Goal: Task Accomplishment & Management: Use online tool/utility

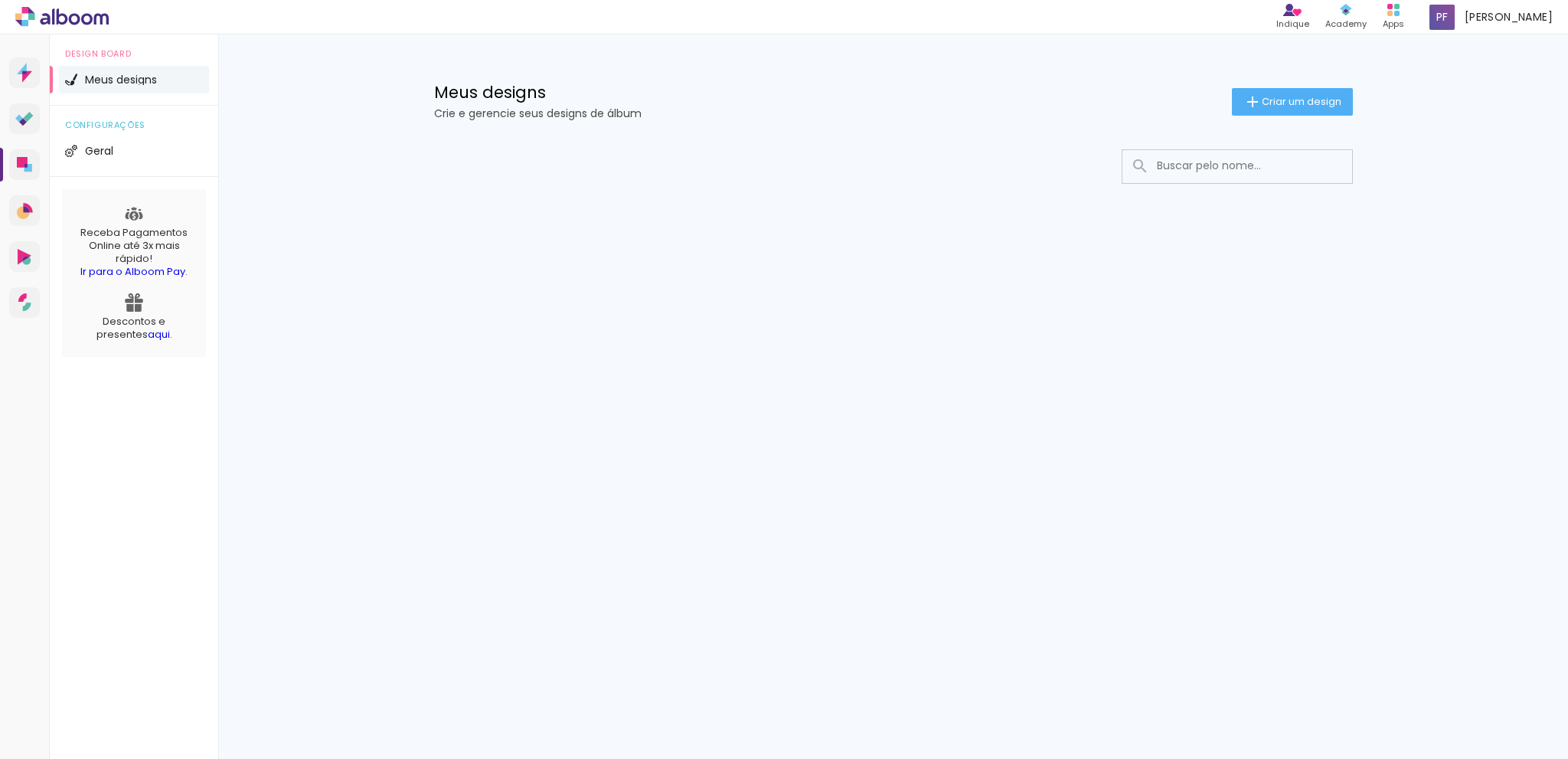
click at [1204, 172] on input at bounding box center [1259, 165] width 219 height 32
type input "teste"
type paper-input "teste"
click at [1283, 111] on paper-button "Criar um design" at bounding box center [1292, 102] width 121 height 28
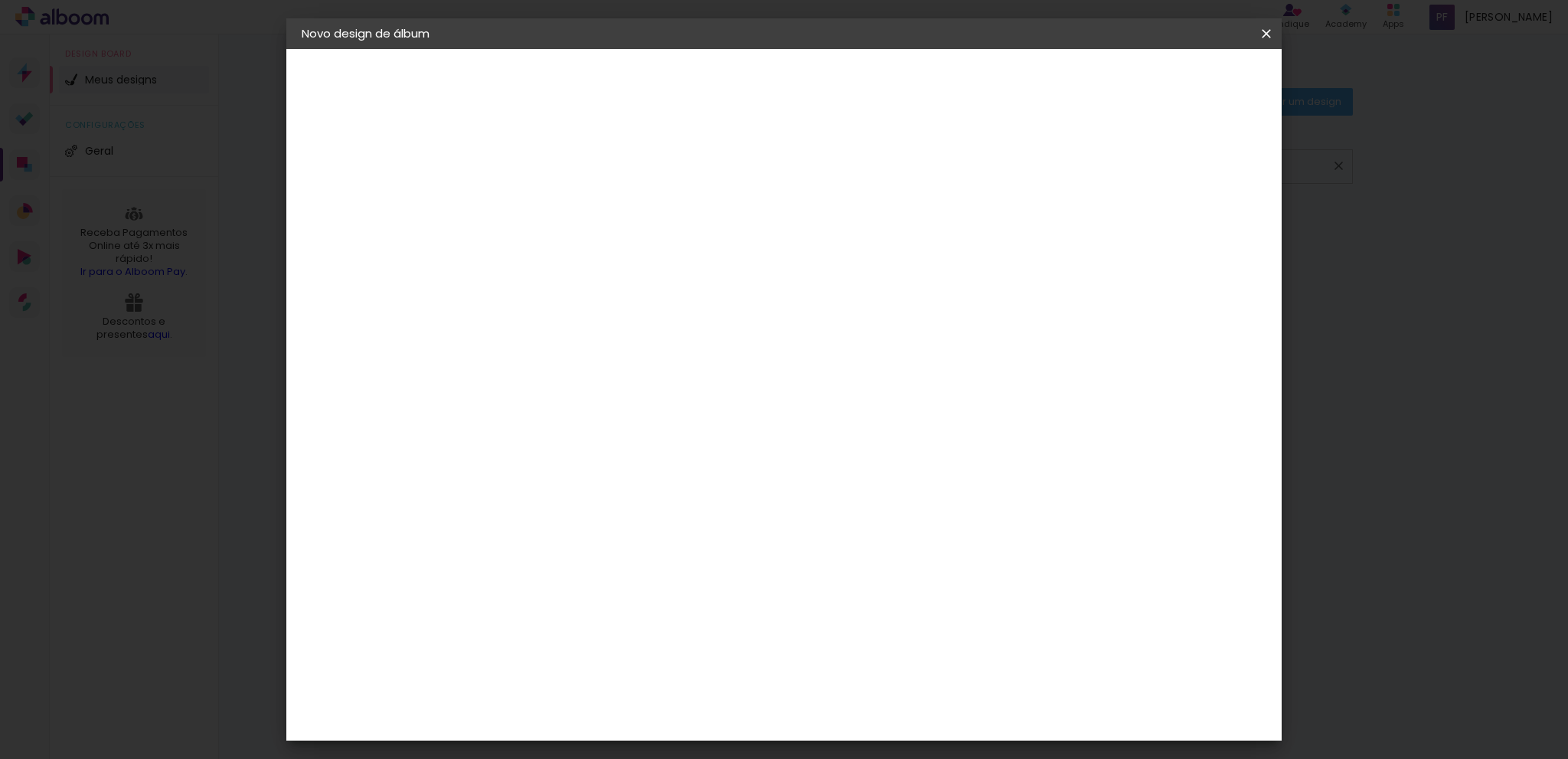
click at [552, 208] on input at bounding box center [552, 205] width 0 height 24
type input "teste"
type paper-input "teste"
click at [619, 179] on div "Informações Dê um título ao seu álbum. Avançar" at bounding box center [551, 114] width 133 height 130
click at [0, 0] on slot "Avançar" at bounding box center [0, 0] width 0 height 0
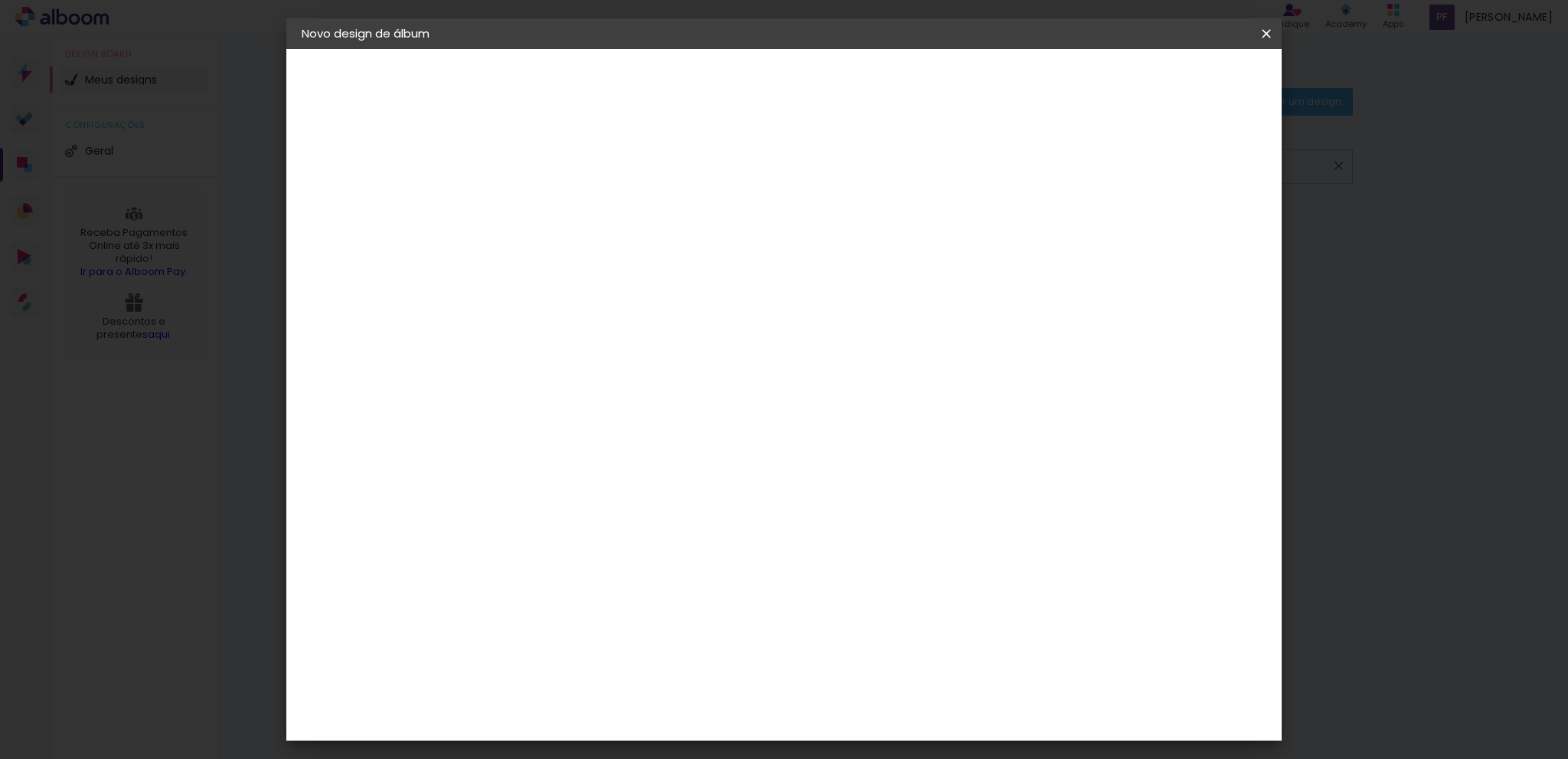
scroll to position [536, 0]
click at [583, 363] on div "C1 Albuns" at bounding box center [563, 375] width 41 height 24
click at [0, 0] on slot "Avançar" at bounding box center [0, 0] width 0 height 0
click at [612, 257] on input "text" at bounding box center [581, 267] width 60 height 24
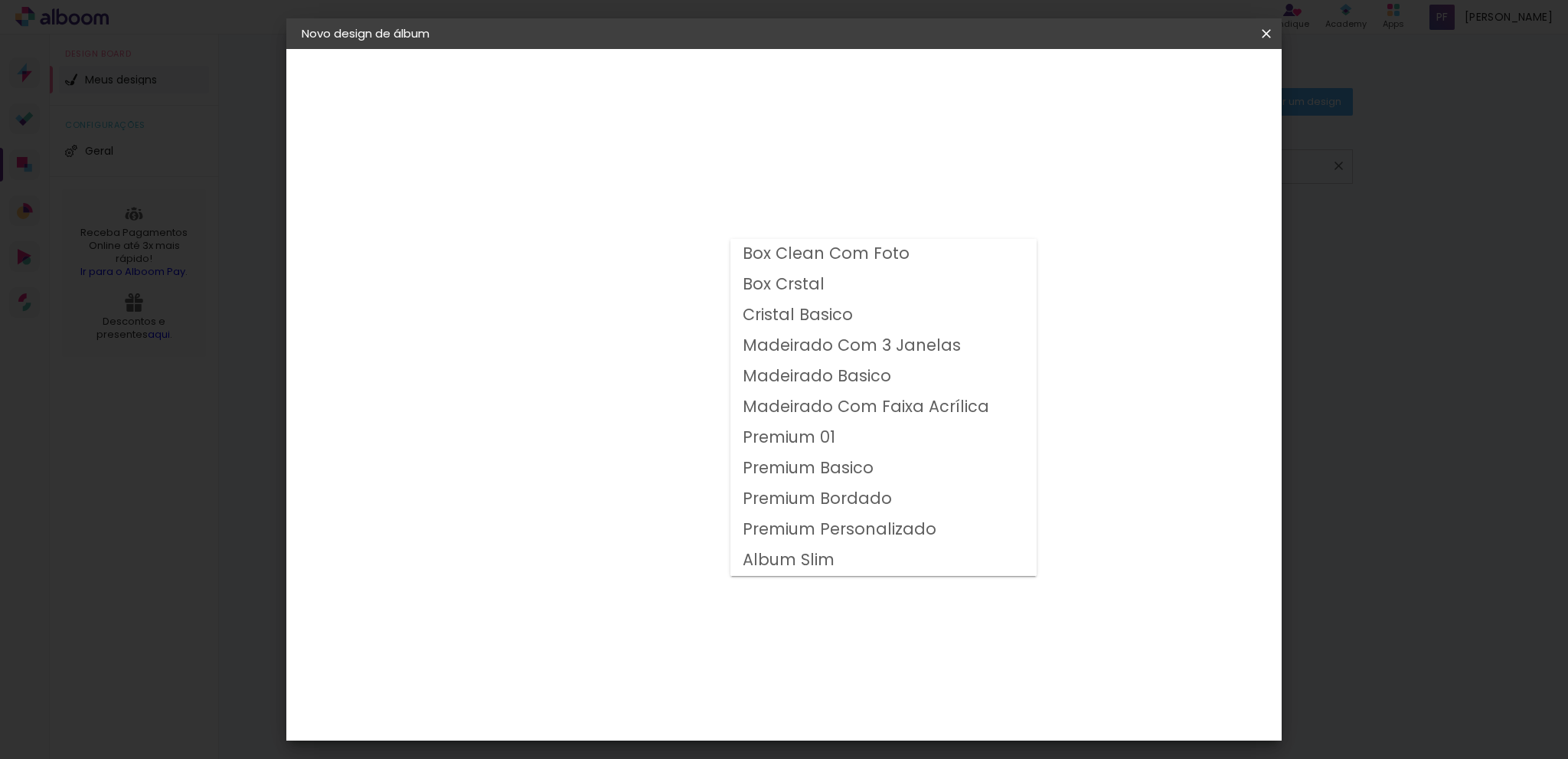
click at [0, 0] on slot "Premium Basico" at bounding box center [0, 0] width 0 height 0
type input "Premium Basico"
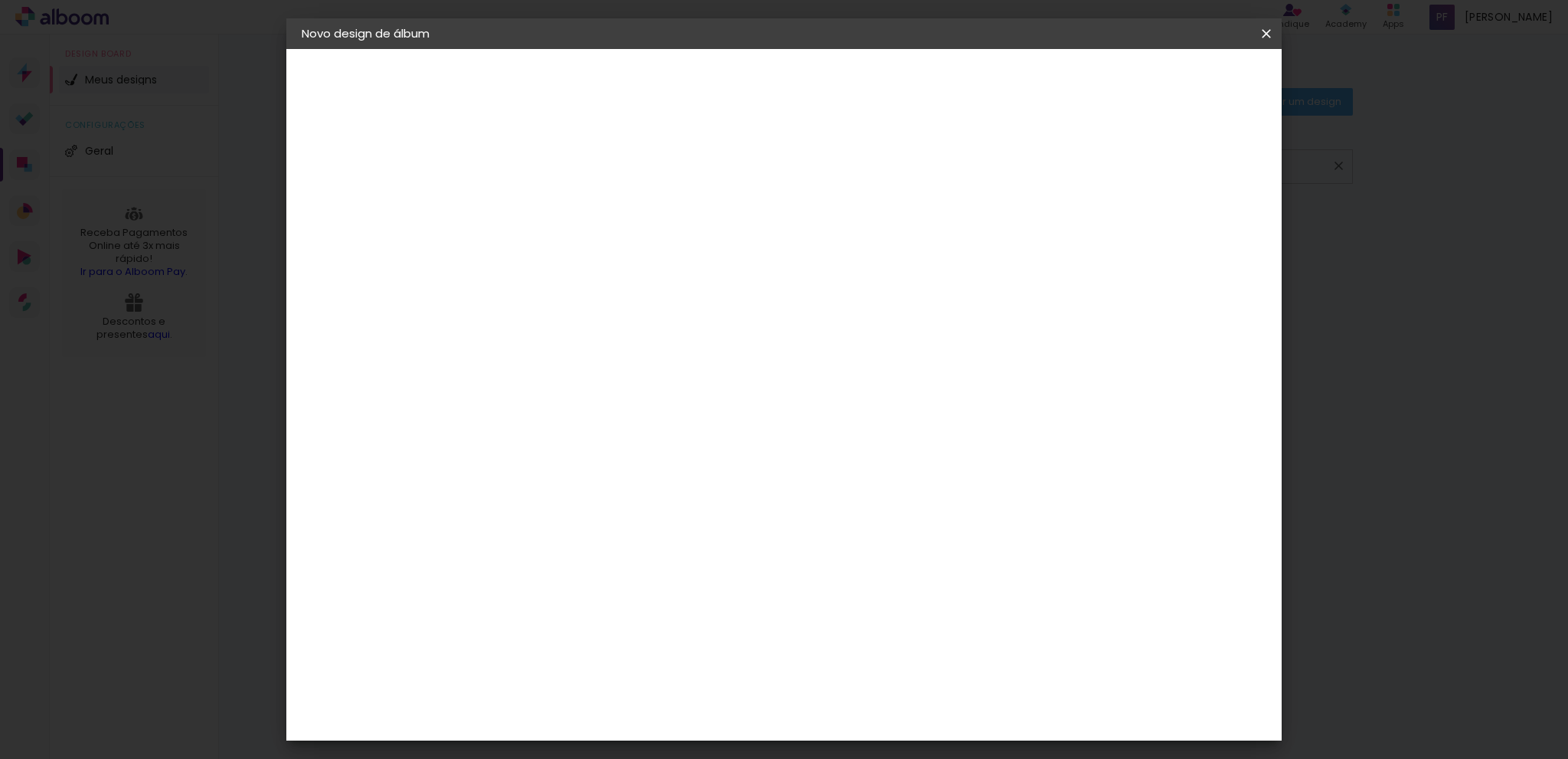
click at [656, 601] on span "20 × 20" at bounding box center [620, 616] width 71 height 32
click at [0, 0] on slot "Avançar" at bounding box center [0, 0] width 0 height 0
drag, startPoint x: 518, startPoint y: 168, endPoint x: 506, endPoint y: 168, distance: 12.0
click at [506, 168] on div "mm Mostrar sangria 20.5 cm Largura da página 20.3 cm Altura 41 cm Largura da lâ…" at bounding box center [846, 114] width 723 height 130
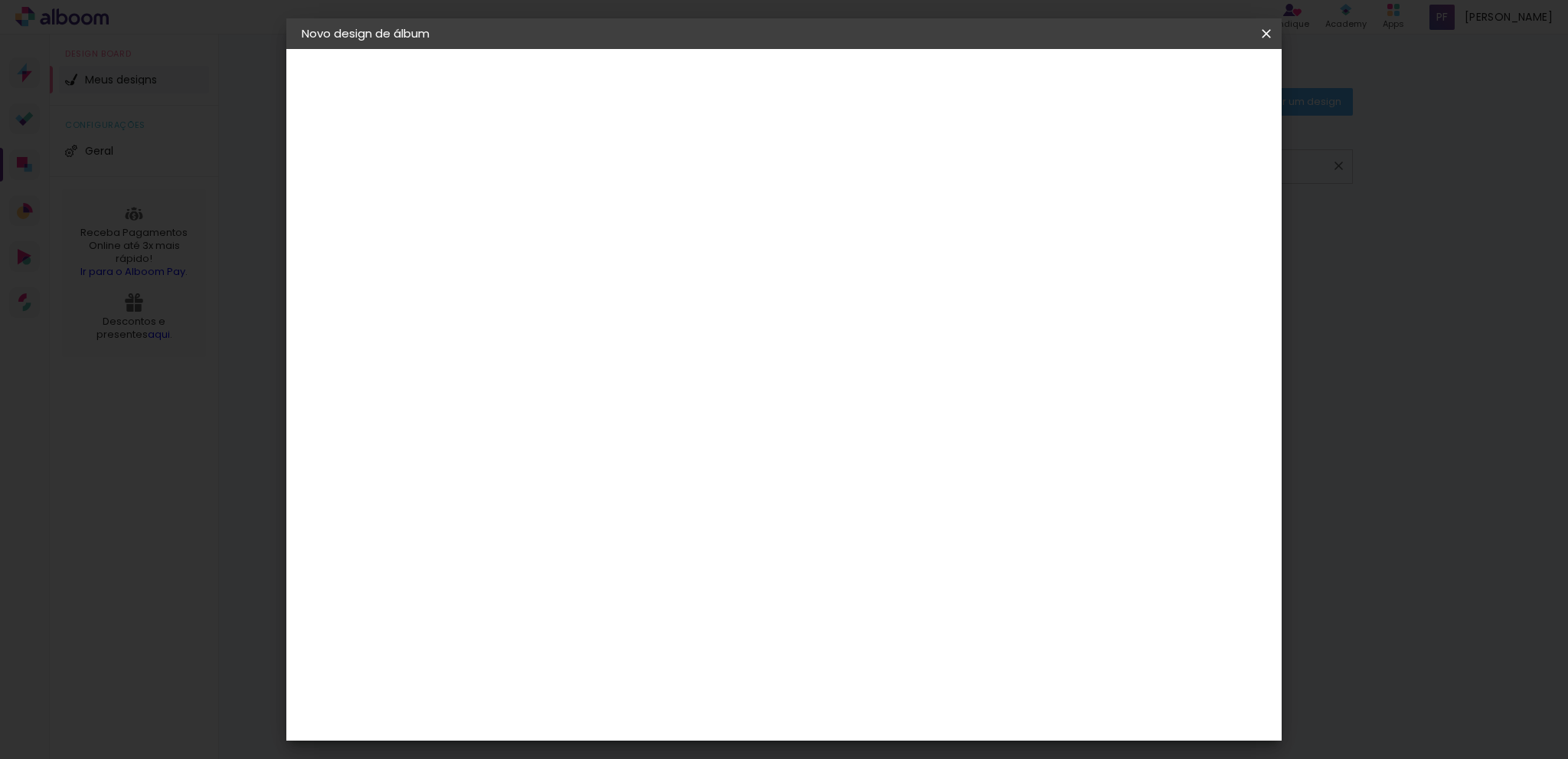
type input "3"
type paper-input "3"
click at [881, 194] on div "20.5 cm Largura da página 20.3 cm Altura 41 cm Largura da lâmina (2 páginas) 5 …" at bounding box center [847, 244] width 677 height 122
click at [1132, 172] on paper-checkbox "Mostrar sangria" at bounding box center [1128, 165] width 116 height 19
type paper-checkbox "on"
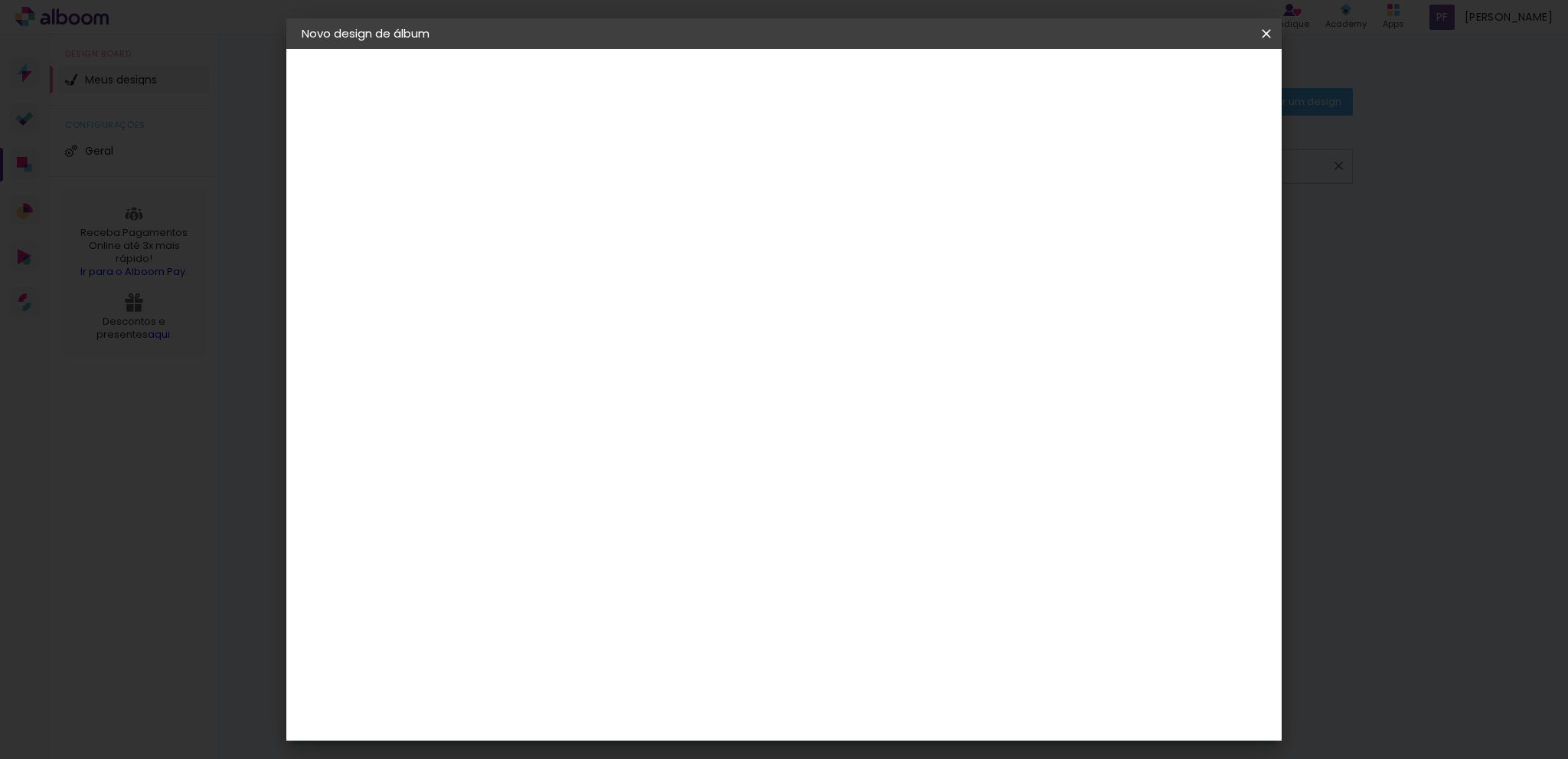
click at [1132, 172] on paper-checkbox "Mostrar sangria" at bounding box center [1128, 165] width 116 height 19
click at [1170, 86] on span "Iniciar design" at bounding box center [1135, 81] width 69 height 11
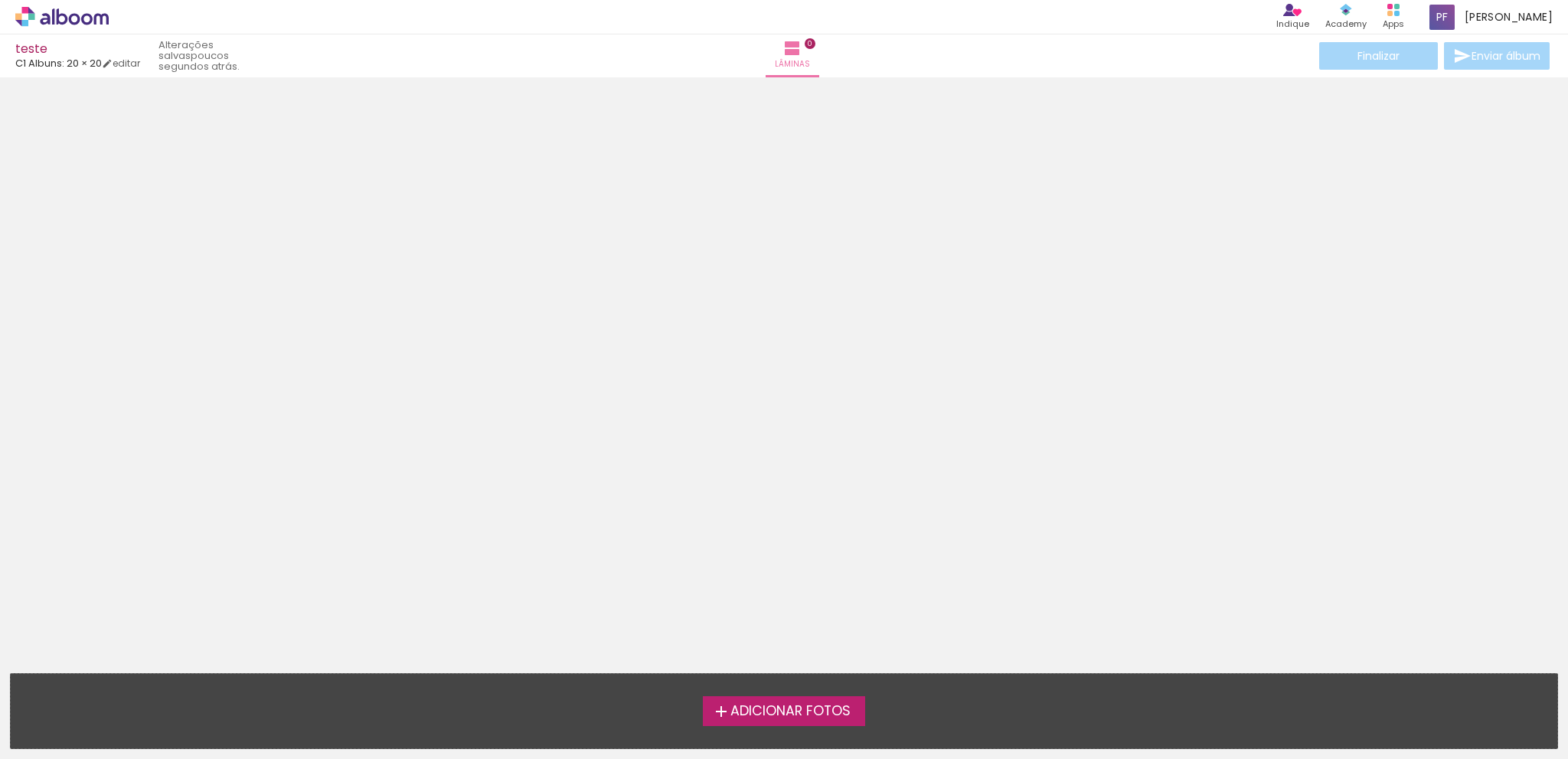
click at [765, 704] on span "Adicionar Fotos" at bounding box center [790, 711] width 120 height 14
click at [0, 0] on input "file" at bounding box center [0, 0] width 0 height 0
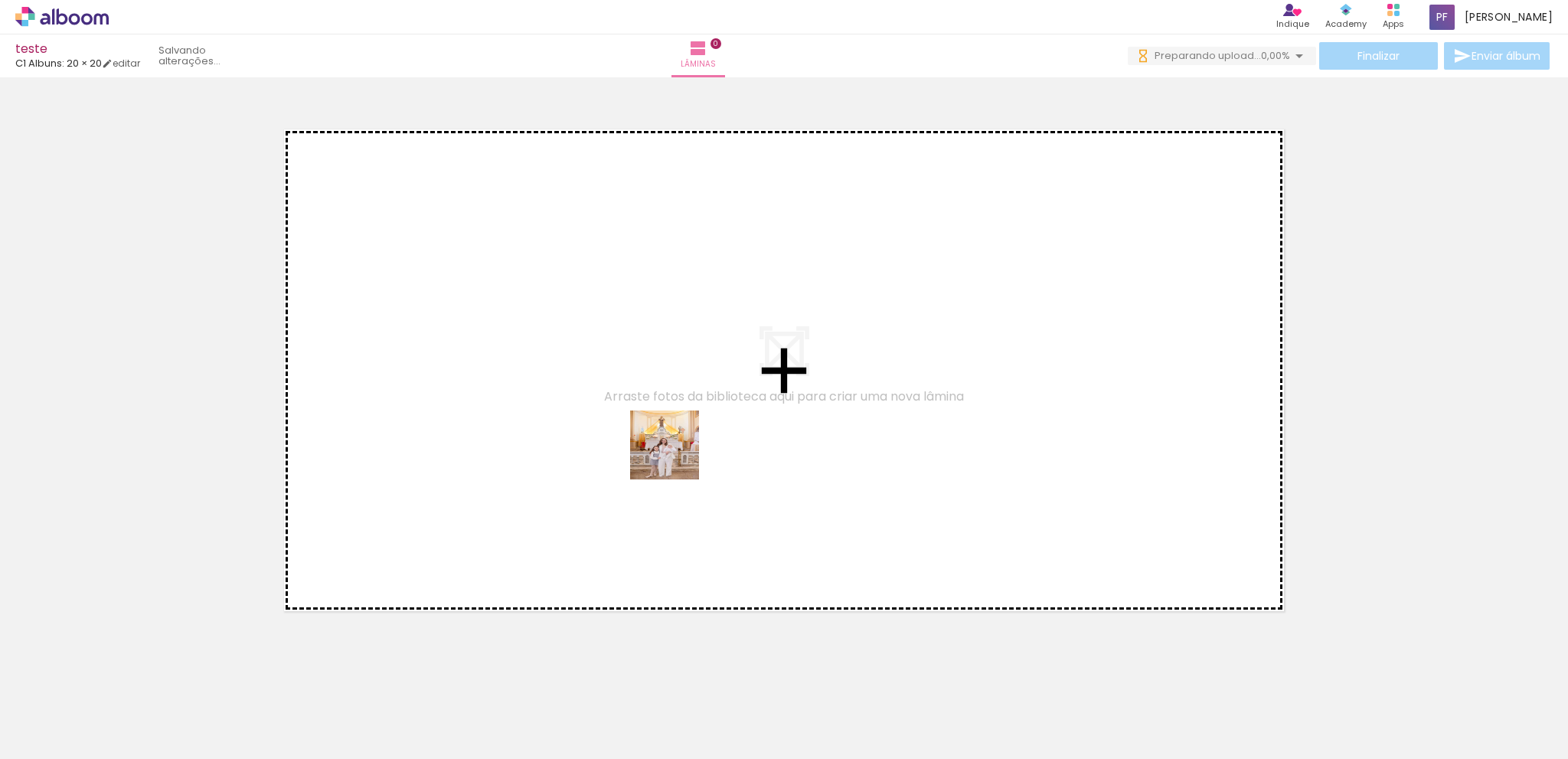
drag, startPoint x: 164, startPoint y: 725, endPoint x: 778, endPoint y: 391, distance: 699.0
click at [778, 391] on quentale-workspace at bounding box center [784, 379] width 1568 height 759
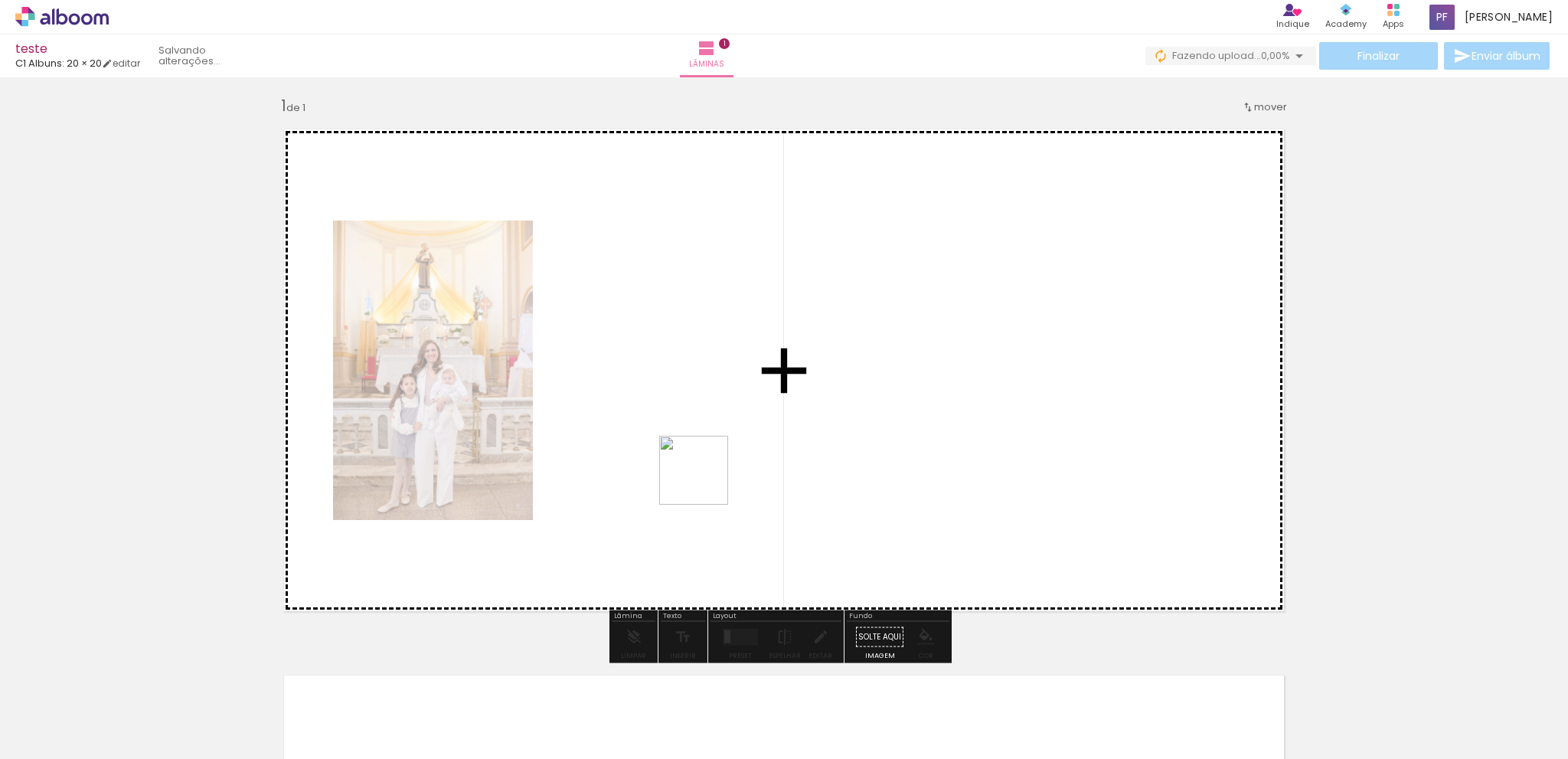
drag, startPoint x: 263, startPoint y: 714, endPoint x: 773, endPoint y: 439, distance: 579.4
click at [773, 439] on quentale-workspace at bounding box center [784, 379] width 1568 height 759
drag, startPoint x: 335, startPoint y: 719, endPoint x: 974, endPoint y: 466, distance: 687.3
click at [974, 466] on quentale-workspace at bounding box center [784, 379] width 1568 height 759
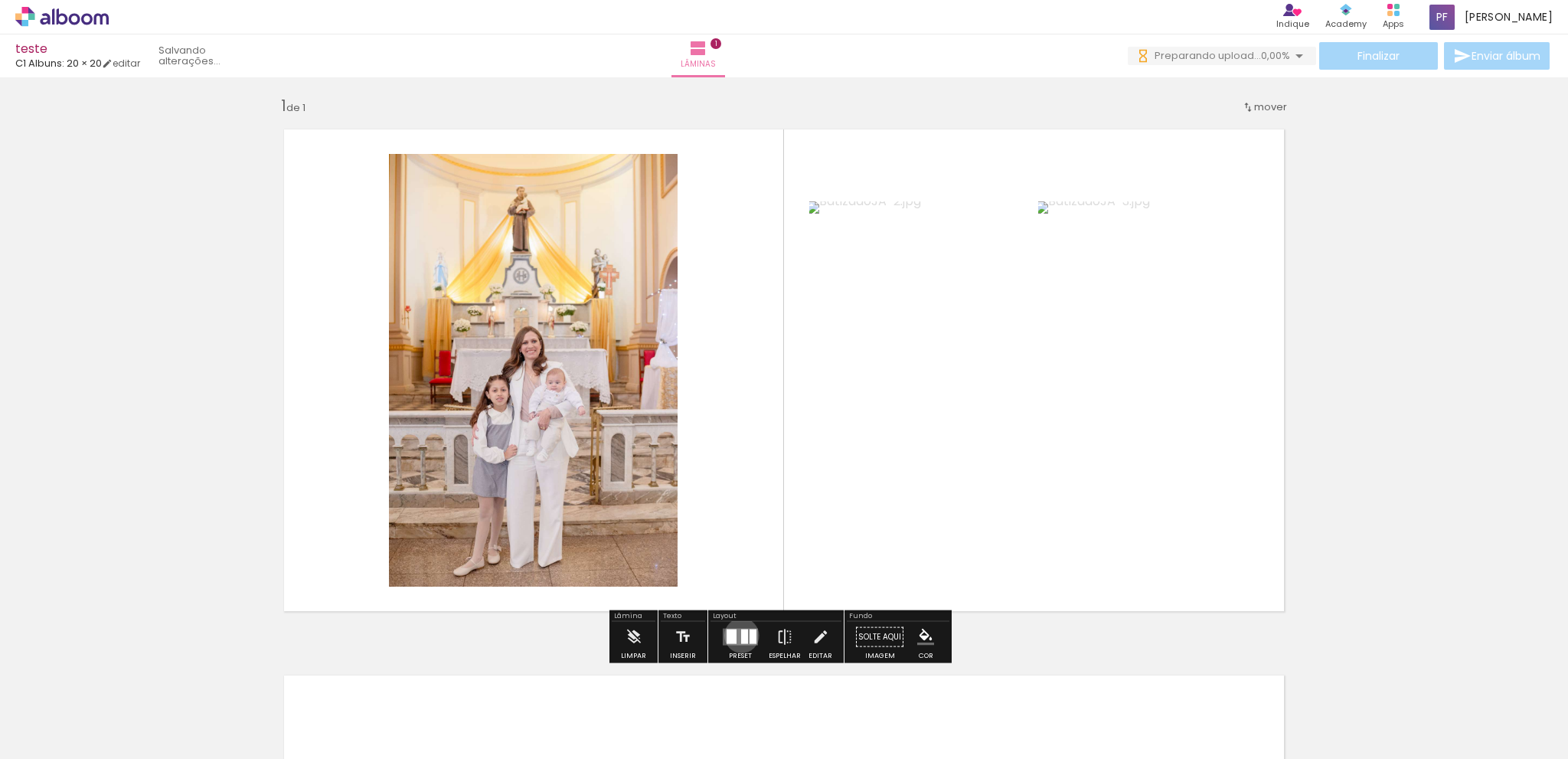
click at [741, 635] on div at bounding box center [744, 637] width 7 height 15
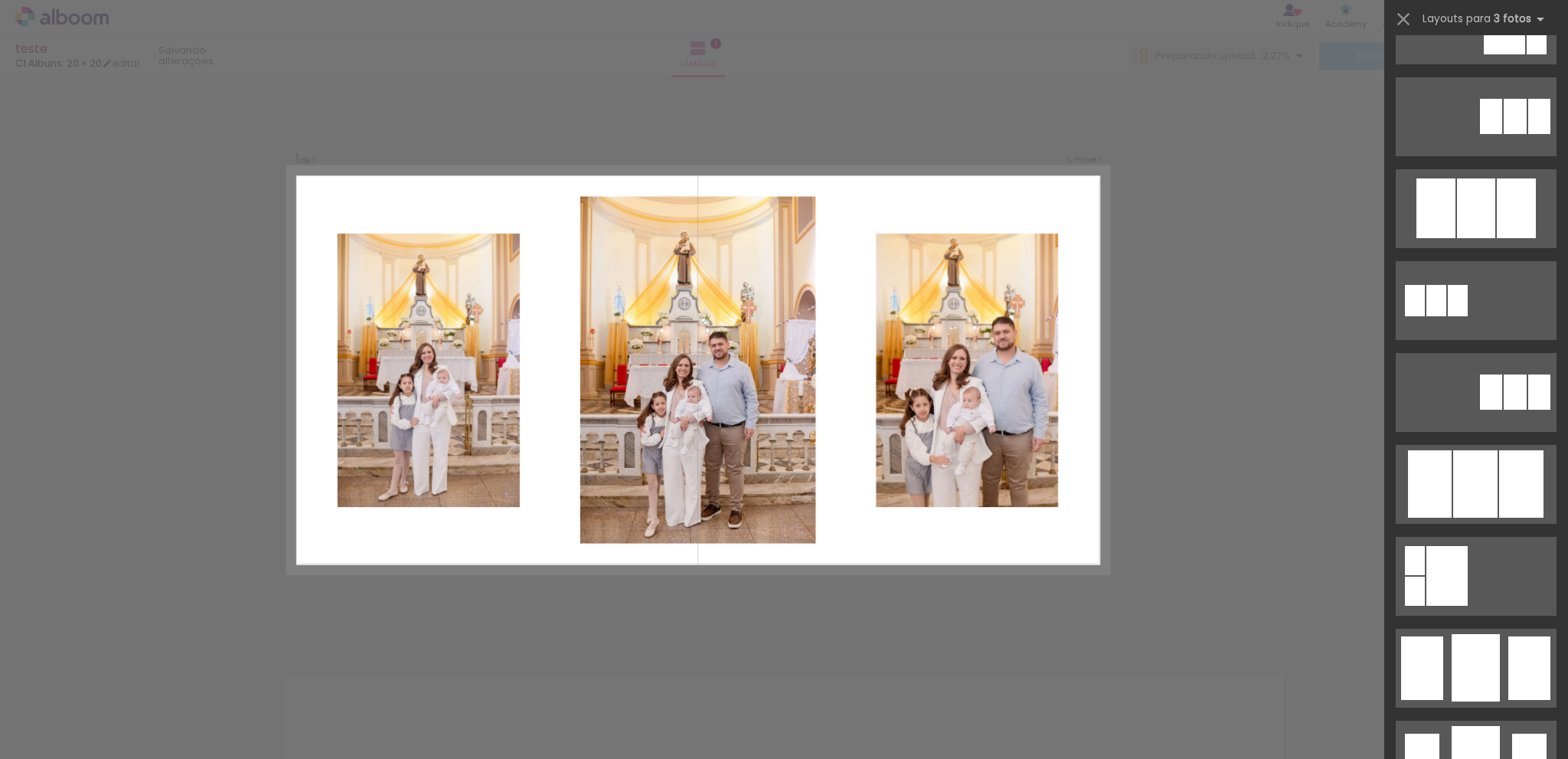
scroll to position [919, 0]
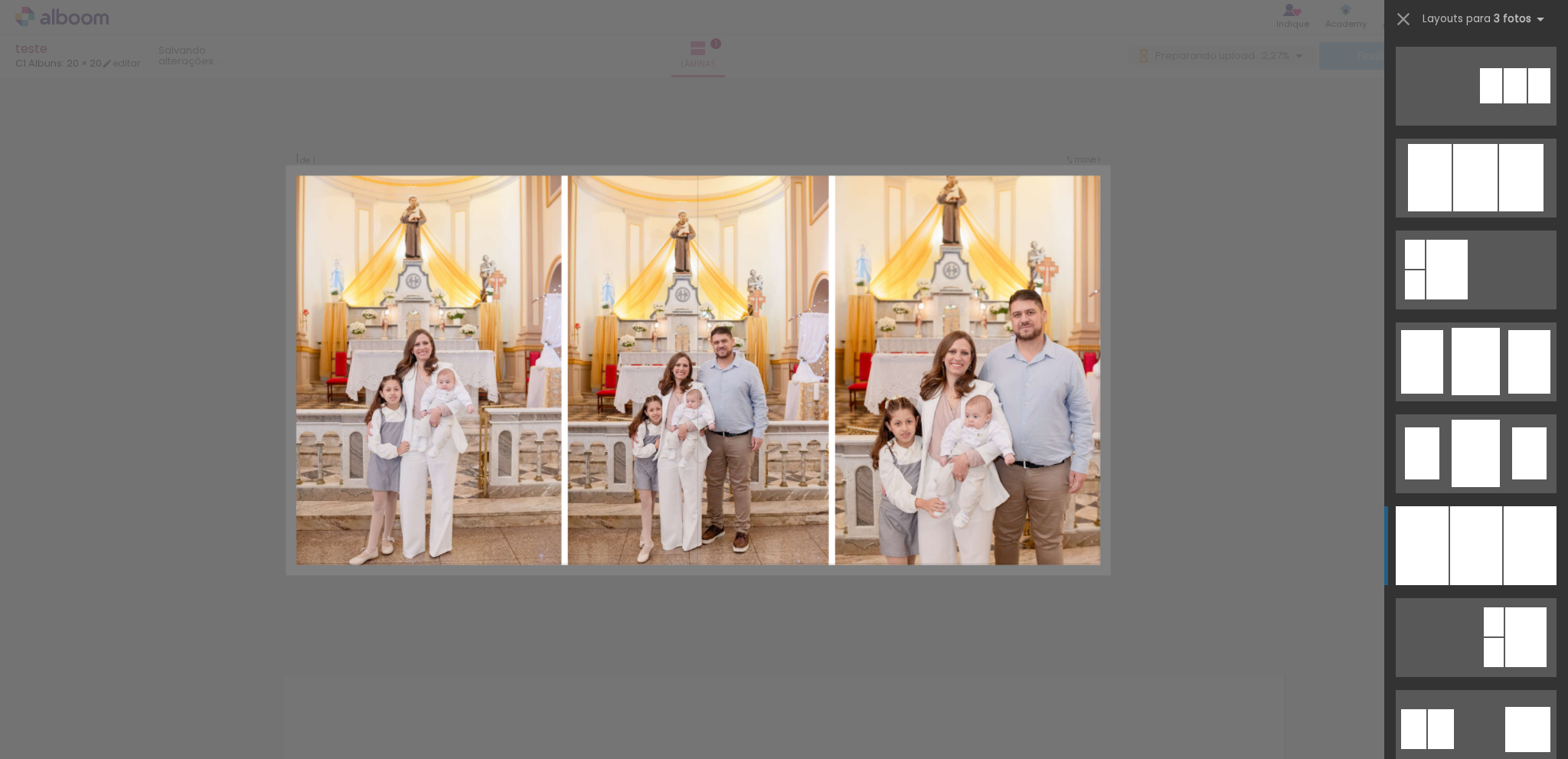
click at [1483, 551] on div at bounding box center [1477, 545] width 52 height 79
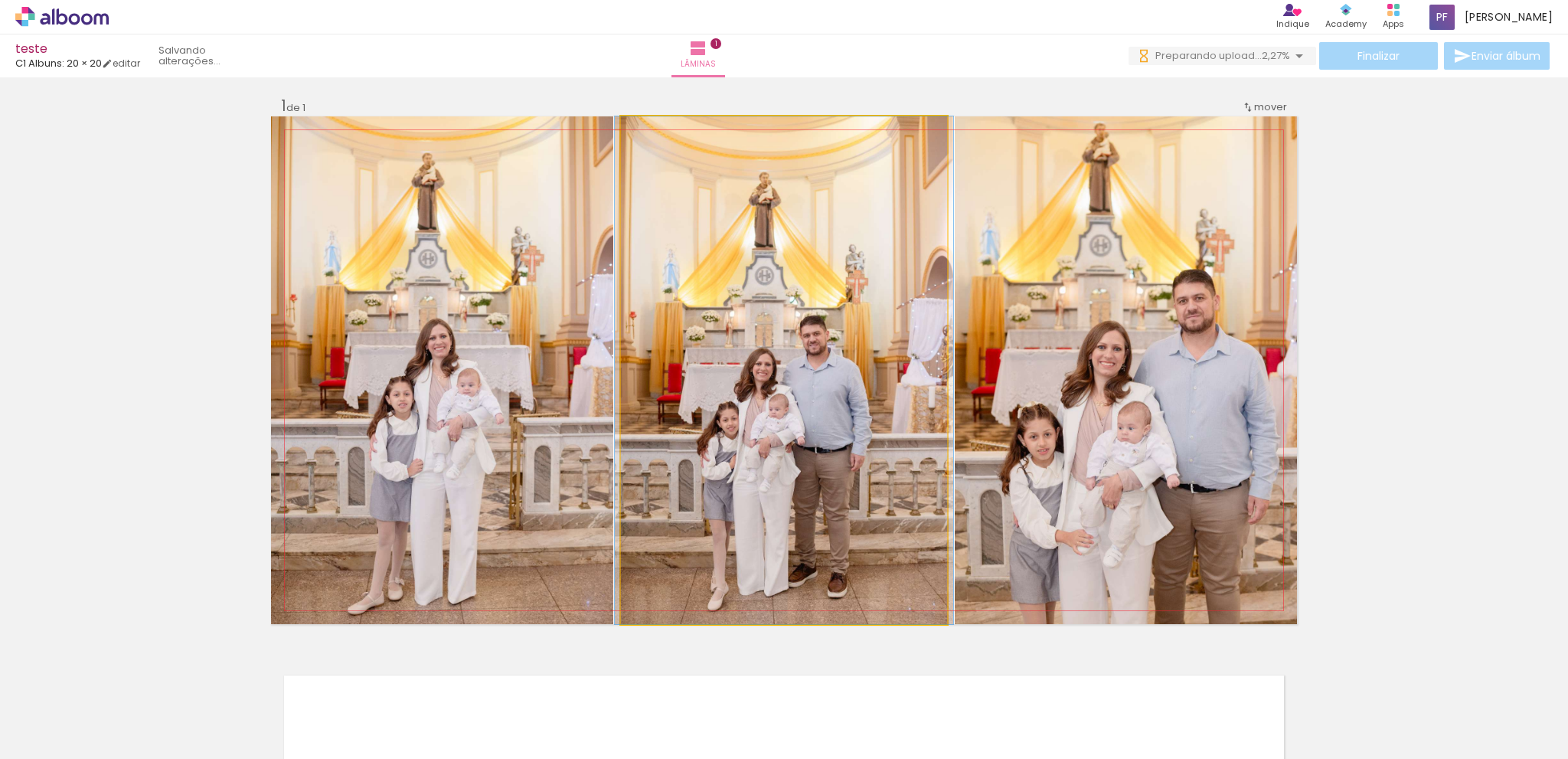
click at [793, 457] on quentale-photo at bounding box center [784, 370] width 326 height 508
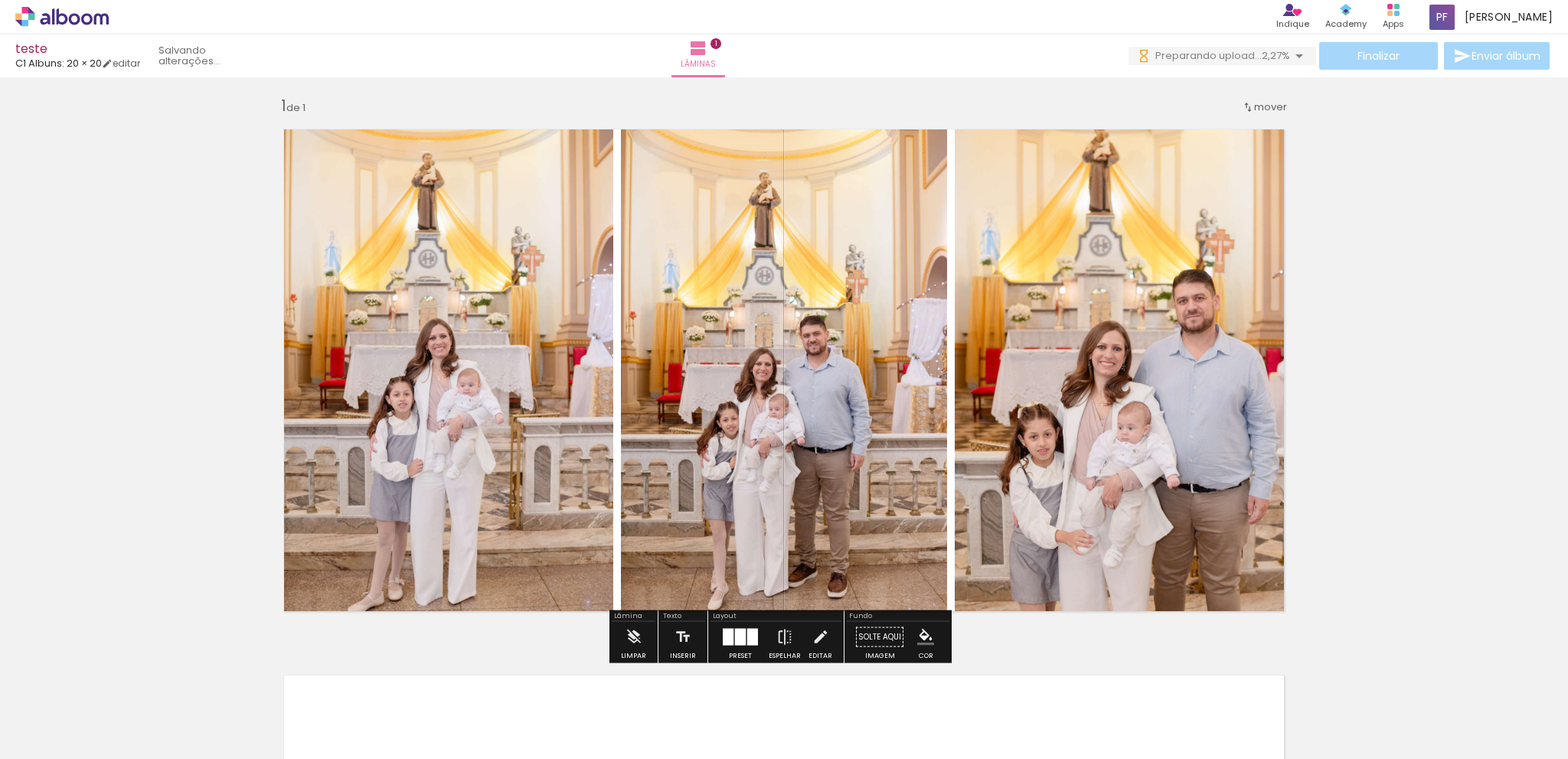
click at [819, 447] on quentale-photo at bounding box center [784, 370] width 326 height 508
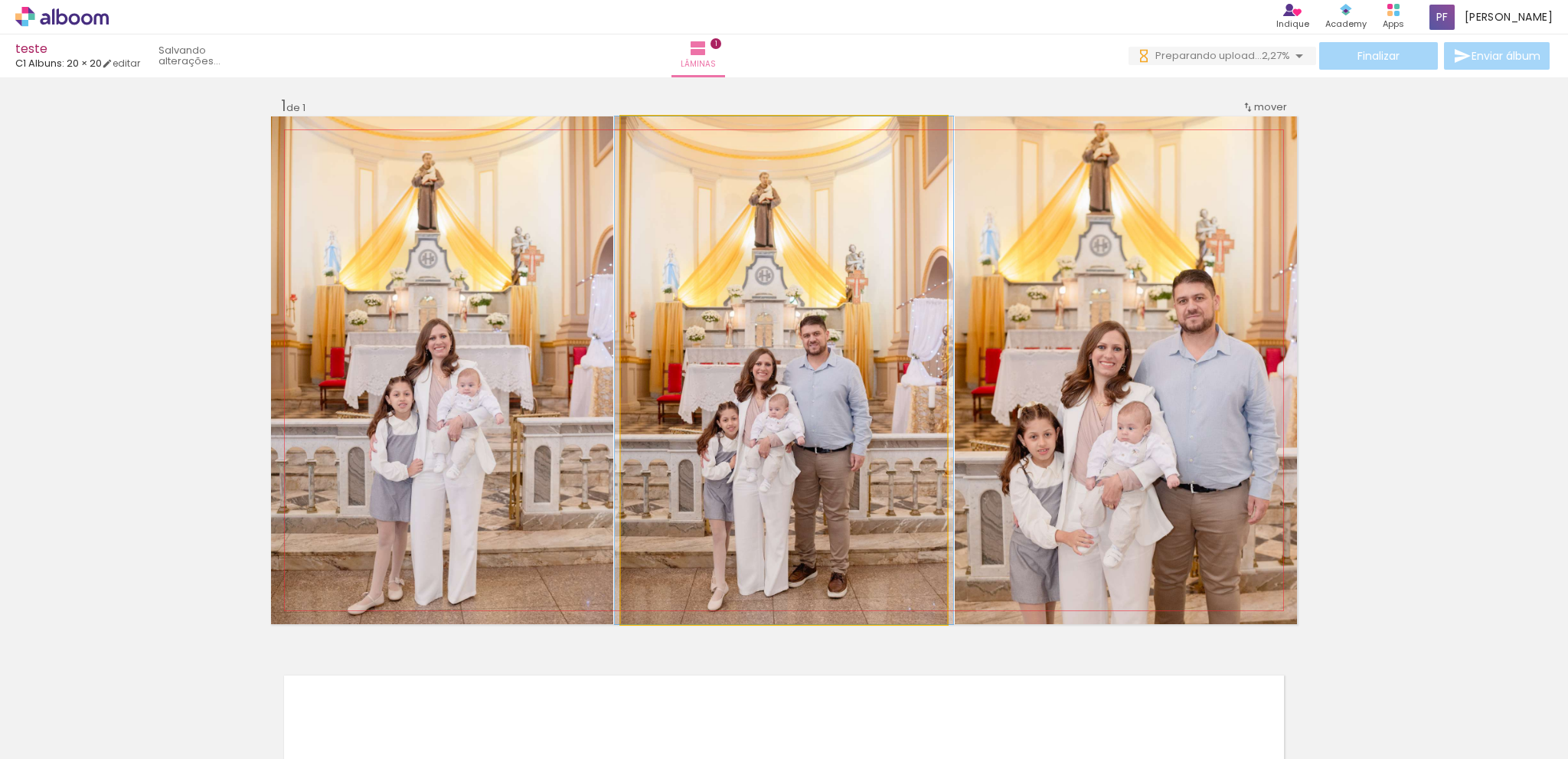
click at [819, 447] on quentale-photo at bounding box center [784, 370] width 326 height 508
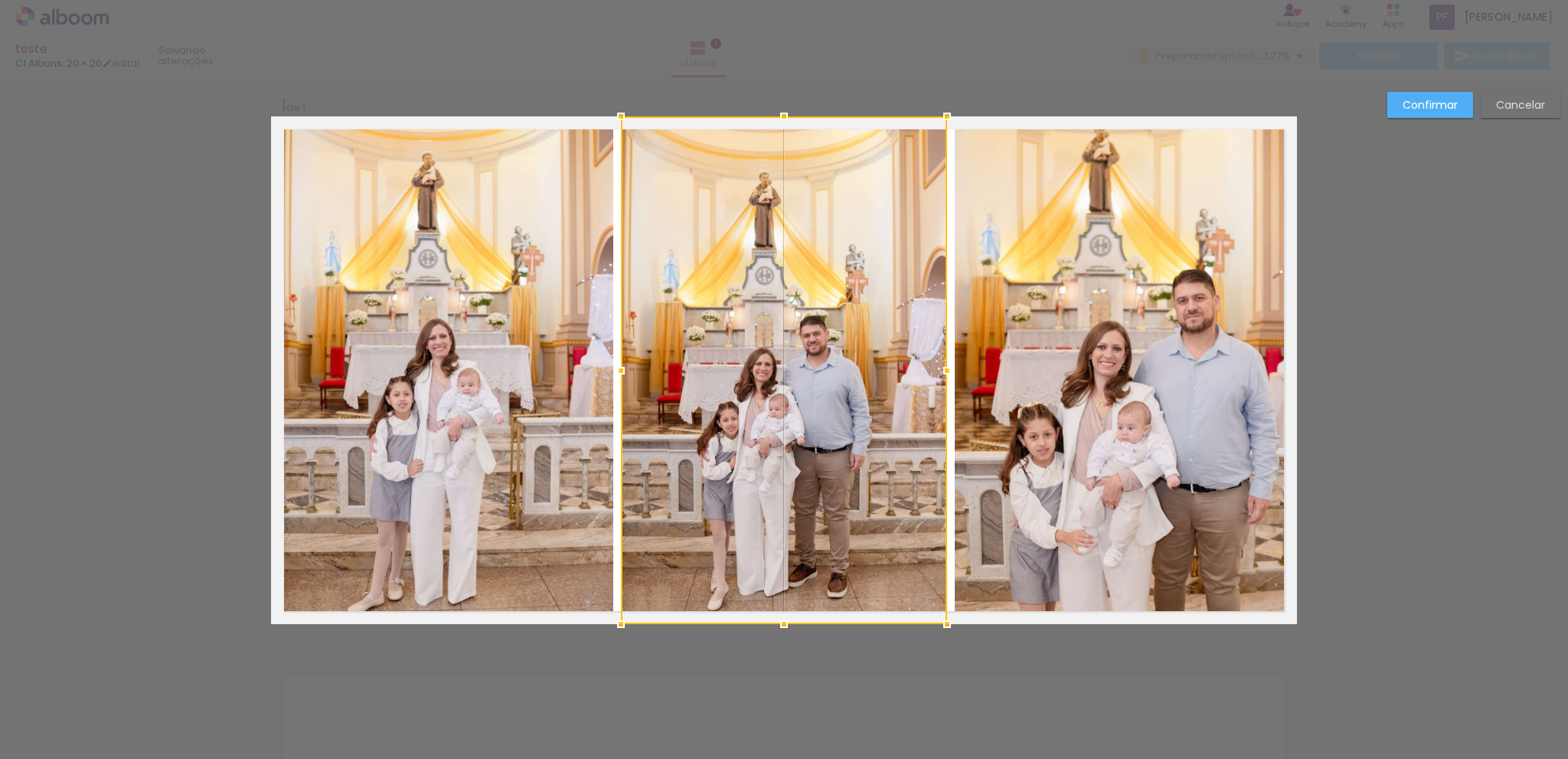
click at [834, 439] on div at bounding box center [784, 370] width 326 height 508
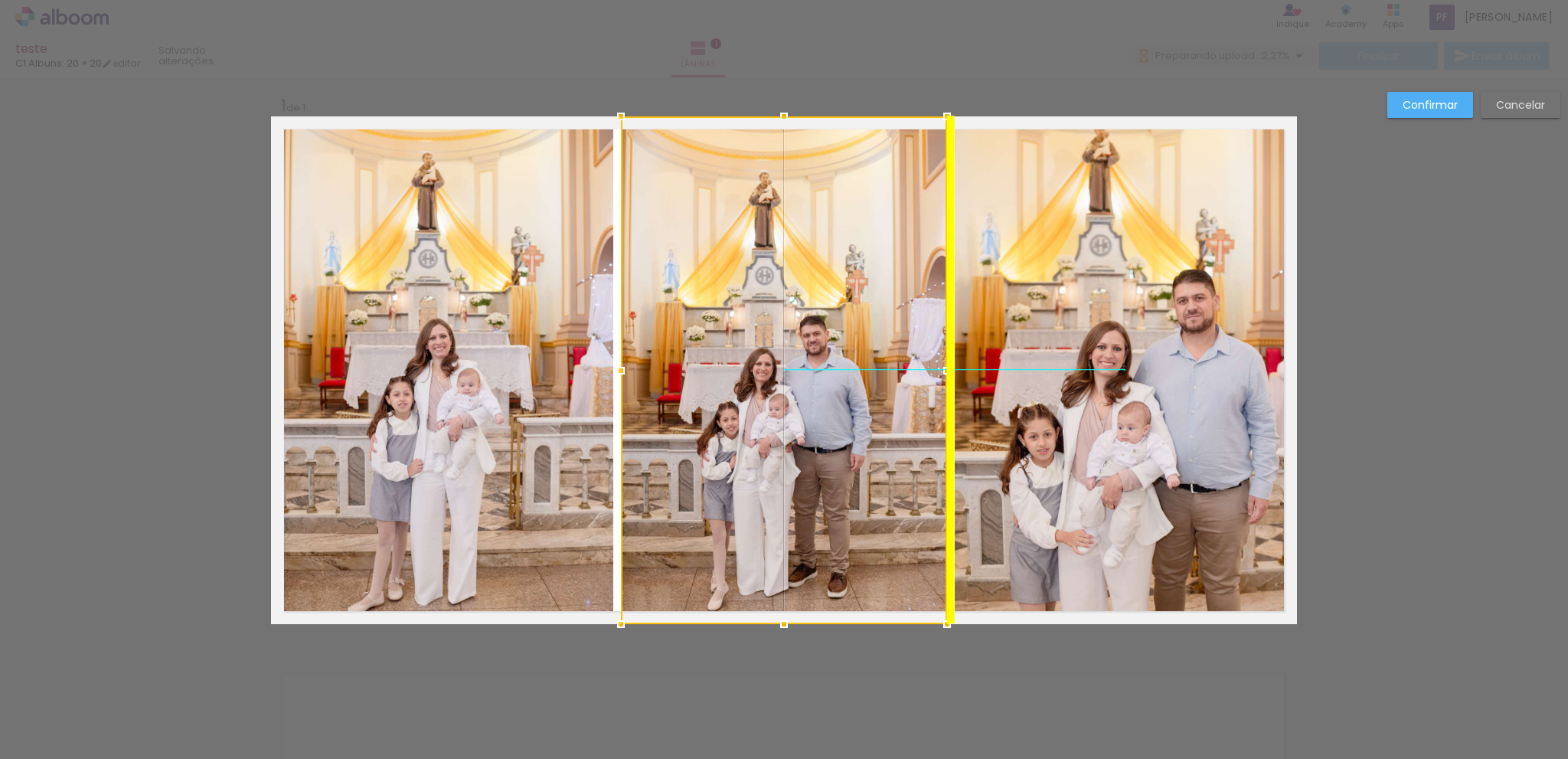
click at [837, 436] on div at bounding box center [784, 370] width 326 height 508
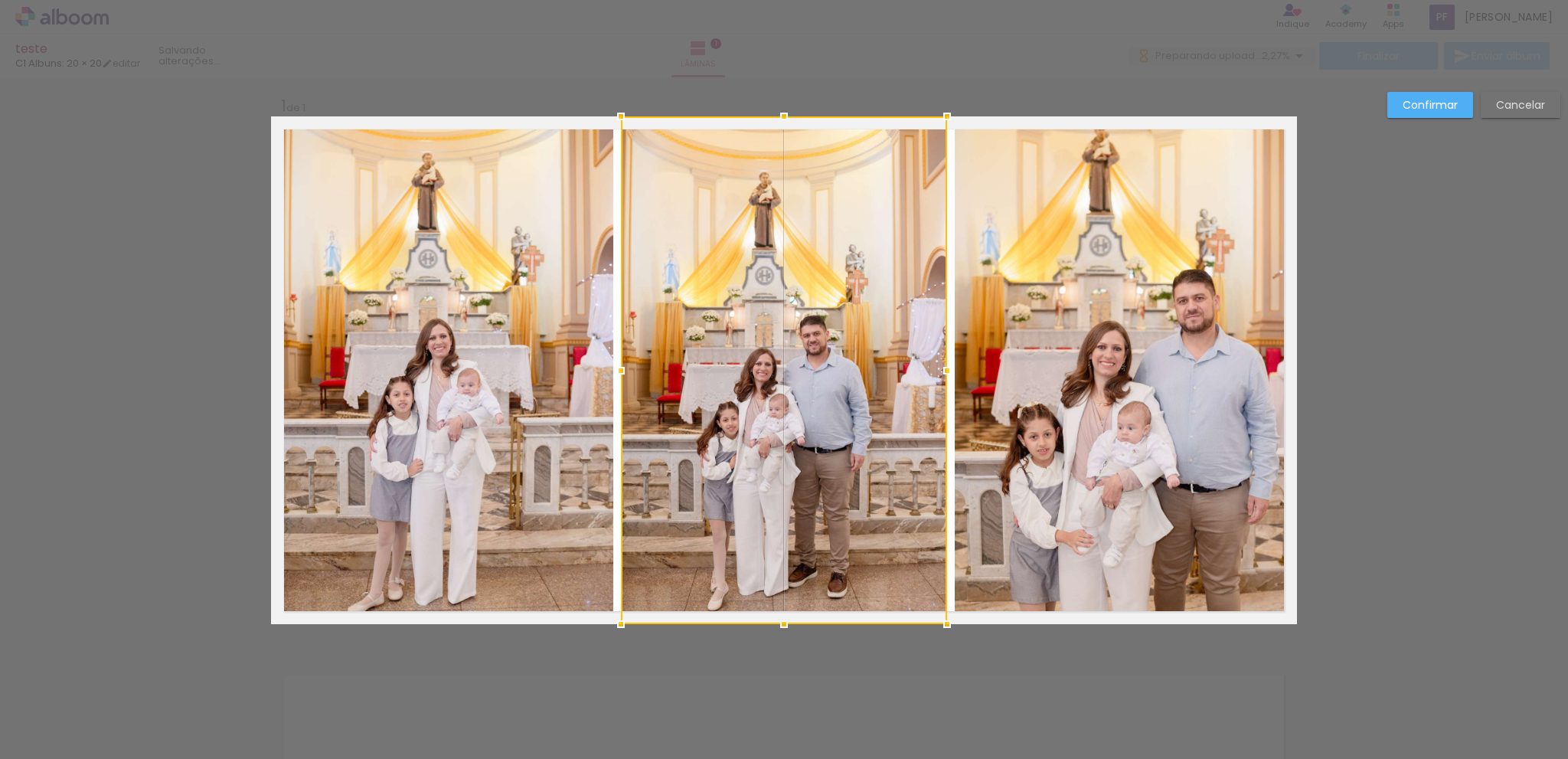
click at [844, 422] on div at bounding box center [784, 370] width 326 height 508
click at [837, 418] on div at bounding box center [784, 370] width 326 height 508
click at [1397, 364] on div "Confirmar Cancelar" at bounding box center [784, 636] width 1568 height 1128
click at [0, 0] on slot "Confirmar" at bounding box center [0, 0] width 0 height 0
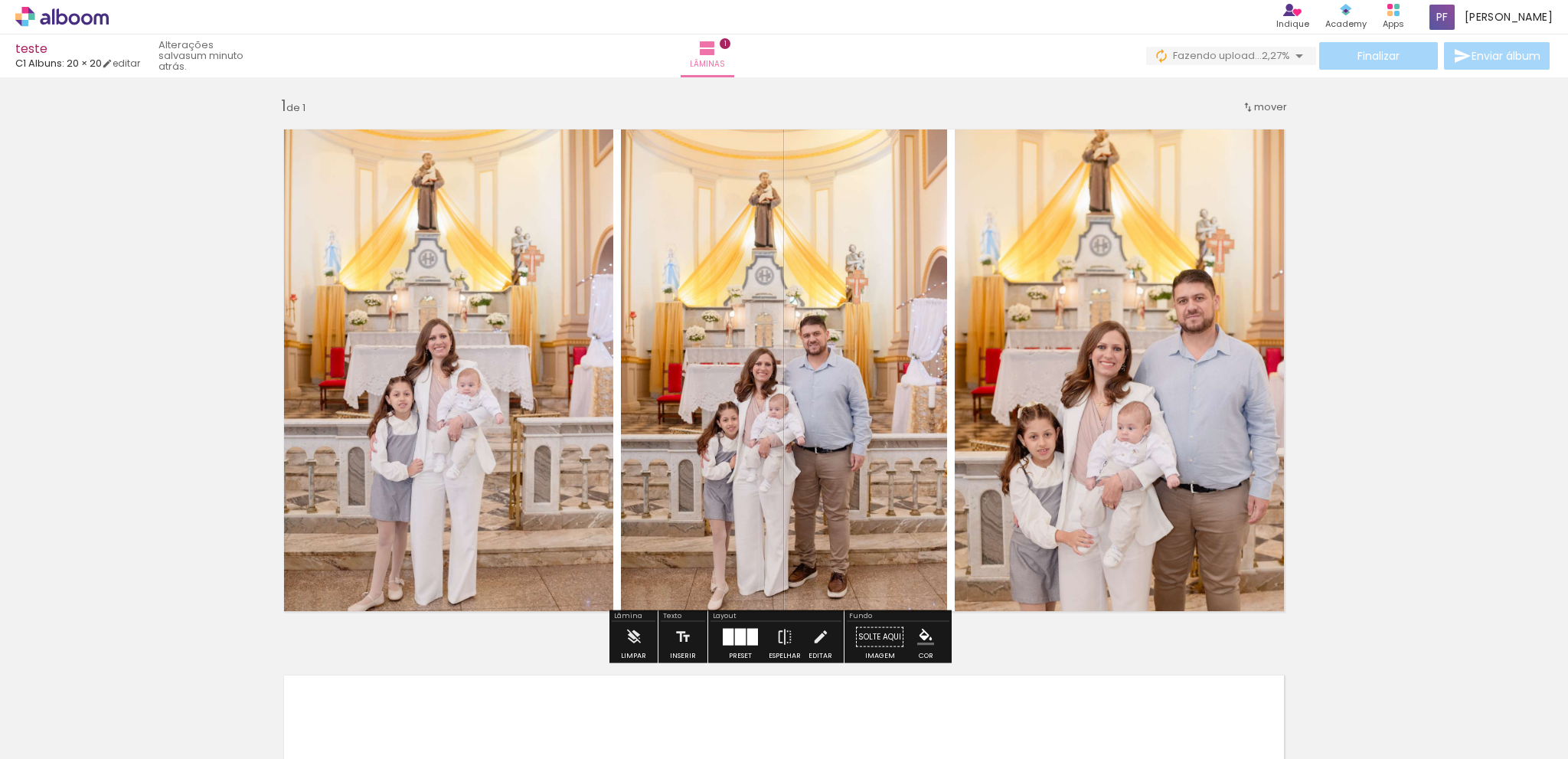
click at [1373, 435] on div "Inserir lâmina 1 de 1" at bounding box center [784, 624] width 1568 height 1092
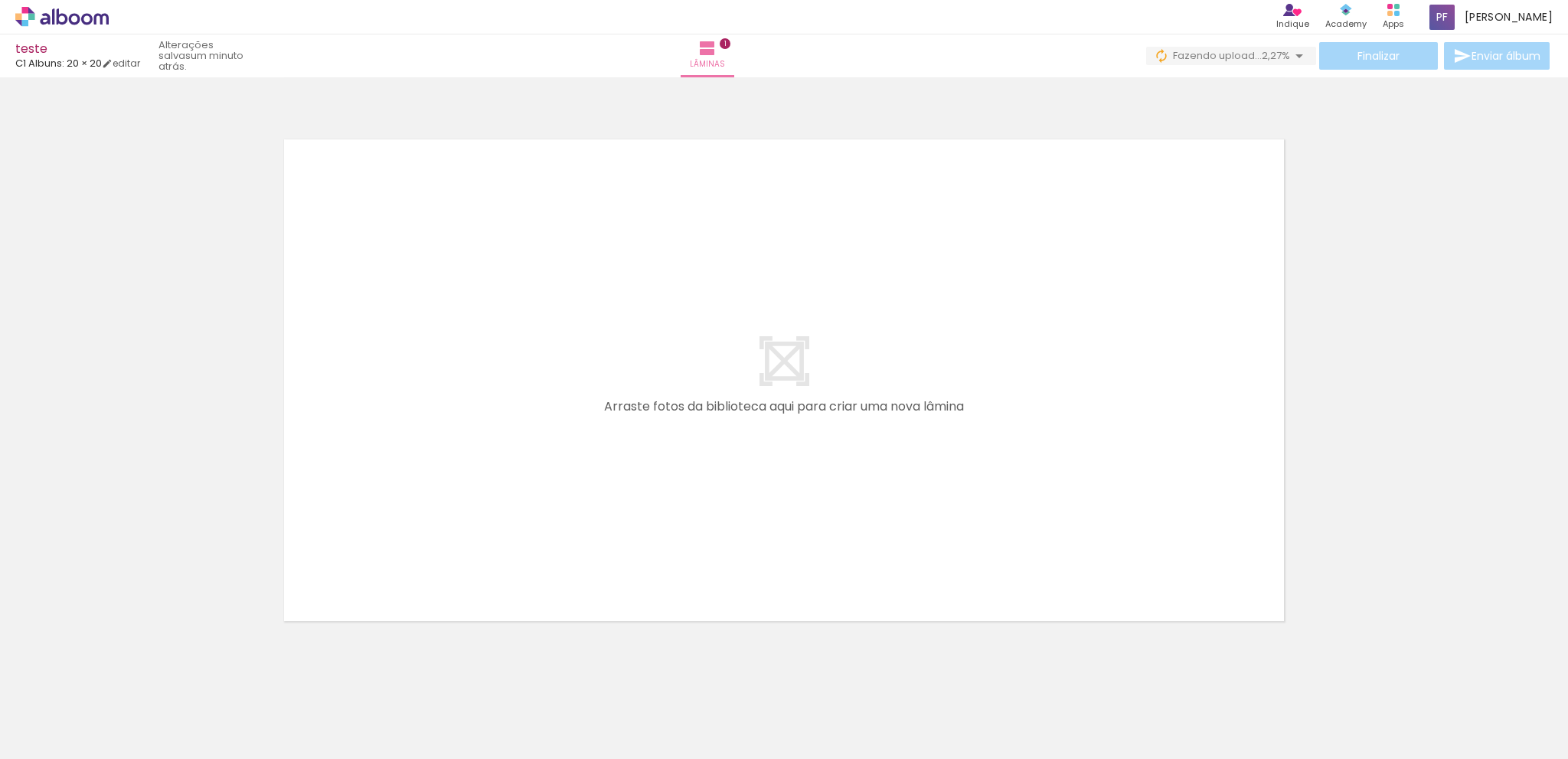
scroll to position [565, 0]
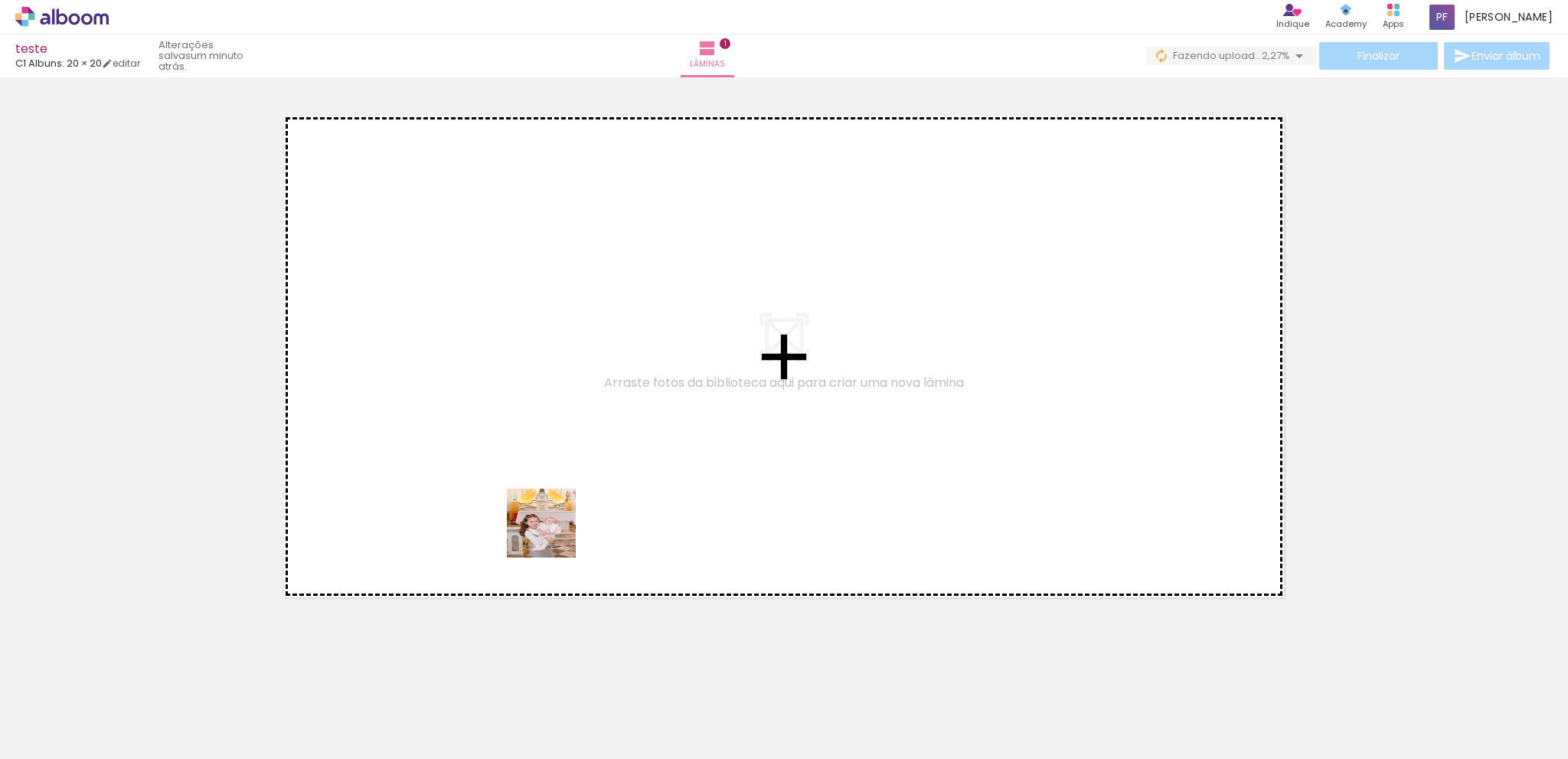
drag, startPoint x: 424, startPoint y: 735, endPoint x: 577, endPoint y: 504, distance: 277.1
click at [577, 504] on quentale-workspace at bounding box center [784, 379] width 1568 height 759
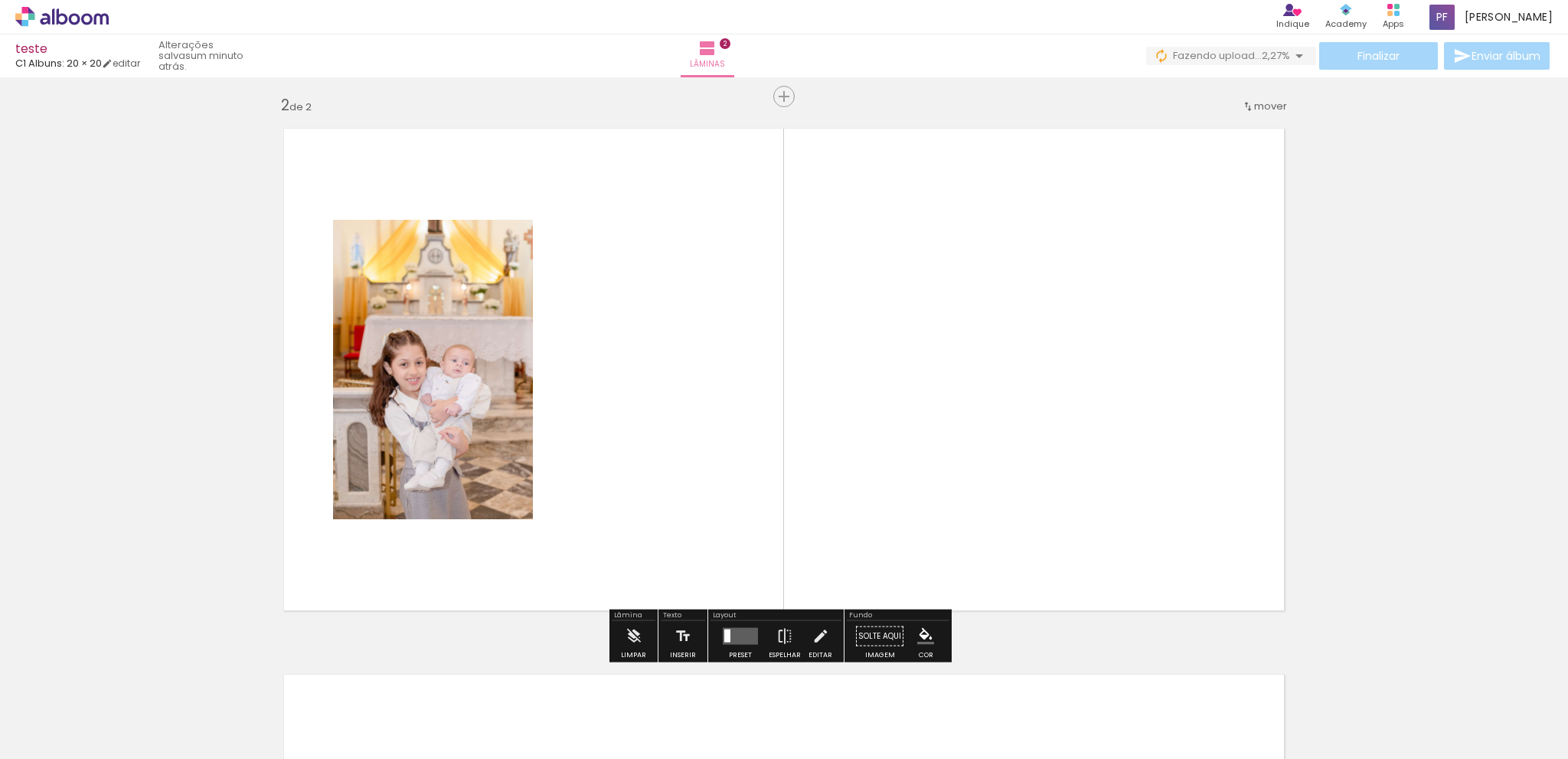
scroll to position [551, 0]
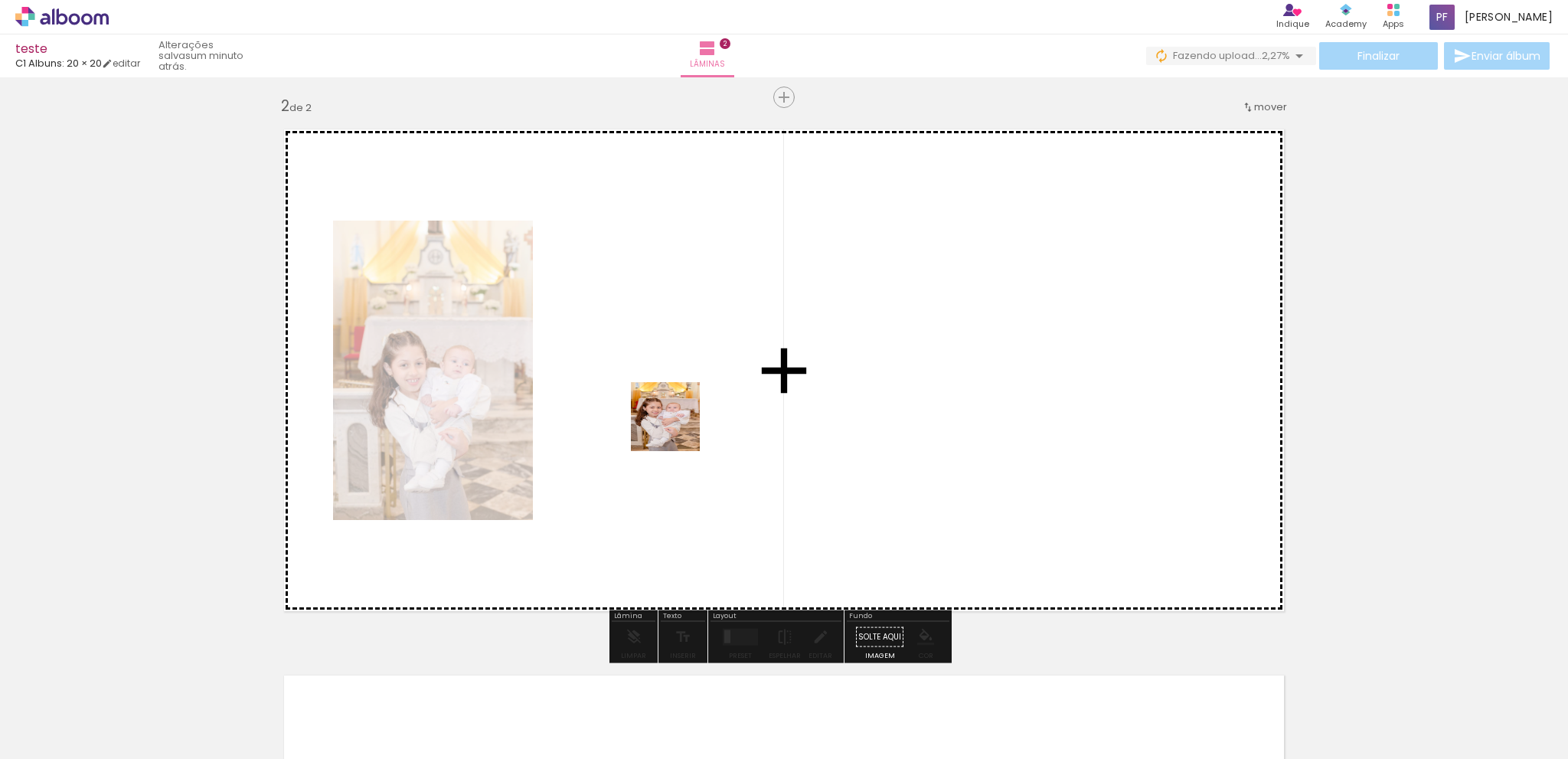
drag, startPoint x: 506, startPoint y: 691, endPoint x: 649, endPoint y: 527, distance: 217.6
click at [687, 415] on quentale-workspace at bounding box center [784, 379] width 1568 height 759
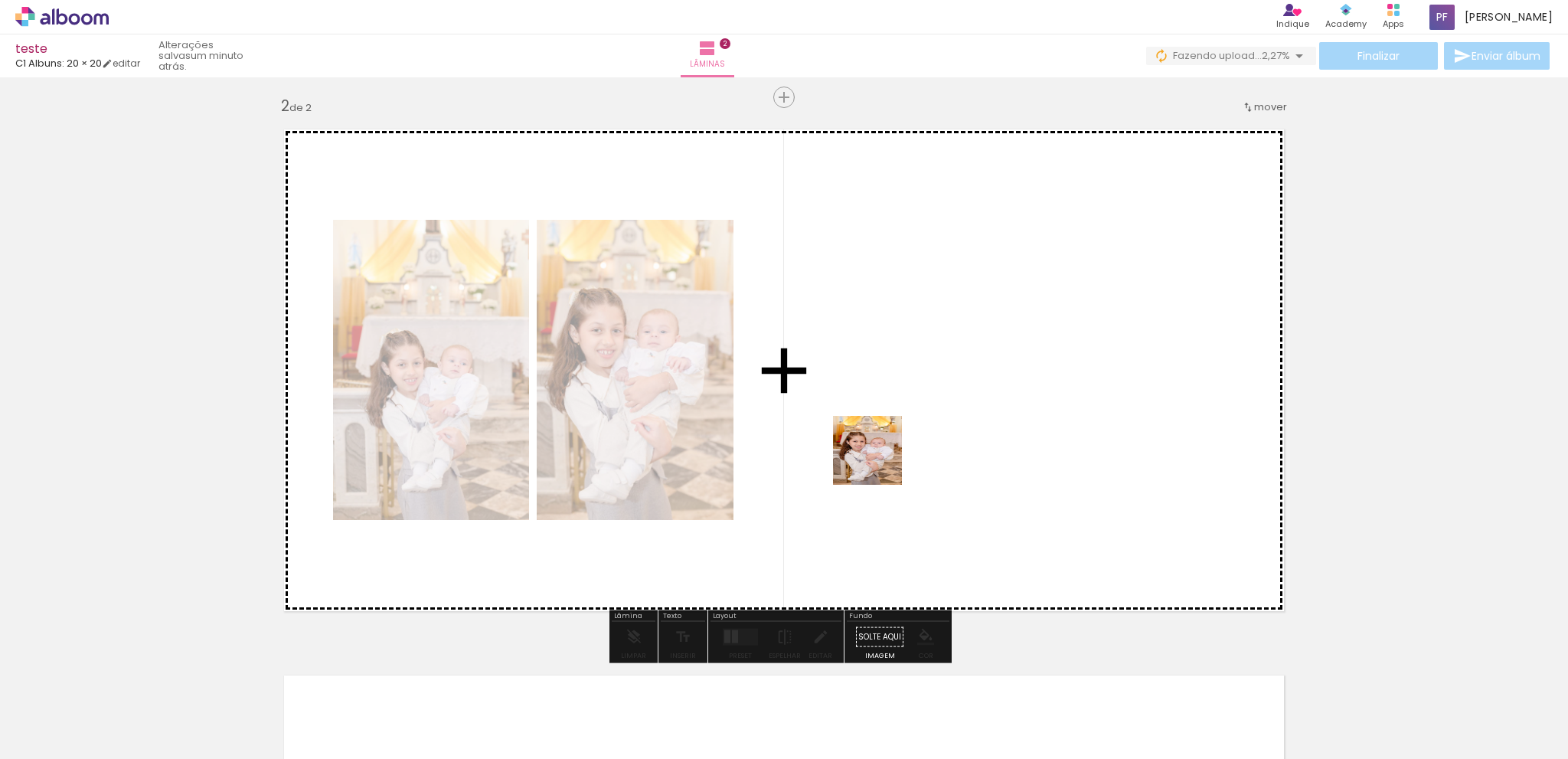
drag, startPoint x: 601, startPoint y: 686, endPoint x: 937, endPoint y: 404, distance: 438.7
click at [937, 404] on quentale-workspace at bounding box center [784, 379] width 1568 height 759
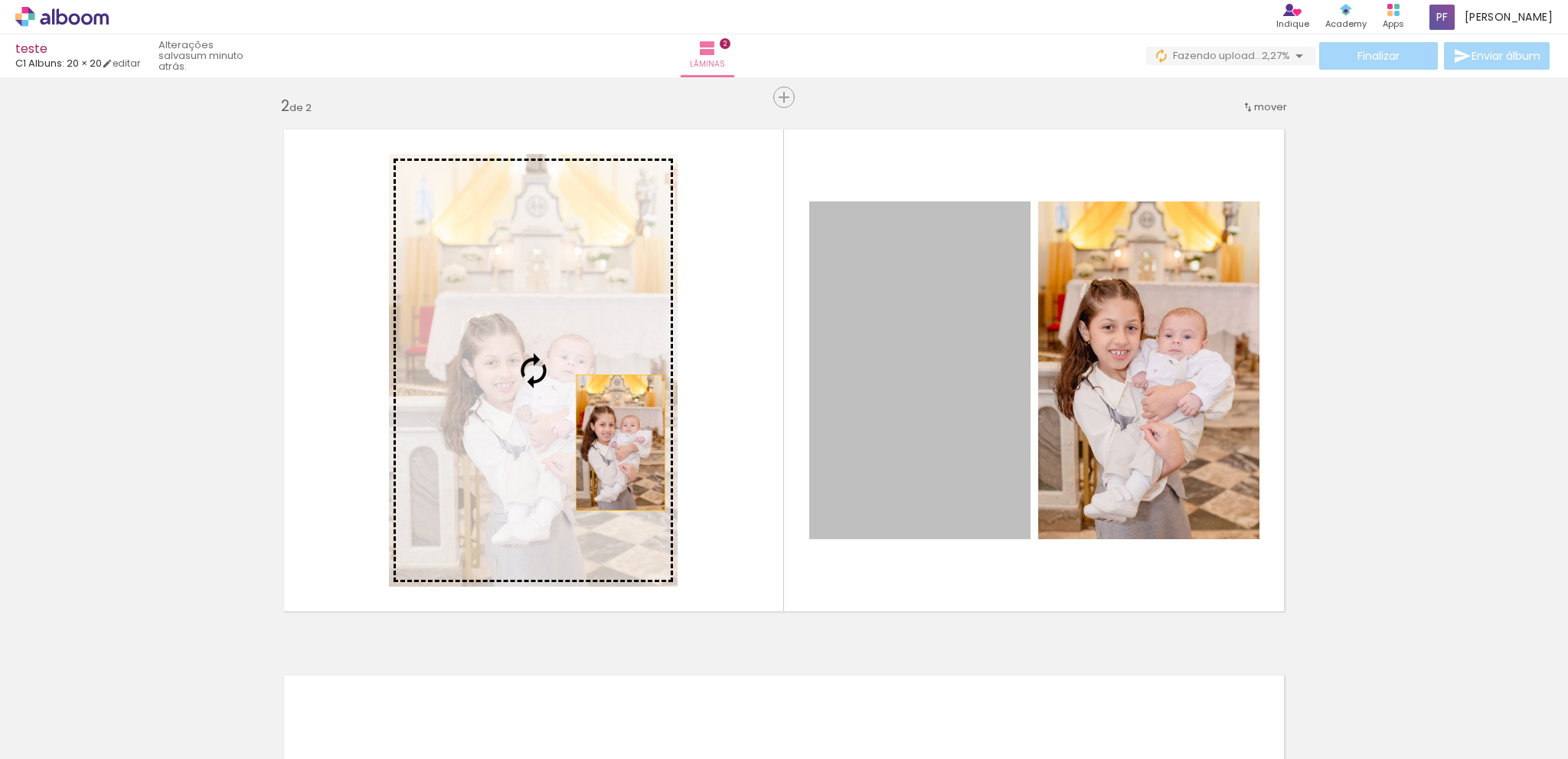
drag, startPoint x: 928, startPoint y: 404, endPoint x: 588, endPoint y: 440, distance: 341.9
click at [0, 0] on slot at bounding box center [0, 0] width 0 height 0
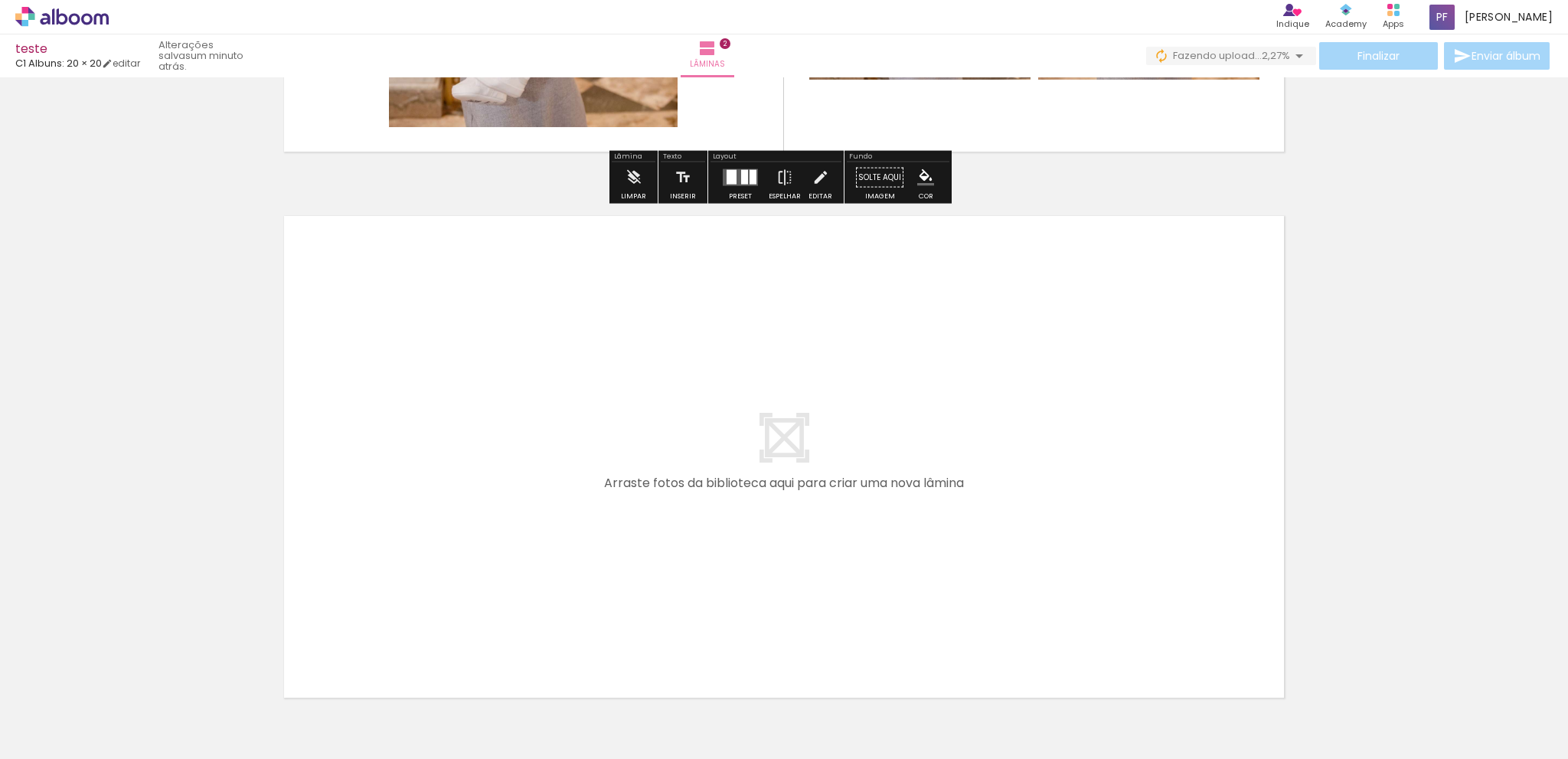
scroll to position [1112, 0]
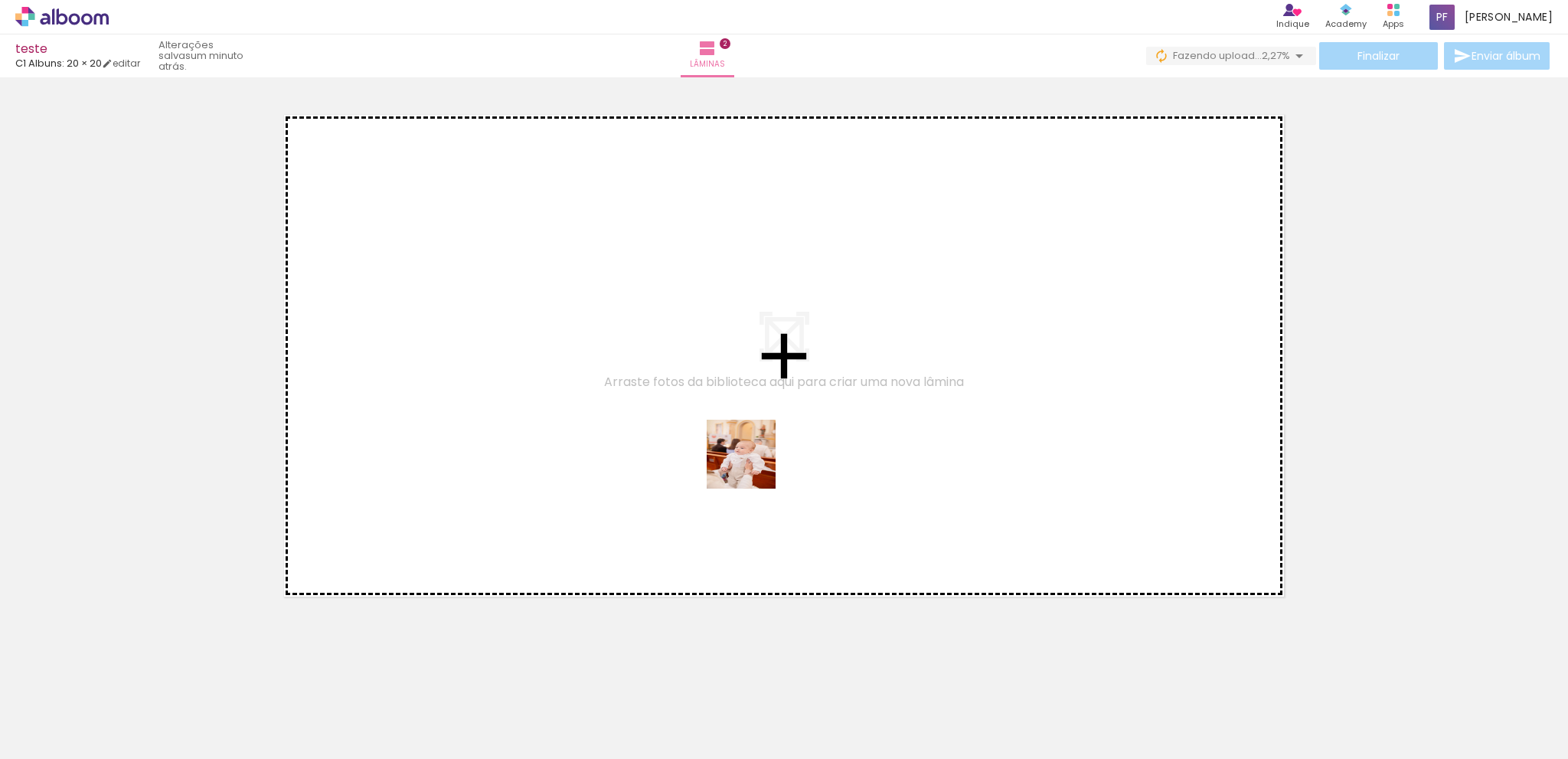
drag, startPoint x: 763, startPoint y: 724, endPoint x: 753, endPoint y: 465, distance: 259.2
click at [753, 465] on quentale-workspace at bounding box center [784, 379] width 1568 height 759
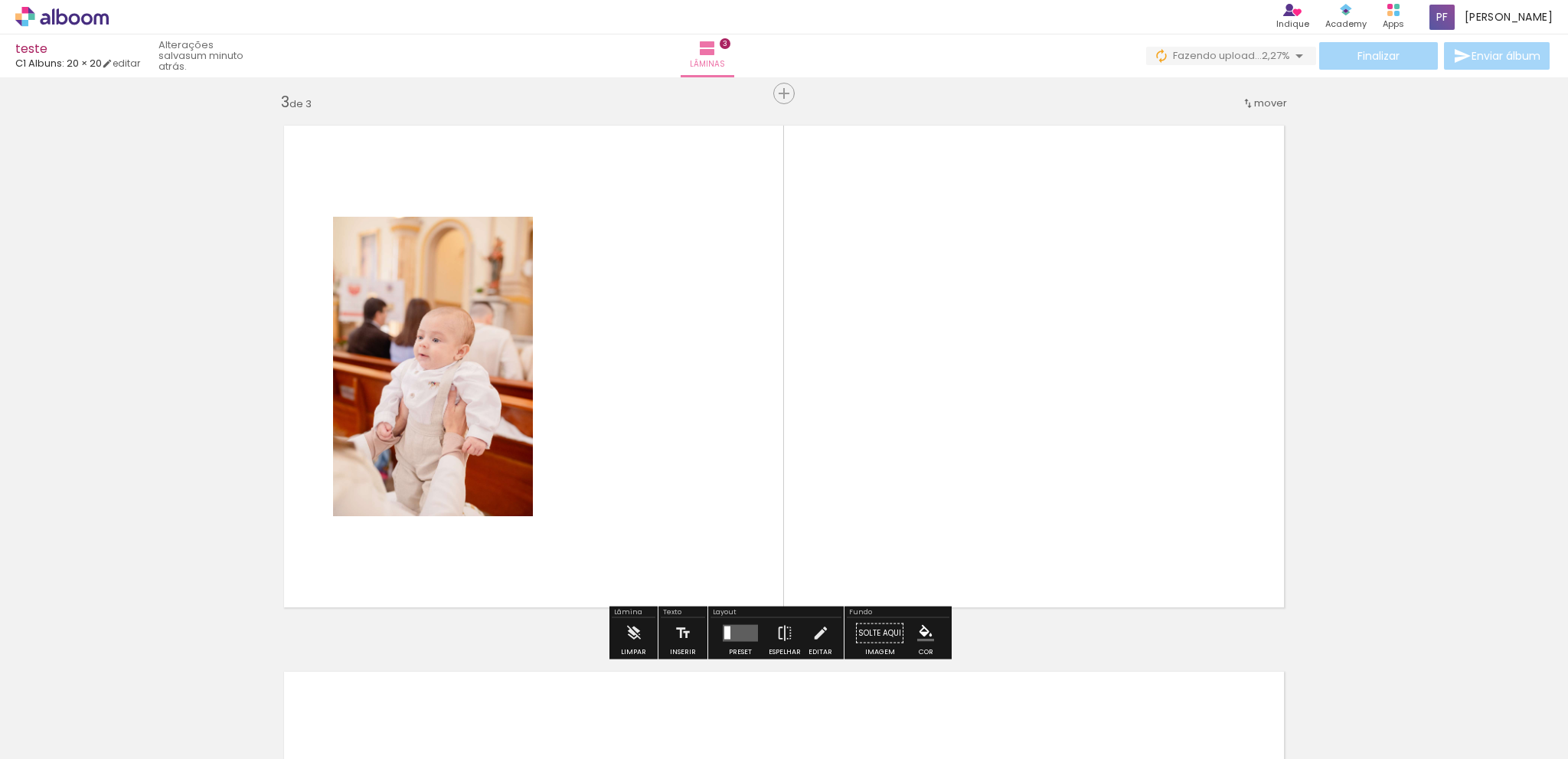
scroll to position [1097, 0]
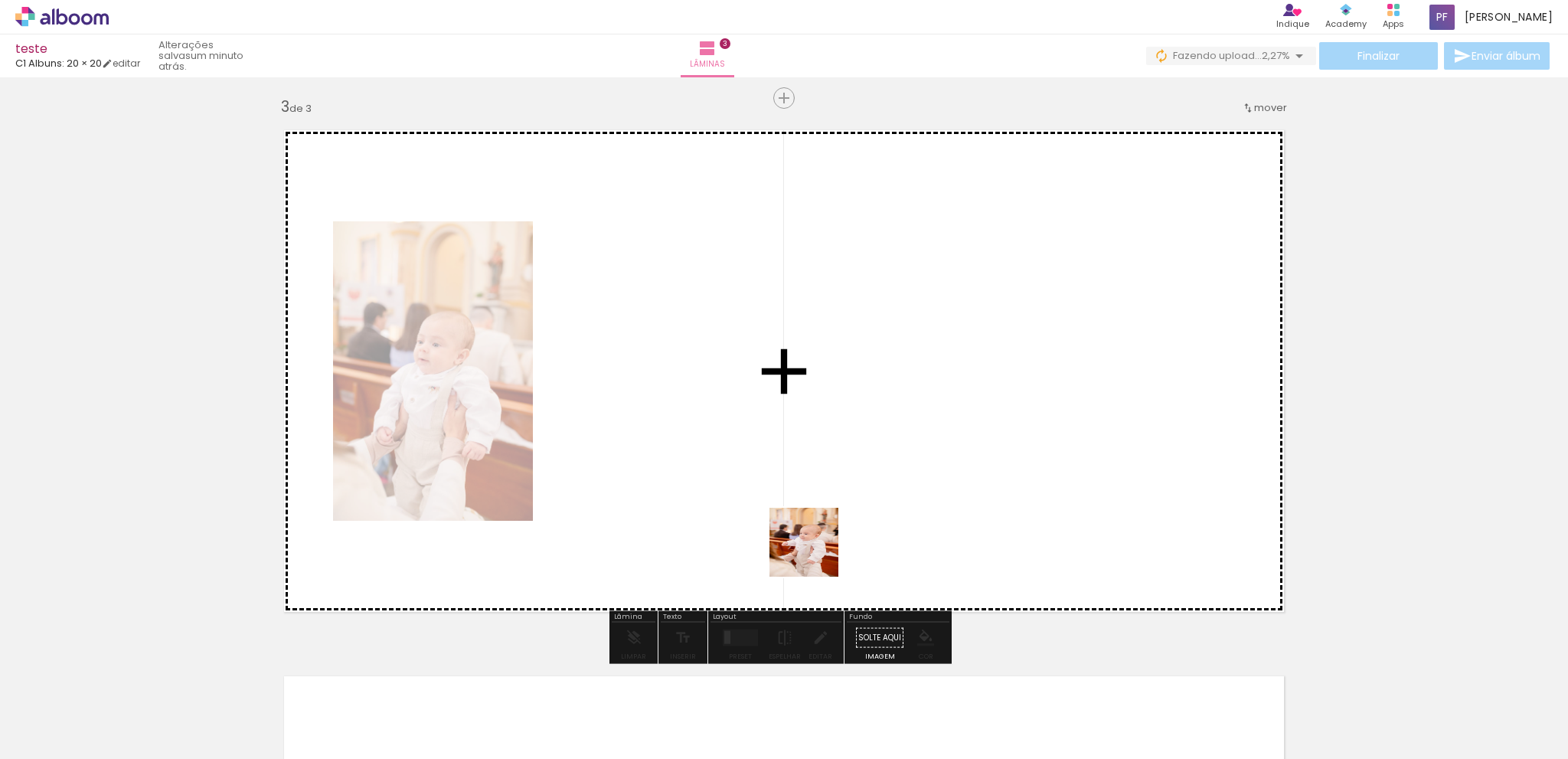
drag, startPoint x: 841, startPoint y: 708, endPoint x: 778, endPoint y: 452, distance: 263.6
click at [778, 452] on quentale-workspace at bounding box center [784, 379] width 1568 height 759
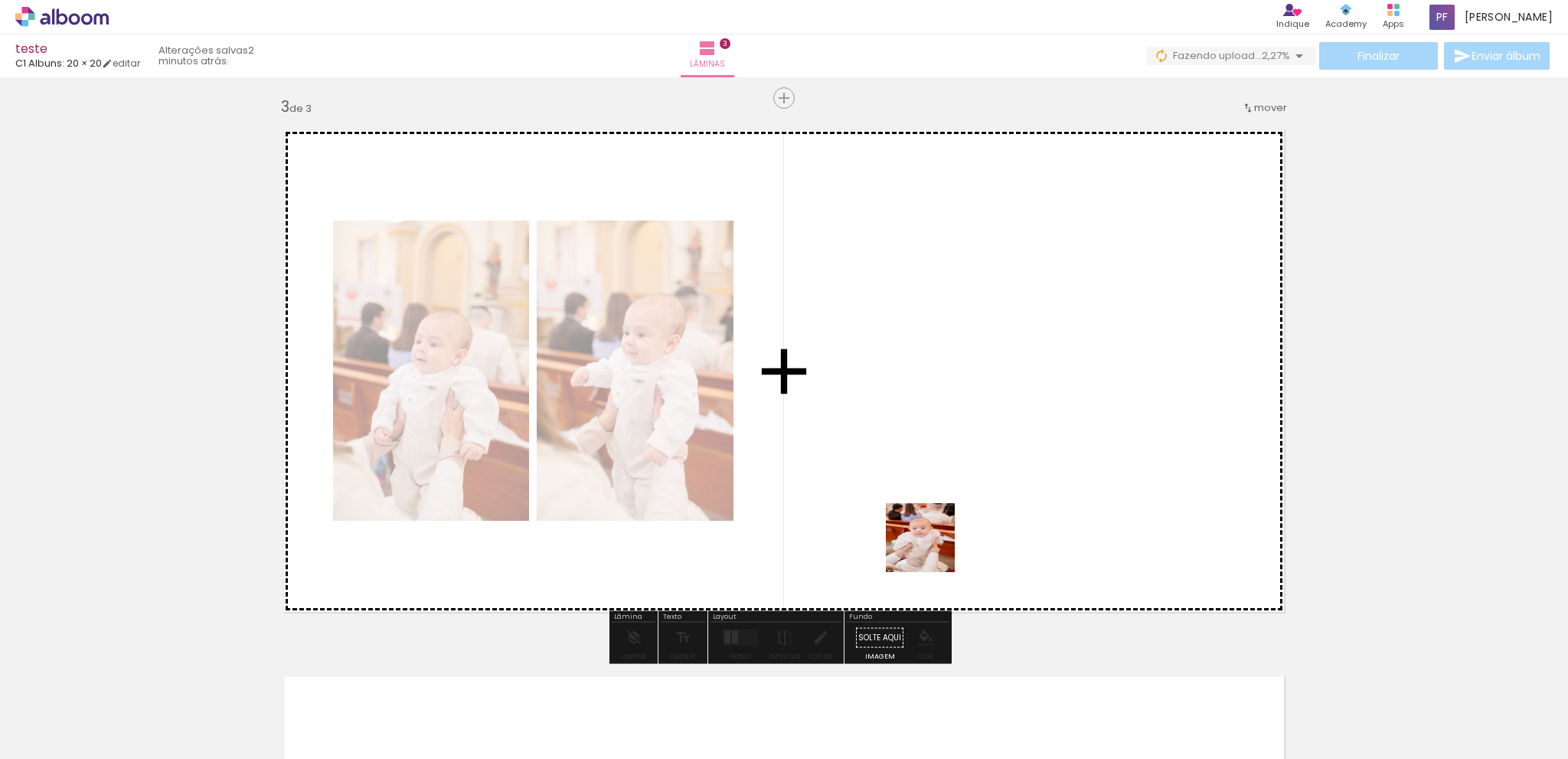
drag, startPoint x: 921, startPoint y: 708, endPoint x: 912, endPoint y: 433, distance: 275.1
click at [917, 435] on quentale-workspace at bounding box center [784, 379] width 1568 height 759
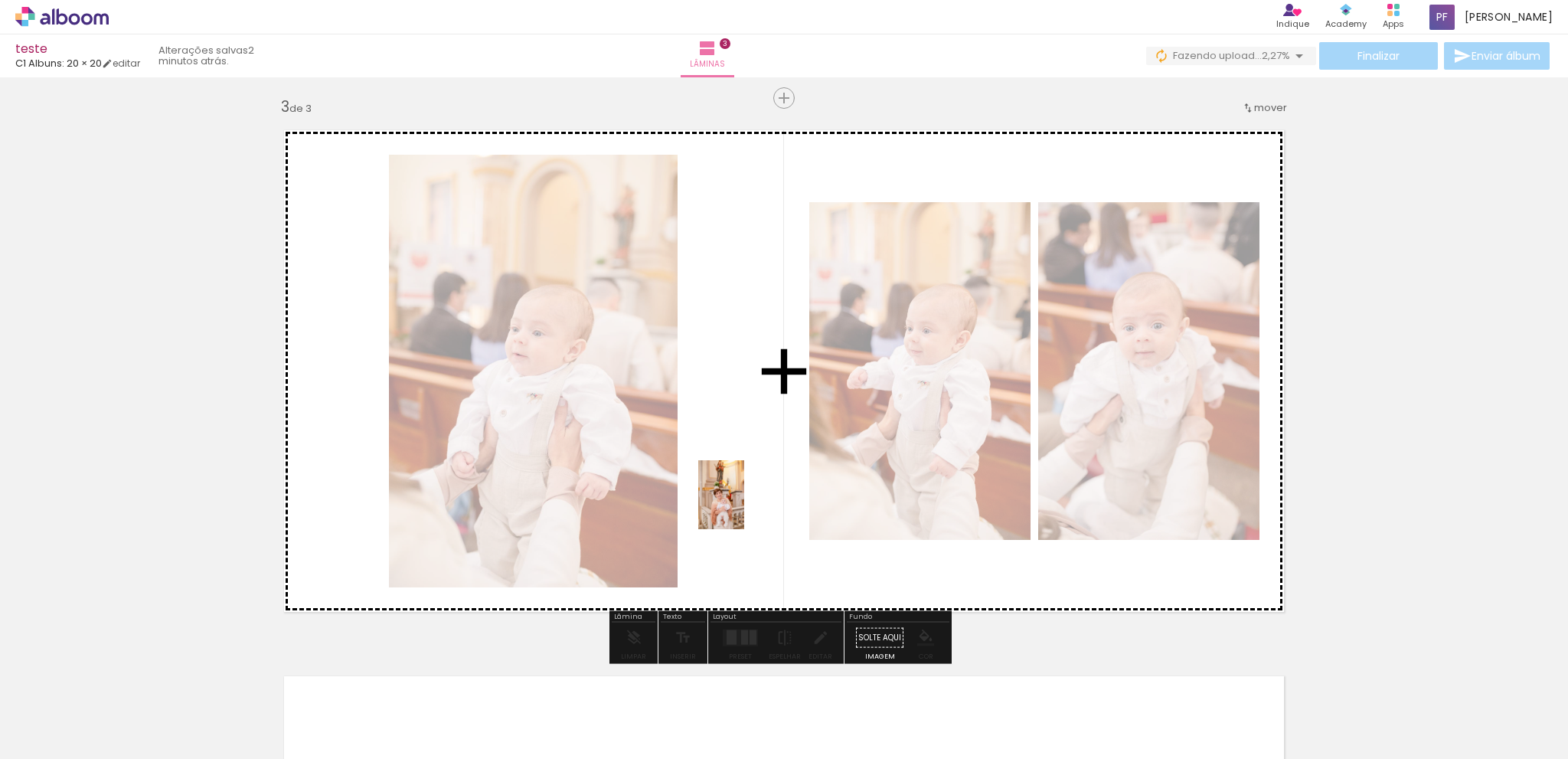
drag, startPoint x: 683, startPoint y: 717, endPoint x: 749, endPoint y: 496, distance: 230.6
click at [749, 496] on quentale-workspace at bounding box center [784, 379] width 1568 height 759
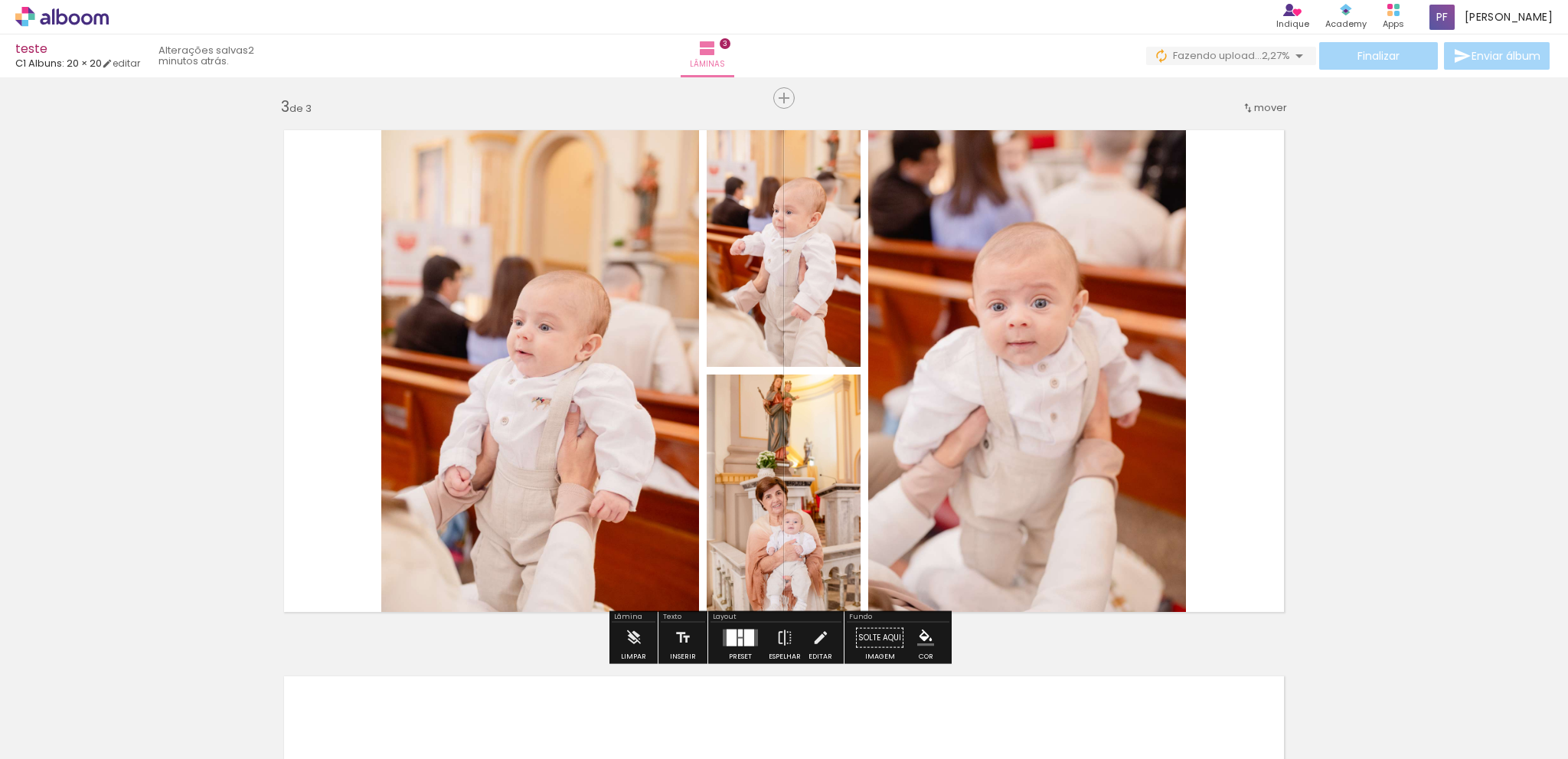
click at [738, 642] on div at bounding box center [740, 642] width 5 height 7
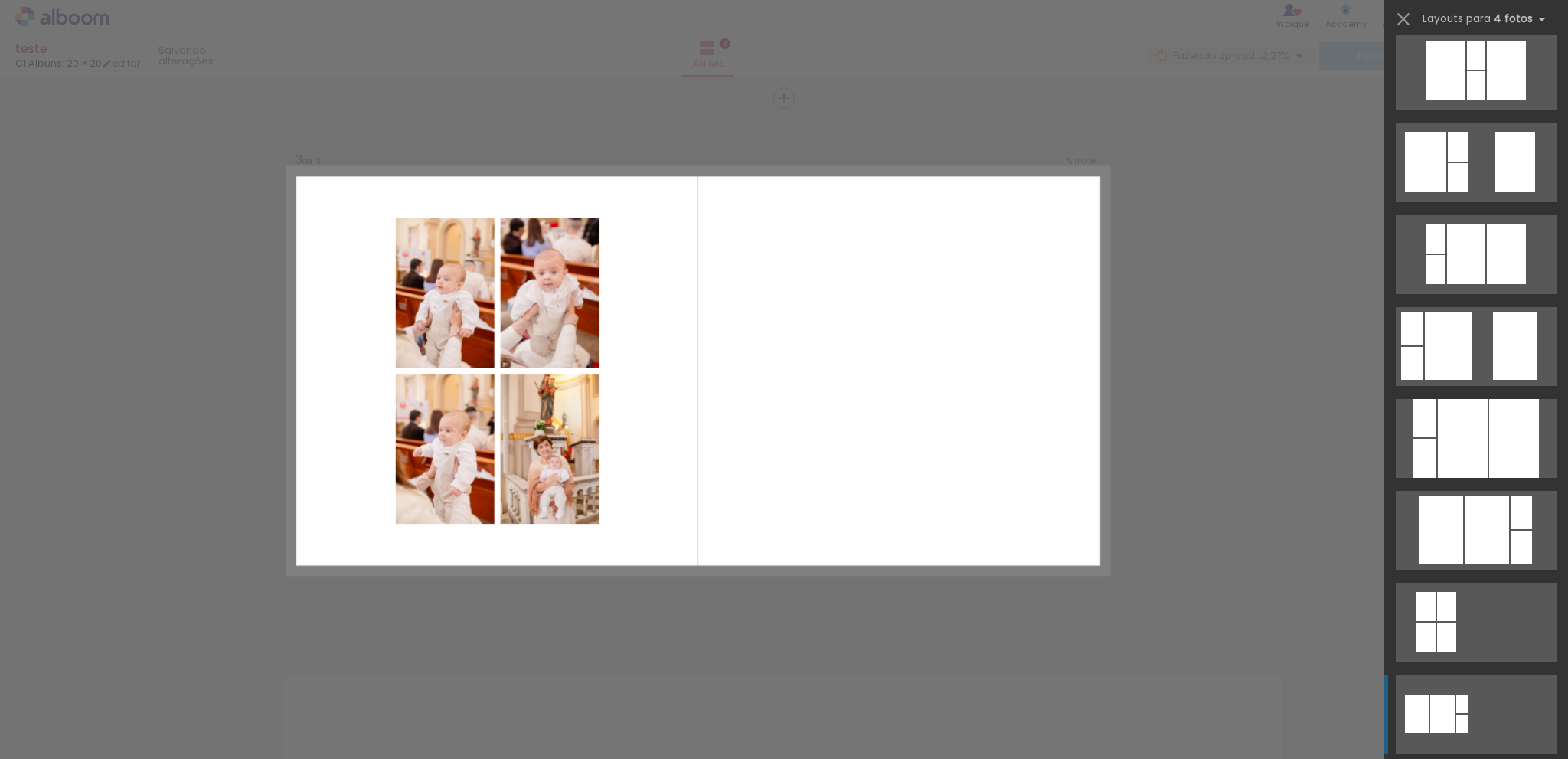
scroll to position [536, 0]
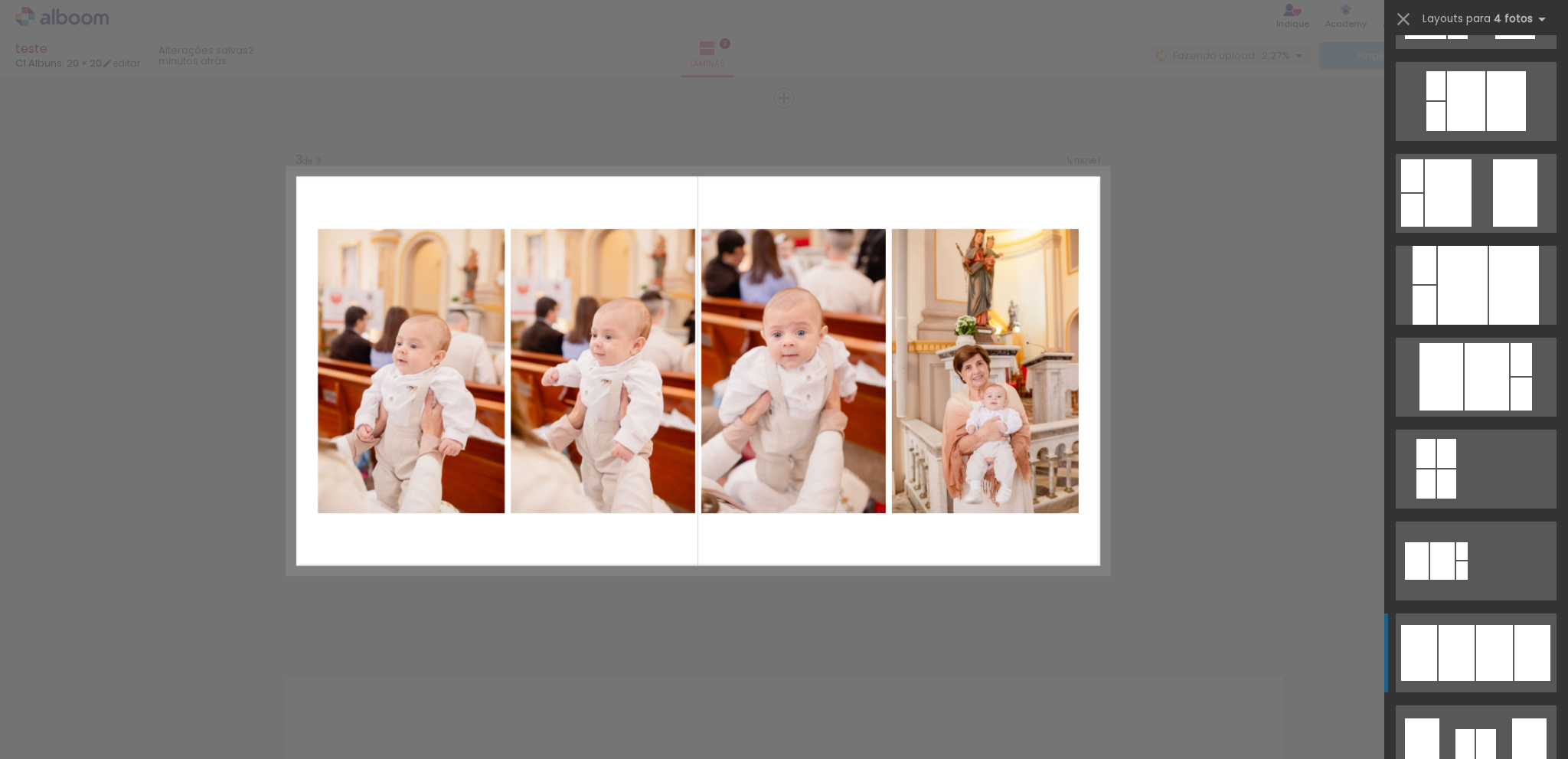
click at [1467, 658] on div at bounding box center [1457, 652] width 36 height 56
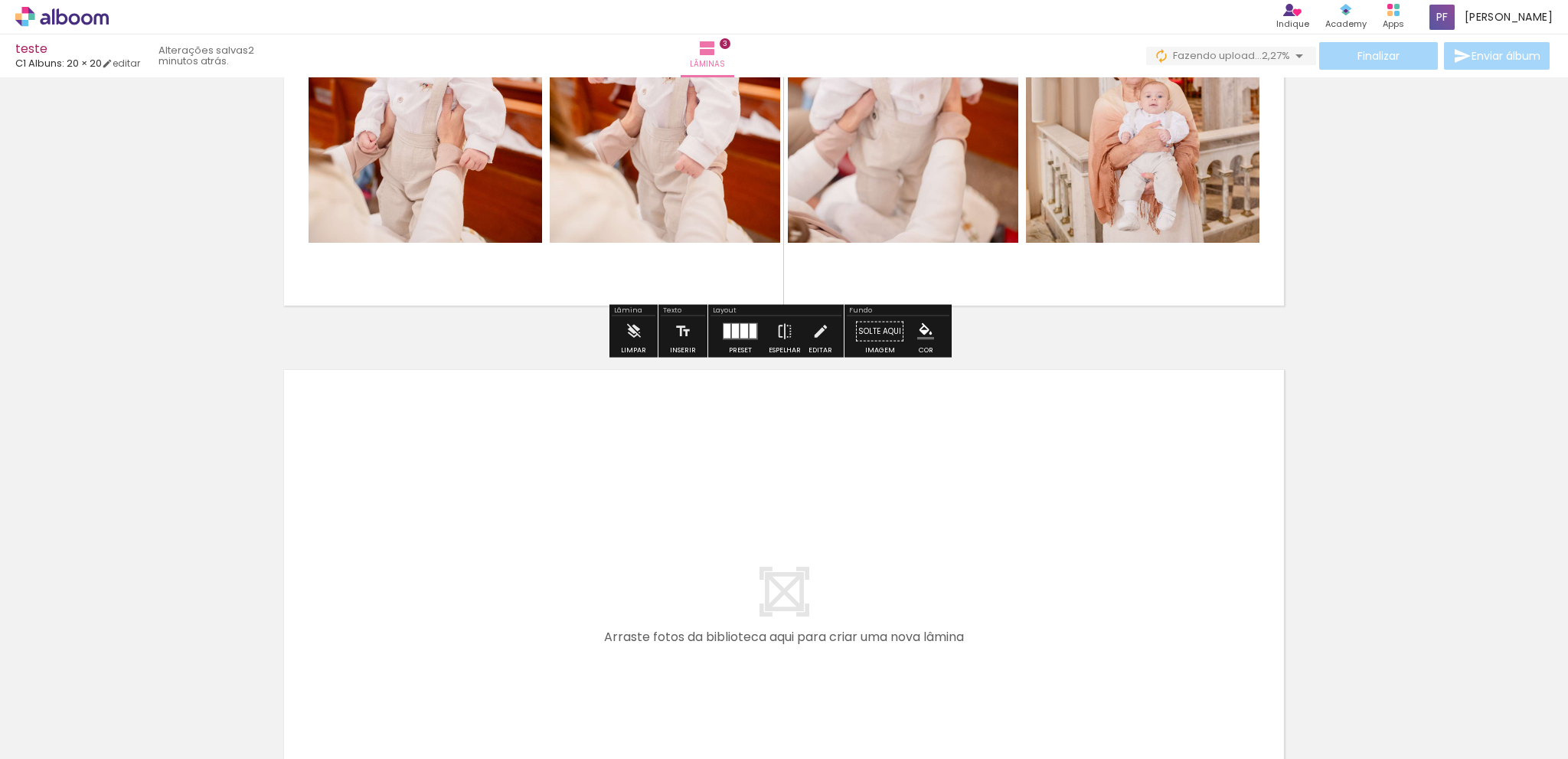
click at [1000, 523] on quentale-layouter at bounding box center [784, 611] width 1026 height 508
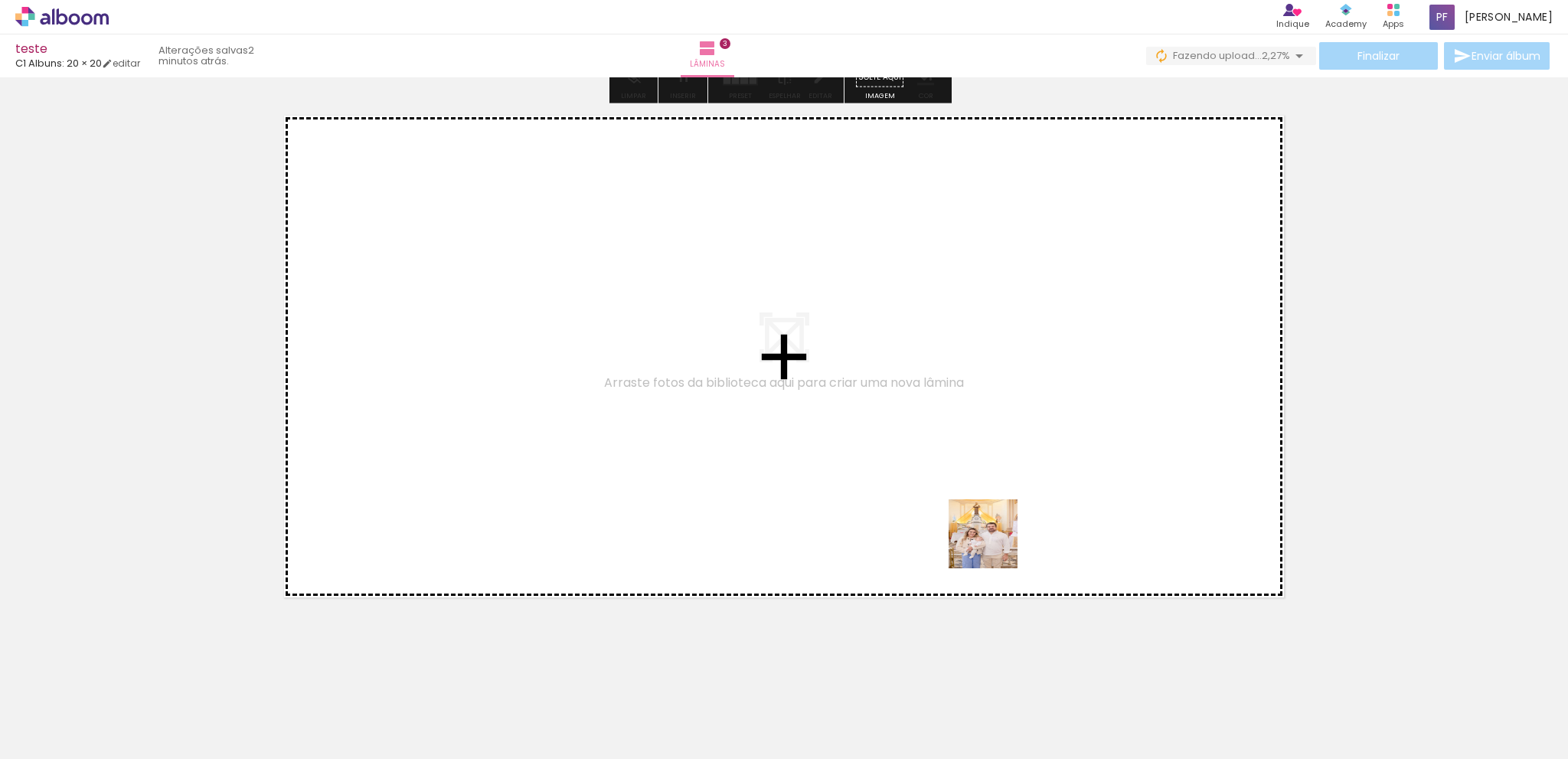
drag, startPoint x: 1014, startPoint y: 699, endPoint x: 982, endPoint y: 484, distance: 217.4
click at [982, 484] on quentale-workspace at bounding box center [784, 379] width 1568 height 759
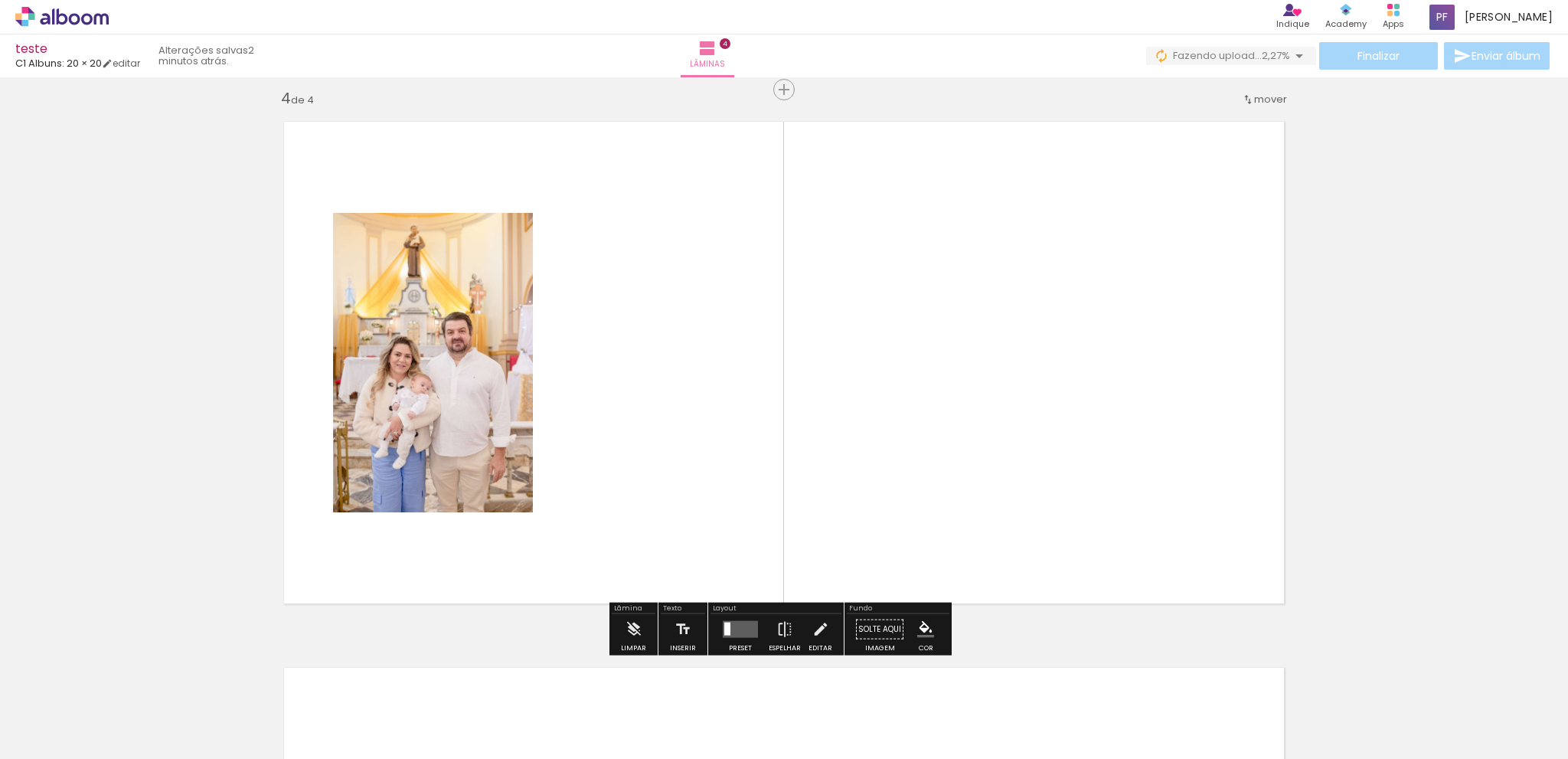
scroll to position [1642, 0]
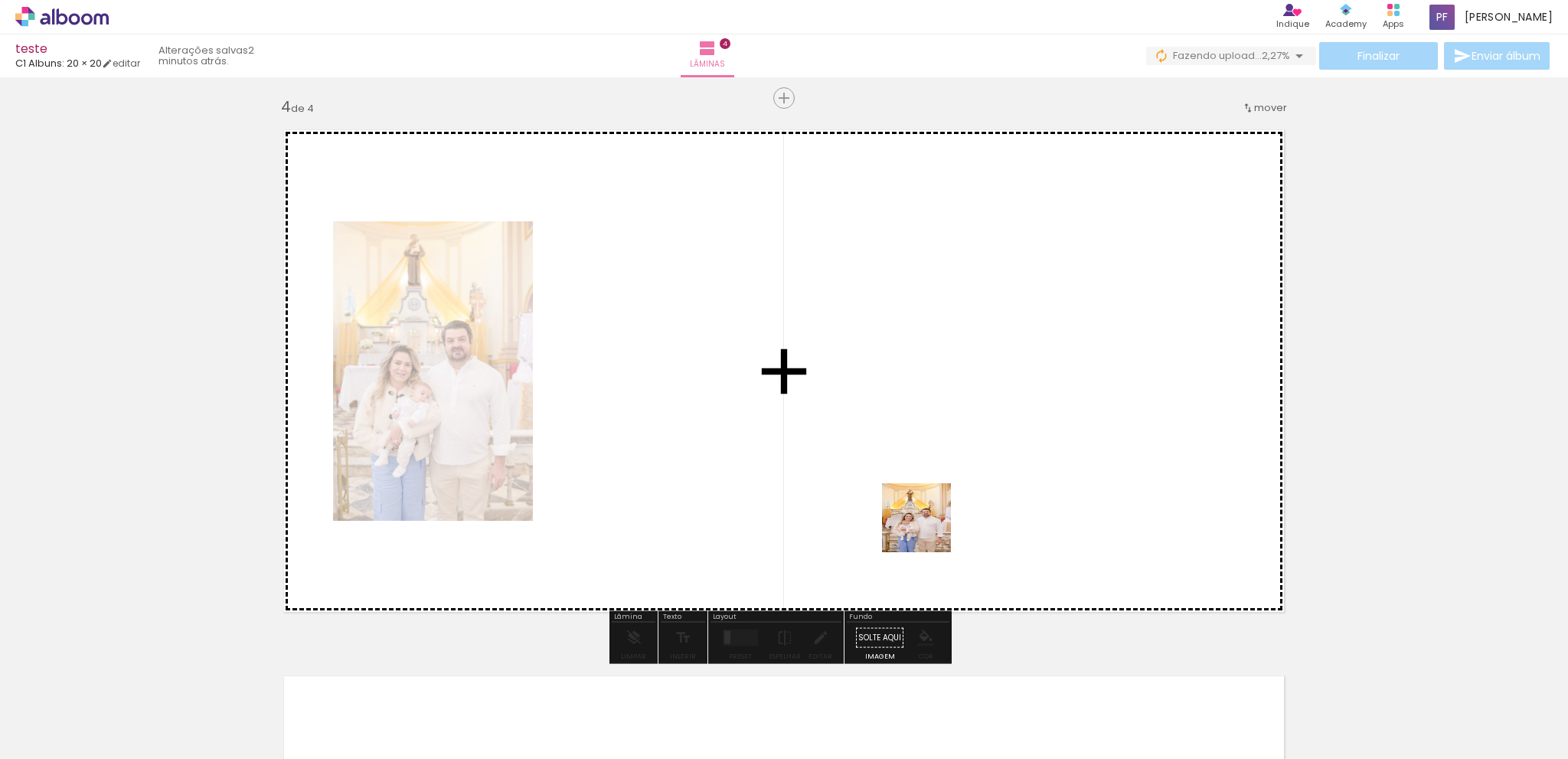
drag, startPoint x: 1099, startPoint y: 724, endPoint x: 833, endPoint y: 483, distance: 358.9
click at [815, 470] on quentale-workspace at bounding box center [784, 379] width 1568 height 759
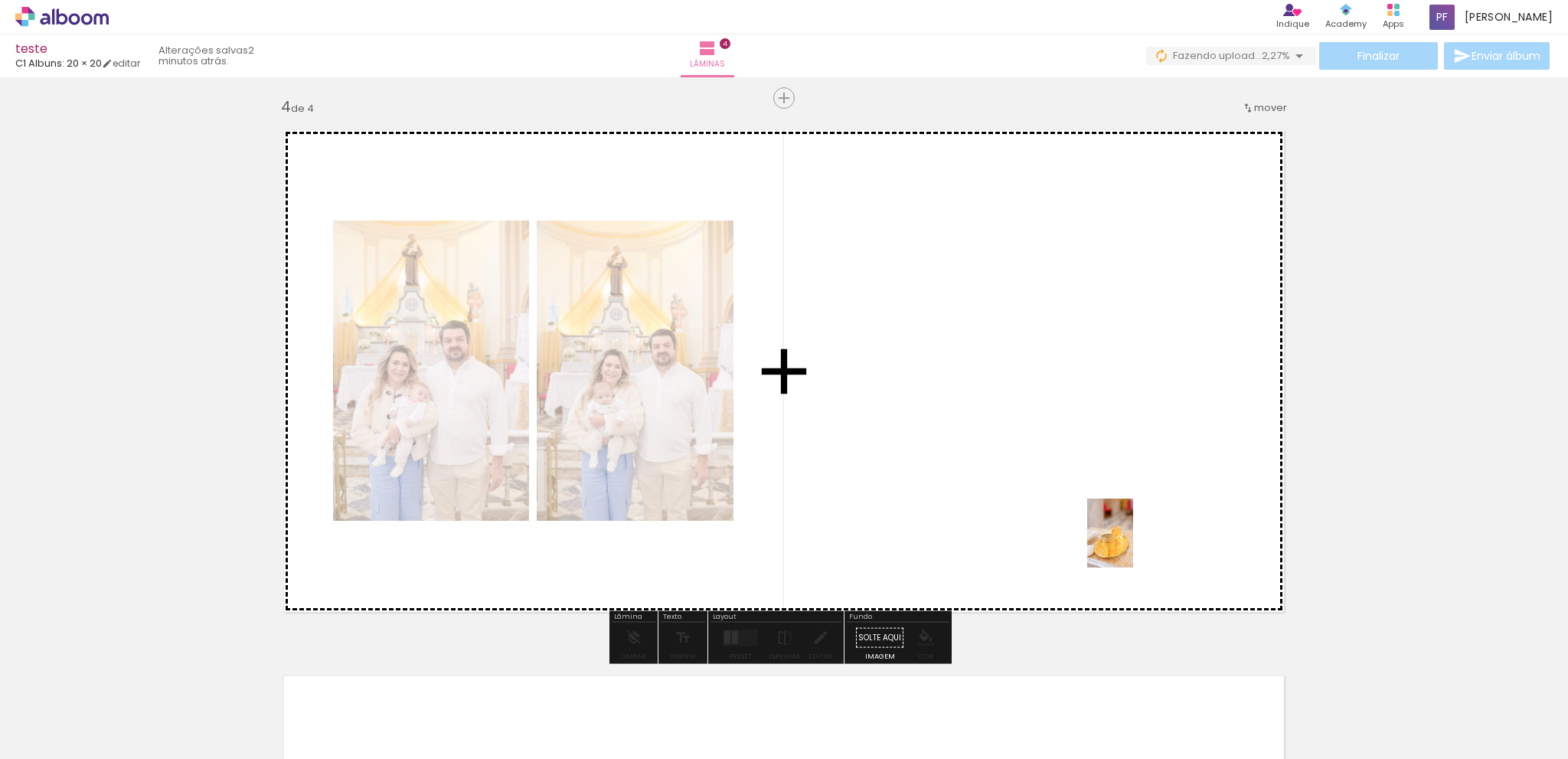
drag, startPoint x: 1182, startPoint y: 704, endPoint x: 1133, endPoint y: 541, distance: 170.2
click at [1133, 541] on quentale-workspace at bounding box center [784, 379] width 1568 height 759
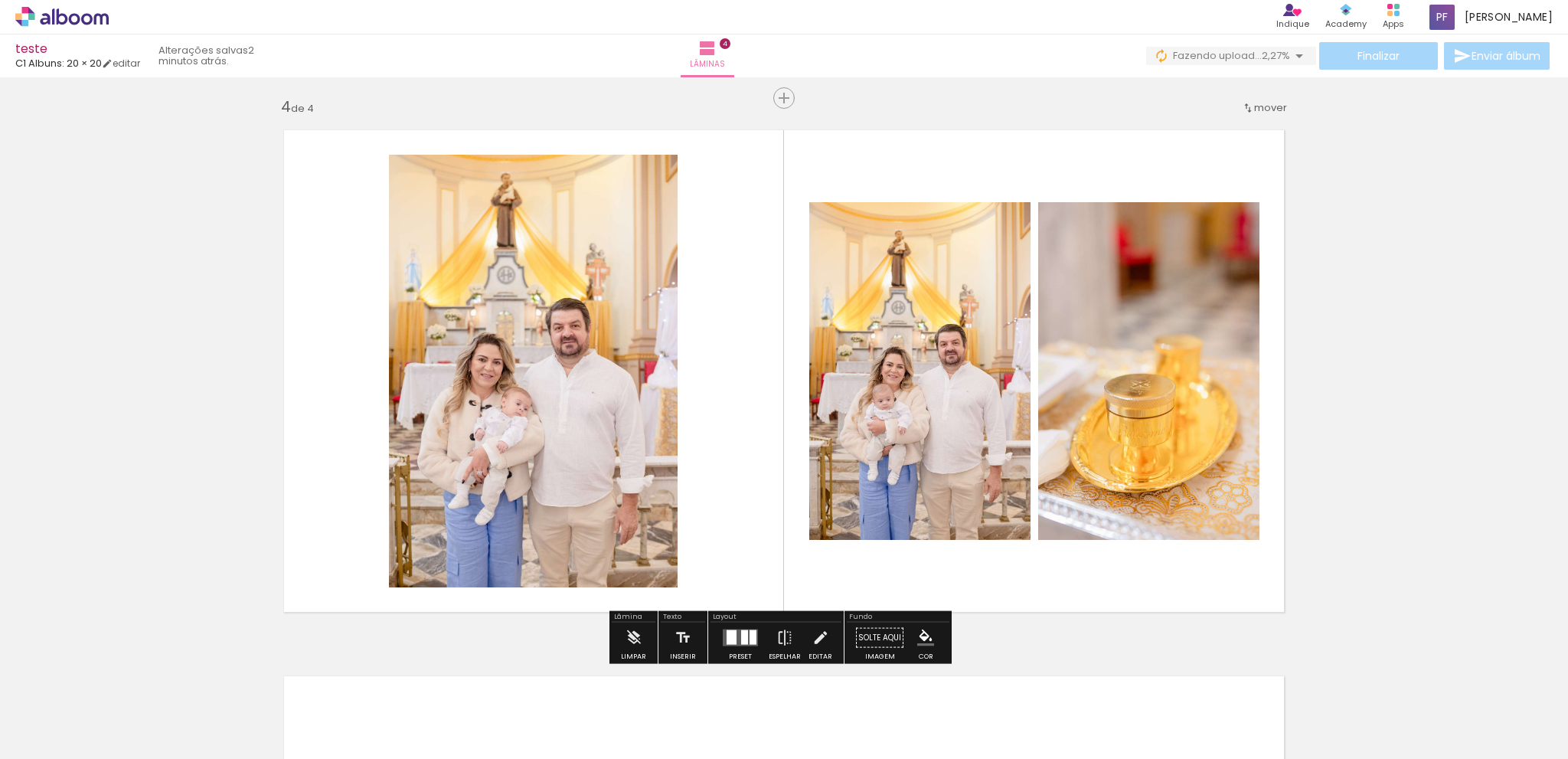
click at [737, 646] on div at bounding box center [740, 638] width 42 height 31
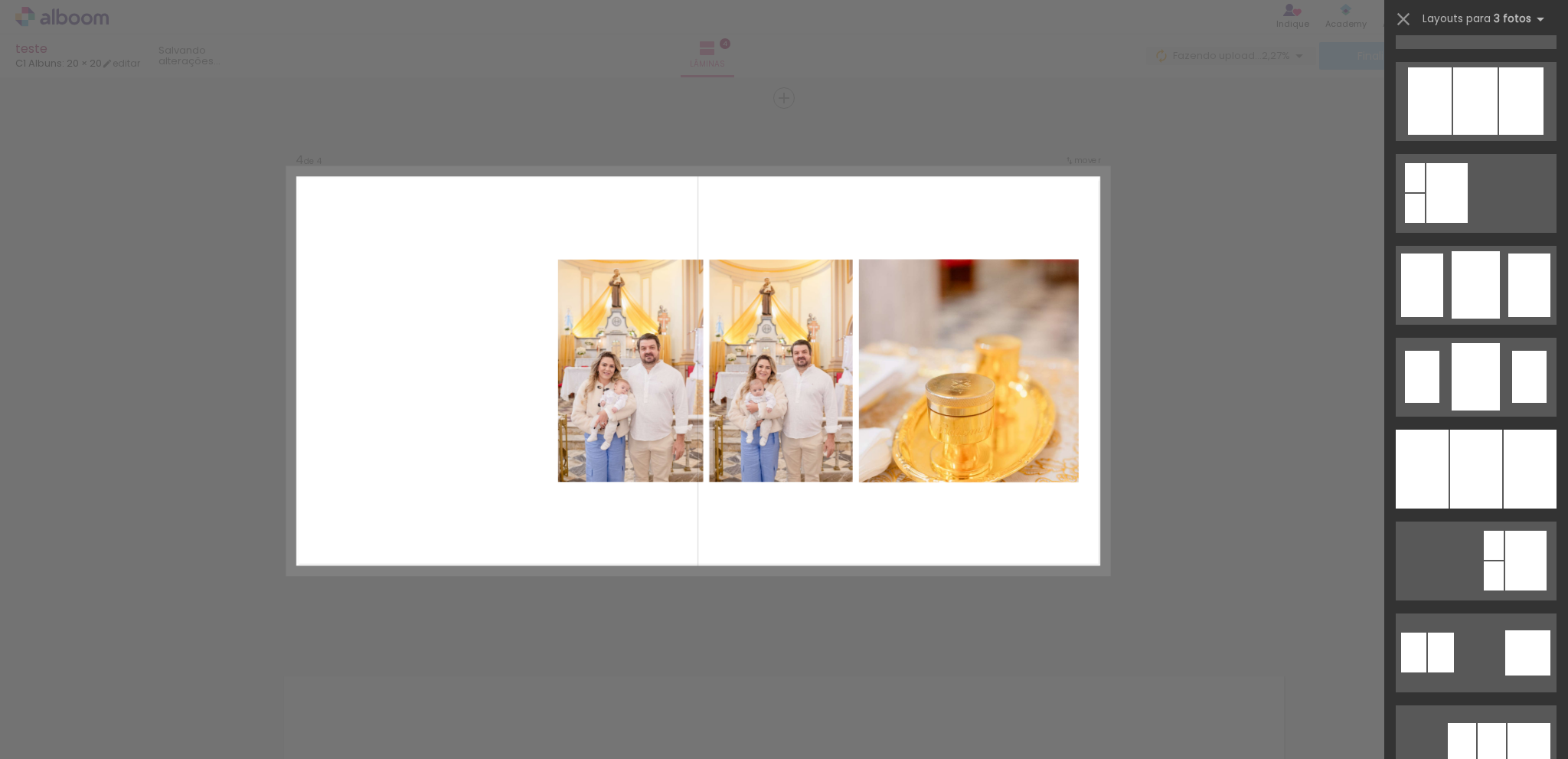
scroll to position [1378, 0]
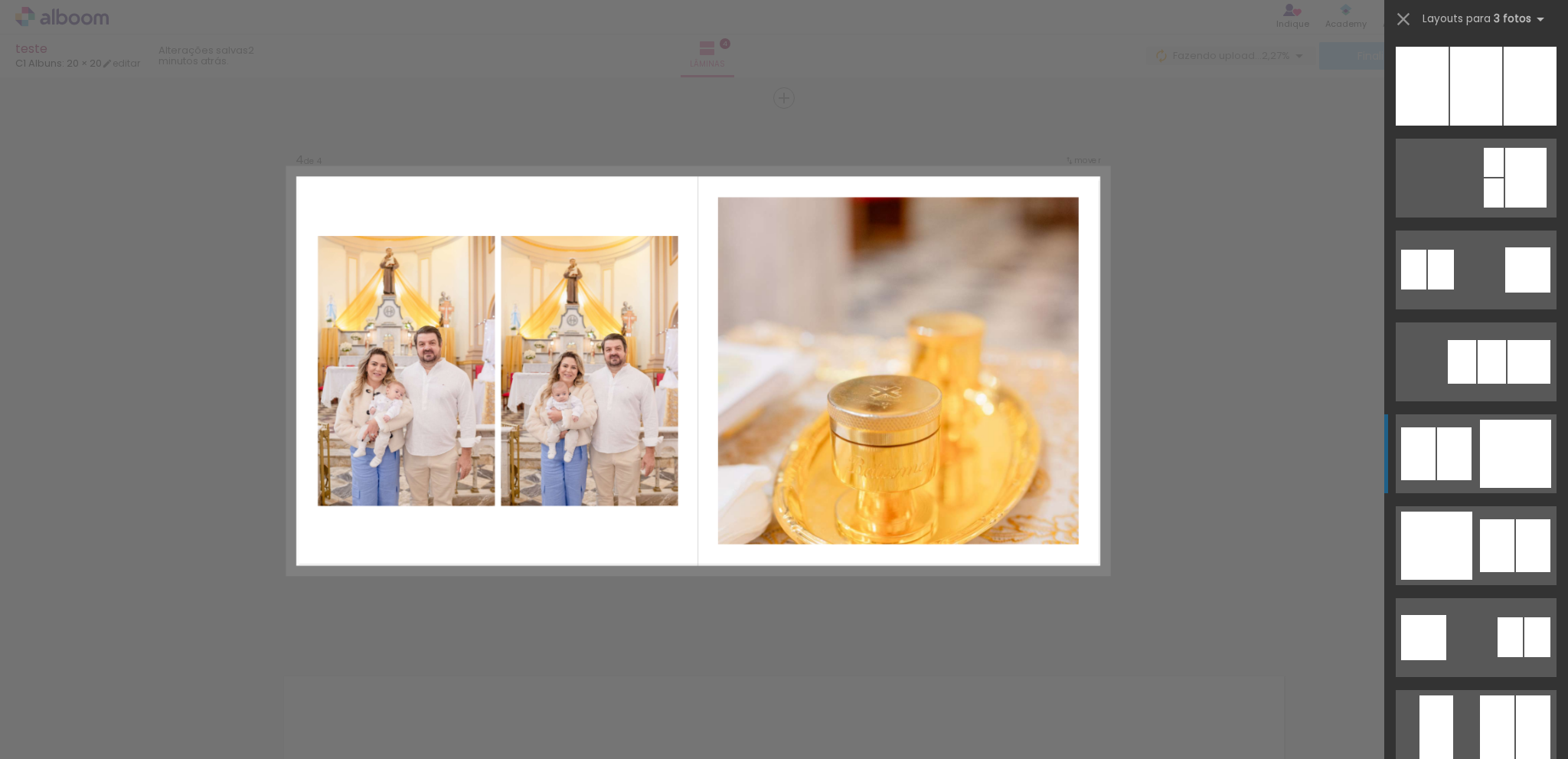
click at [1513, 464] on div at bounding box center [1515, 454] width 71 height 68
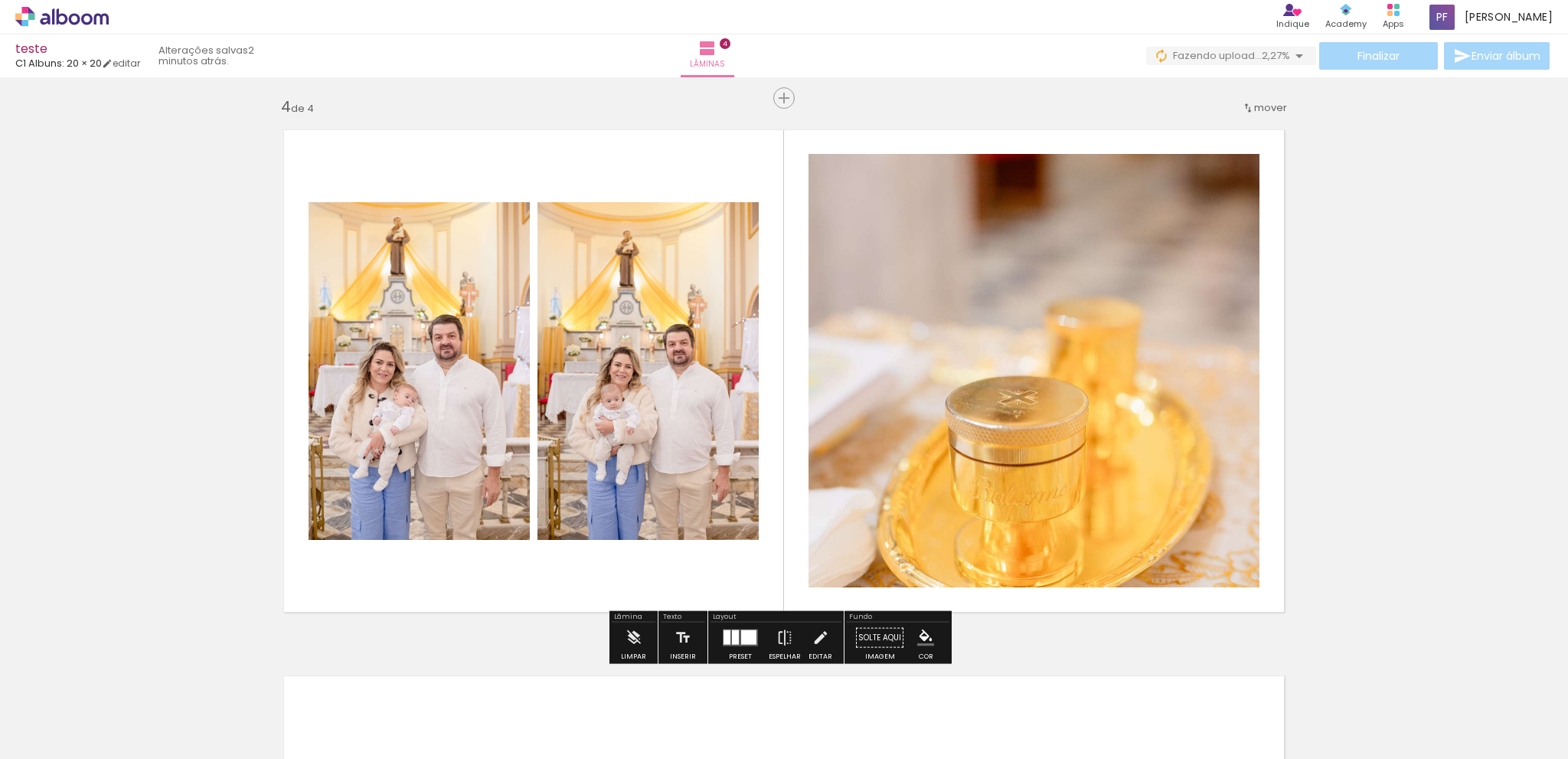
click at [1177, 472] on quentale-photo at bounding box center [1034, 371] width 451 height 434
click at [1146, 484] on quentale-photo at bounding box center [1034, 371] width 451 height 434
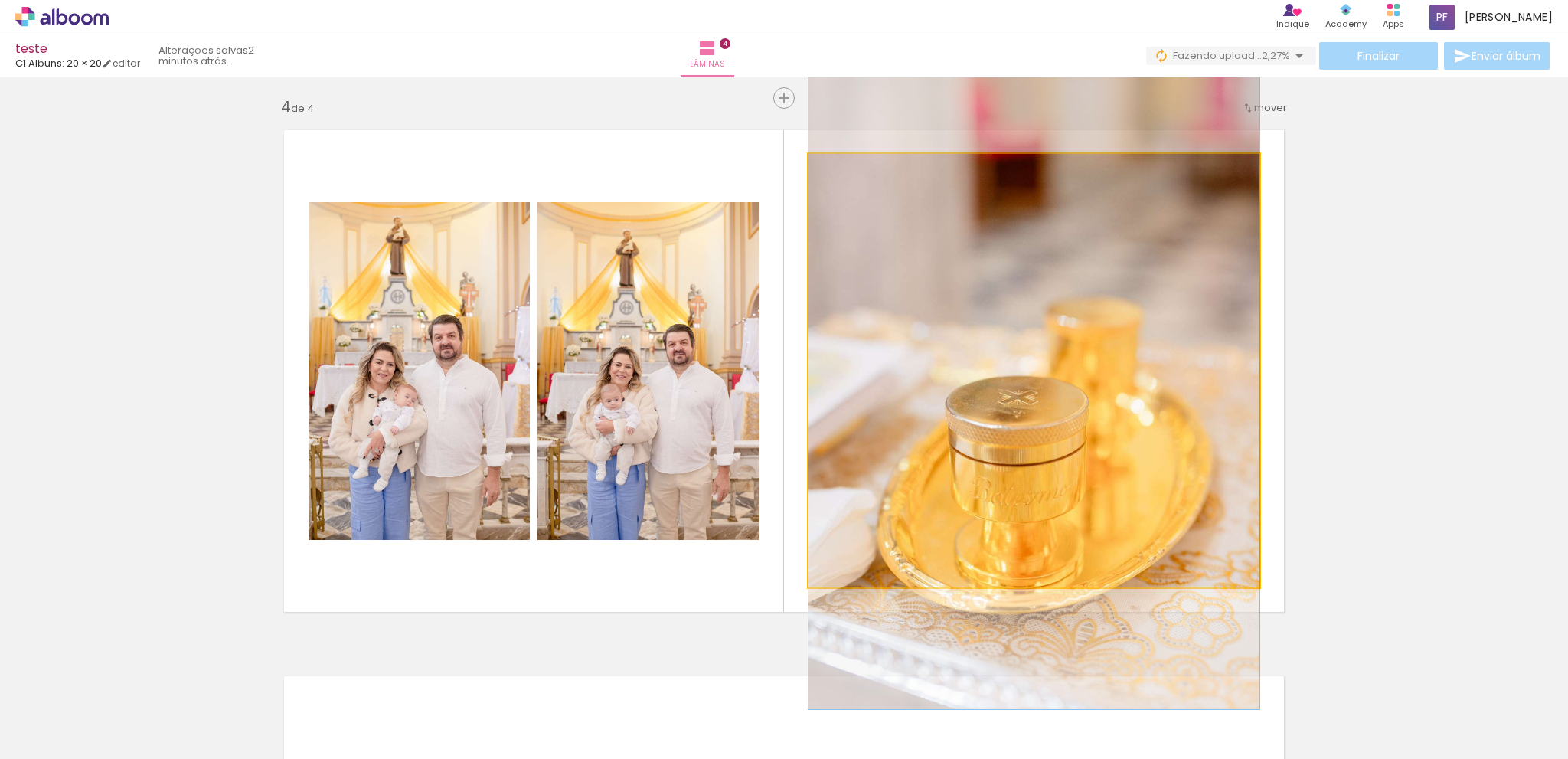
click at [1146, 484] on quentale-photo at bounding box center [1034, 371] width 451 height 434
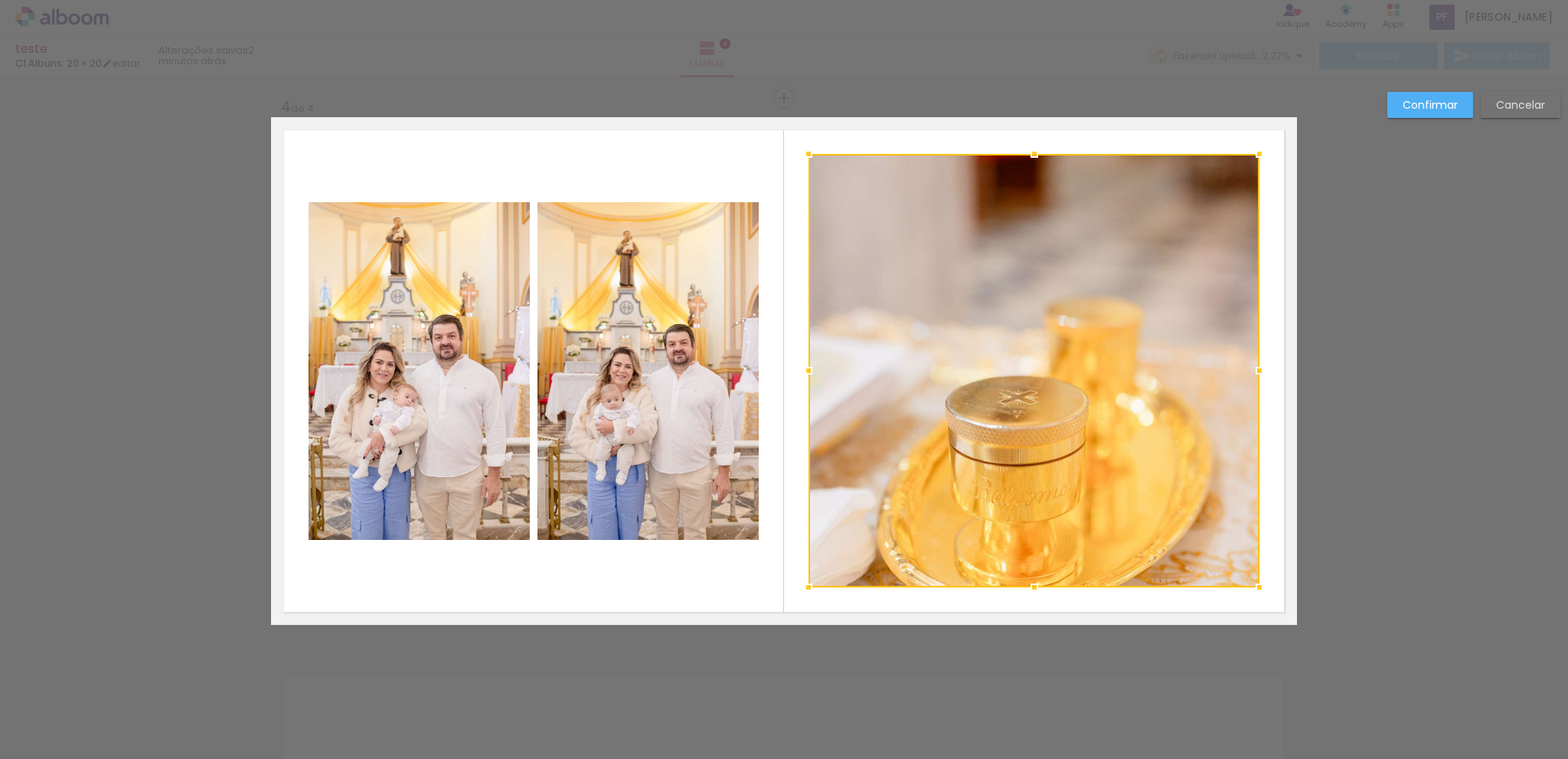
click at [1140, 488] on div at bounding box center [1034, 371] width 451 height 434
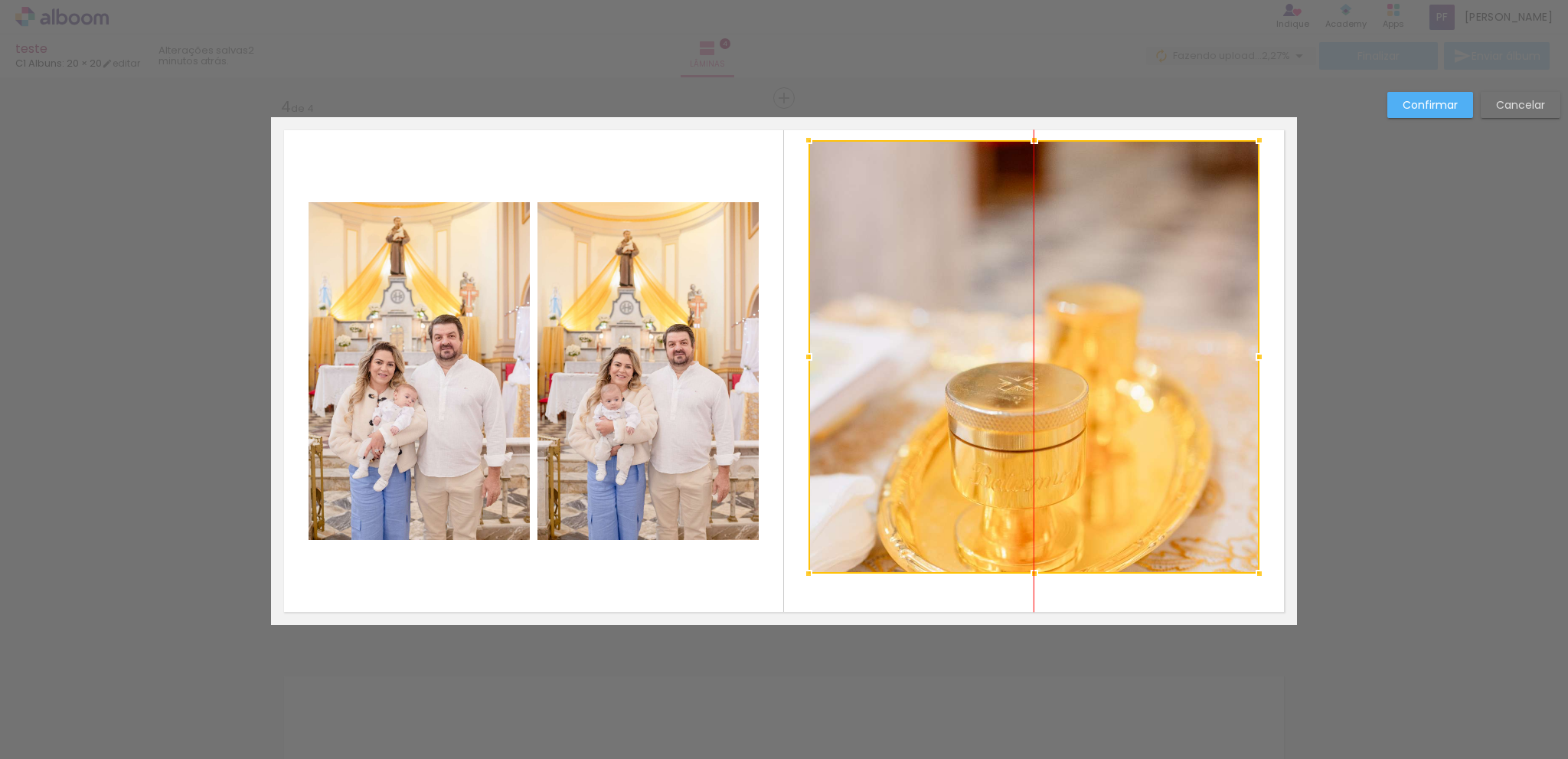
drag, startPoint x: 1140, startPoint y: 488, endPoint x: 1139, endPoint y: 474, distance: 14.0
click at [1139, 474] on div at bounding box center [1034, 357] width 451 height 434
click at [1133, 456] on div at bounding box center [1034, 357] width 451 height 434
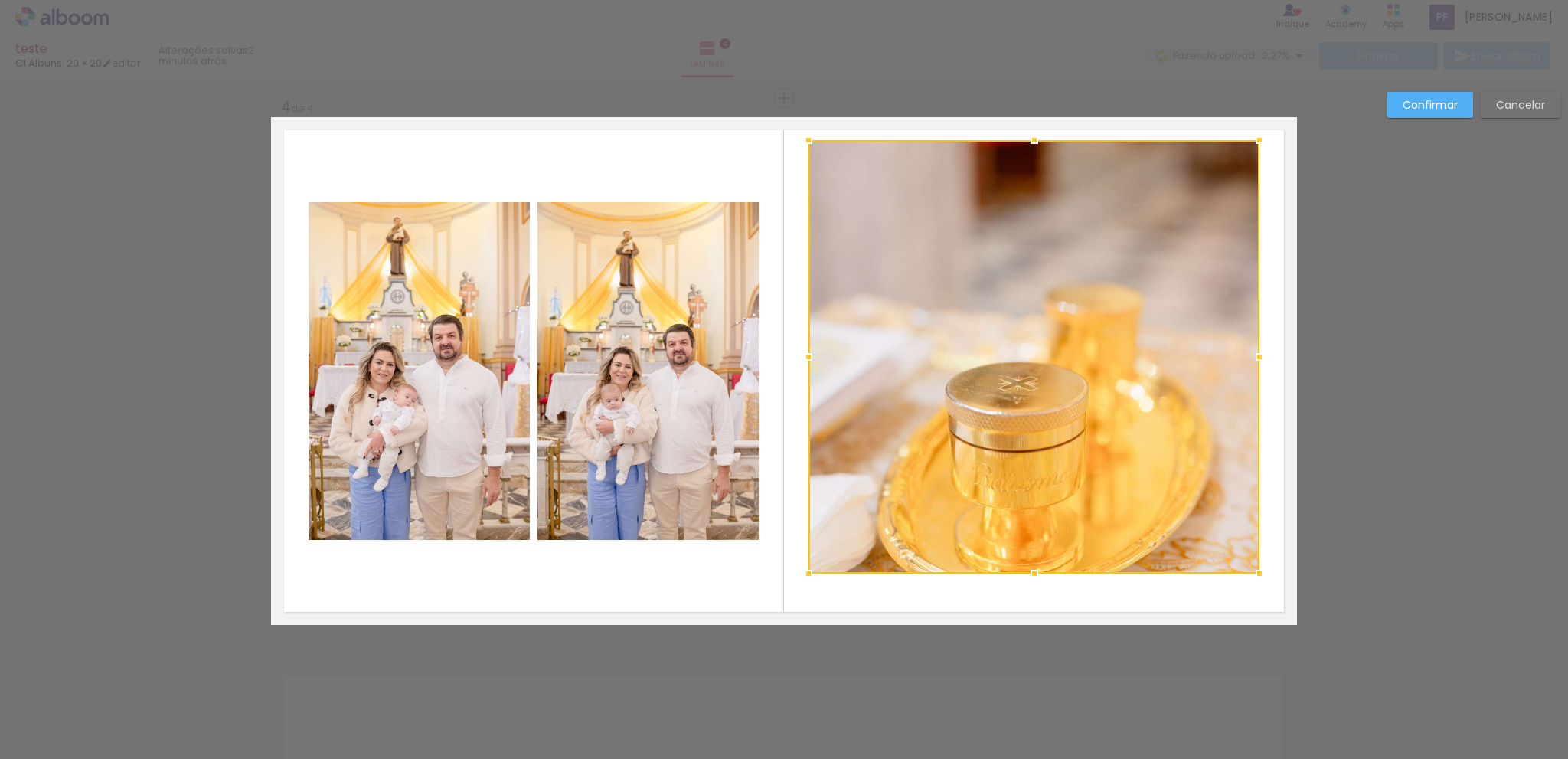
click at [1133, 456] on div at bounding box center [1034, 357] width 451 height 434
click at [1115, 578] on quentale-layouter at bounding box center [784, 371] width 1026 height 508
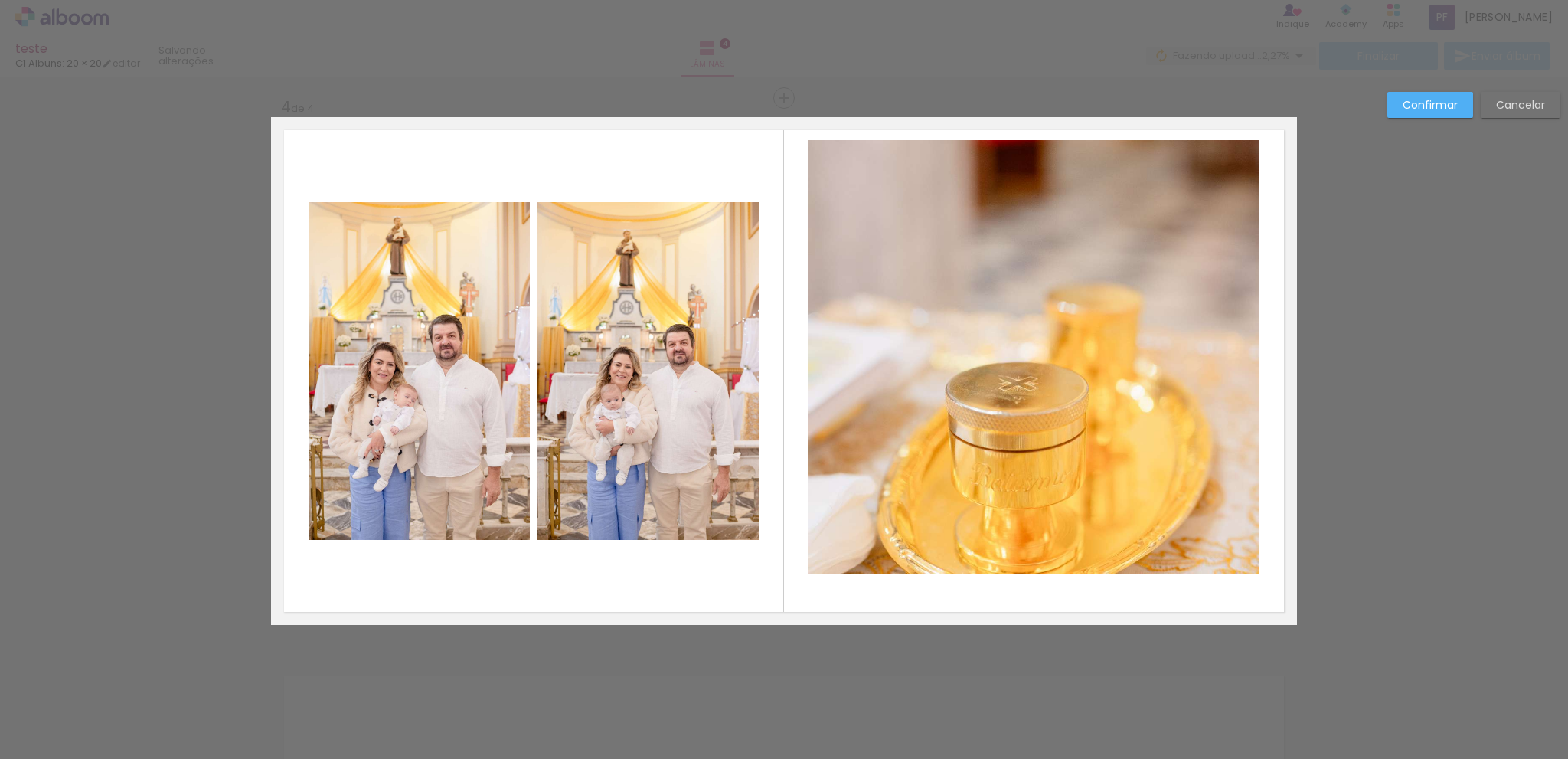
click at [1106, 550] on quentale-photo at bounding box center [1034, 357] width 451 height 434
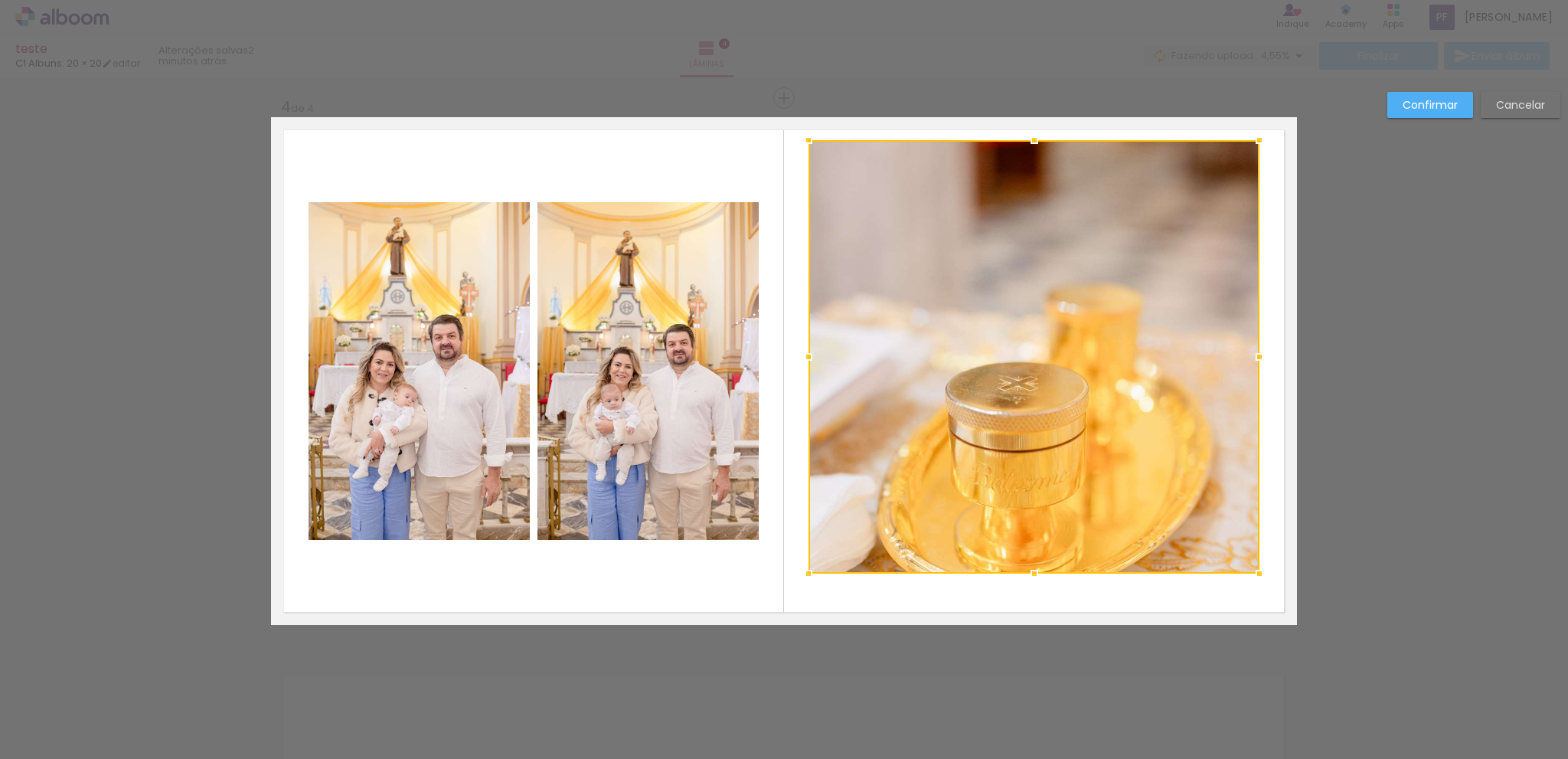
click at [1104, 567] on div at bounding box center [1034, 357] width 451 height 434
click at [1105, 552] on div at bounding box center [1034, 357] width 451 height 434
click at [1105, 567] on div at bounding box center [1034, 357] width 451 height 434
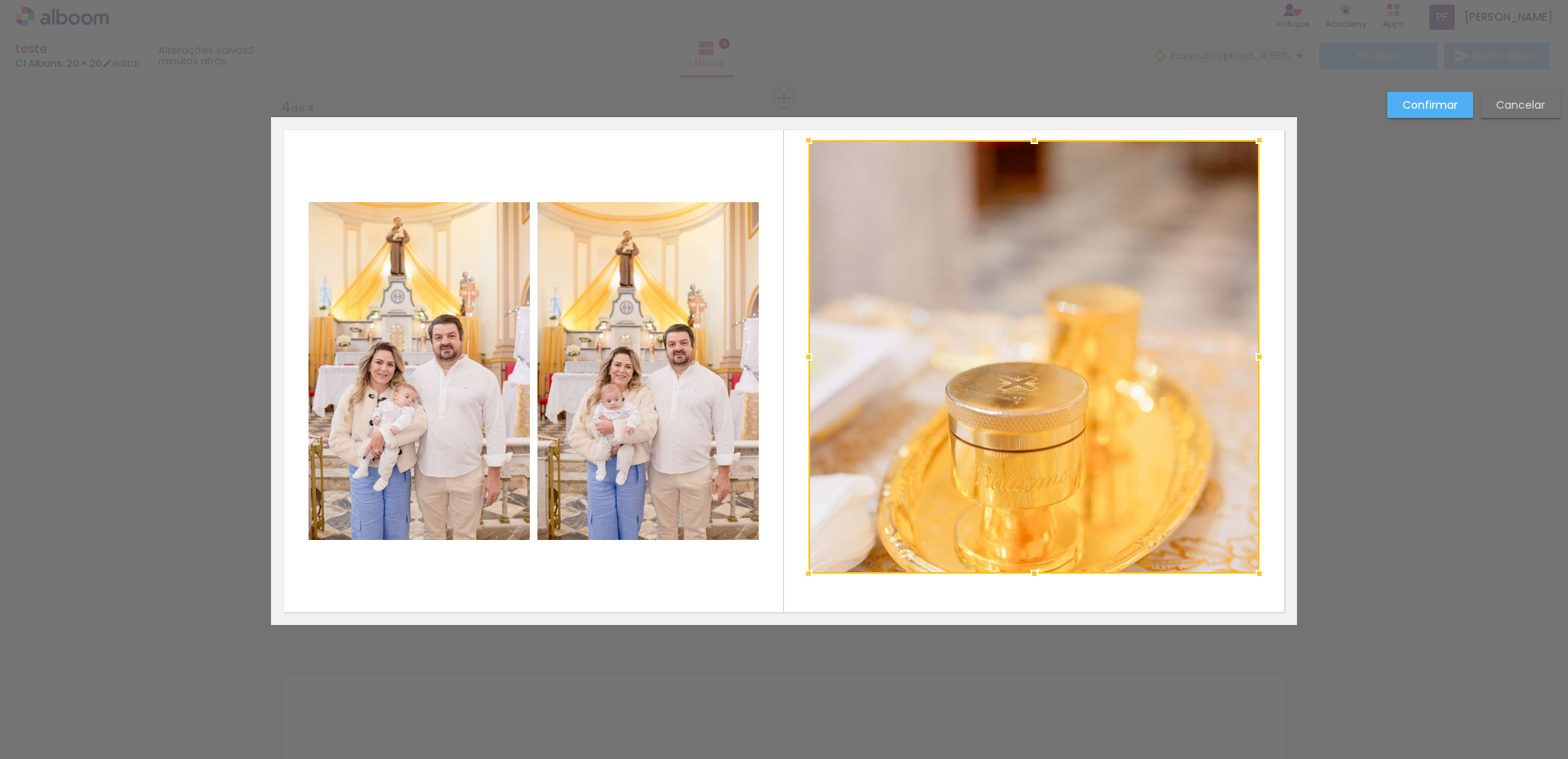
click at [1078, 527] on div at bounding box center [1034, 357] width 451 height 434
click at [1076, 553] on div at bounding box center [1034, 357] width 451 height 434
click at [1079, 583] on quentale-layouter at bounding box center [784, 371] width 1026 height 508
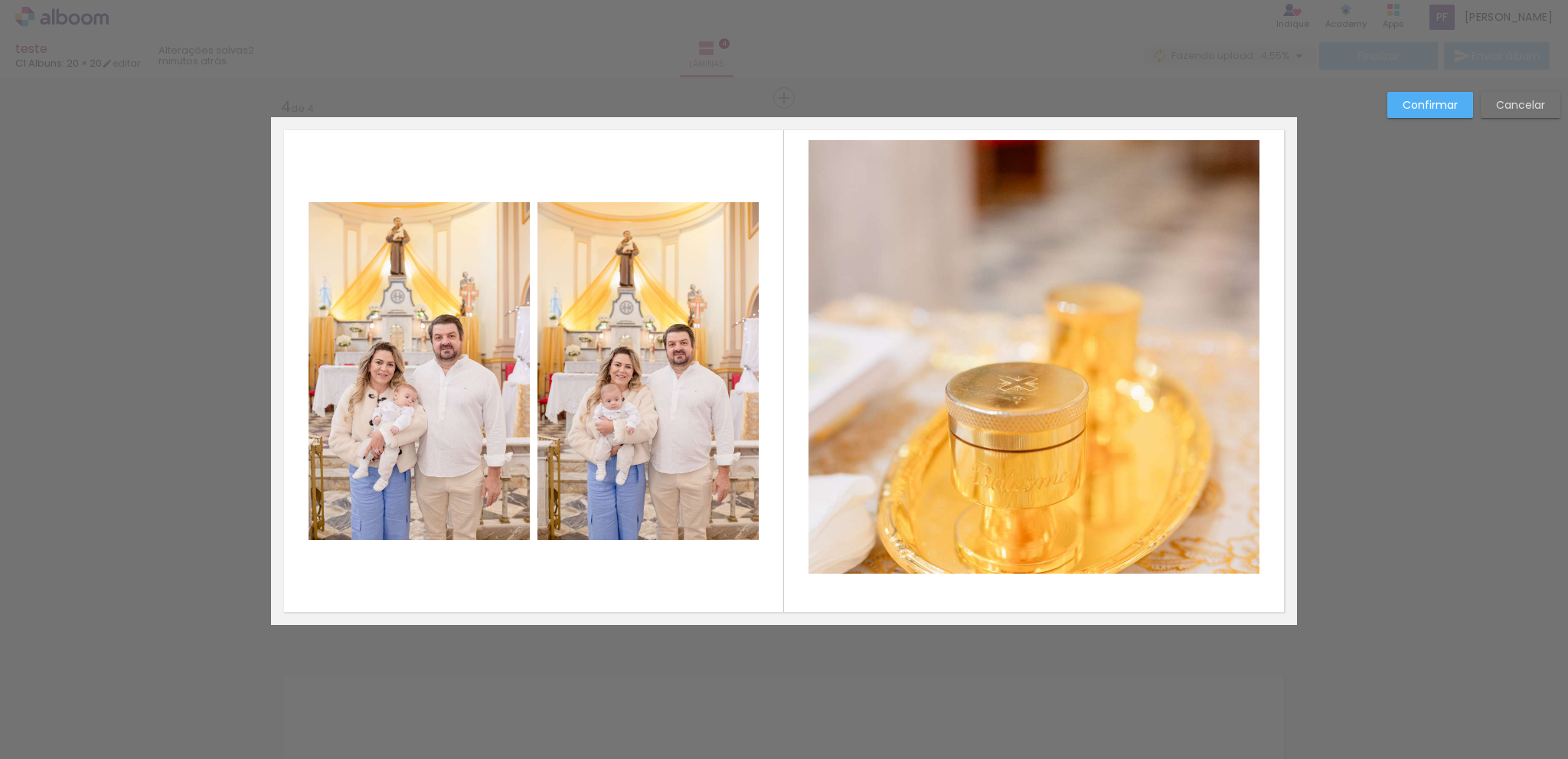
click at [1076, 592] on quentale-layouter at bounding box center [784, 371] width 1026 height 508
click at [1073, 563] on quentale-photo at bounding box center [1034, 357] width 451 height 434
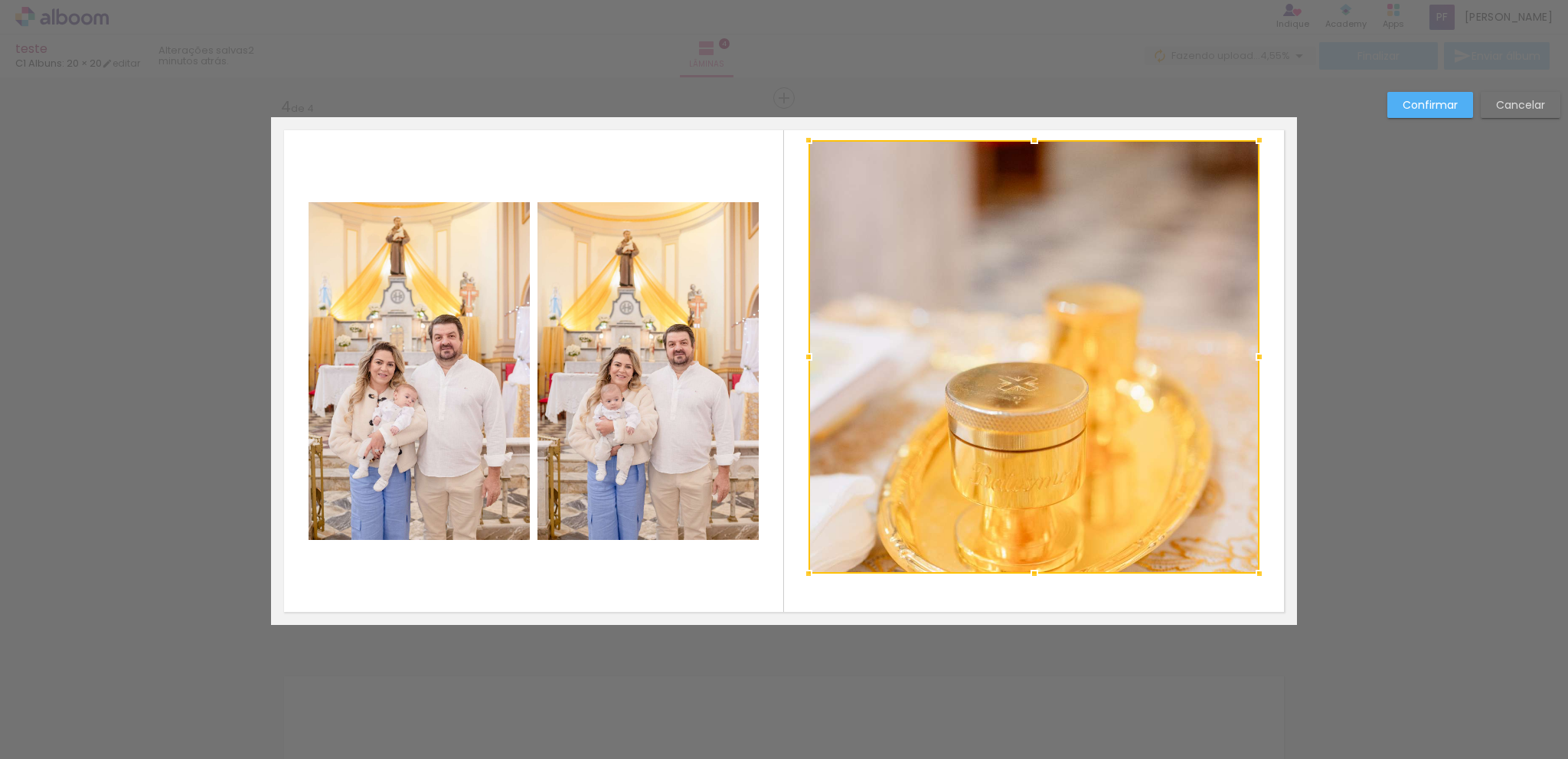
click at [1073, 563] on div at bounding box center [1034, 357] width 451 height 434
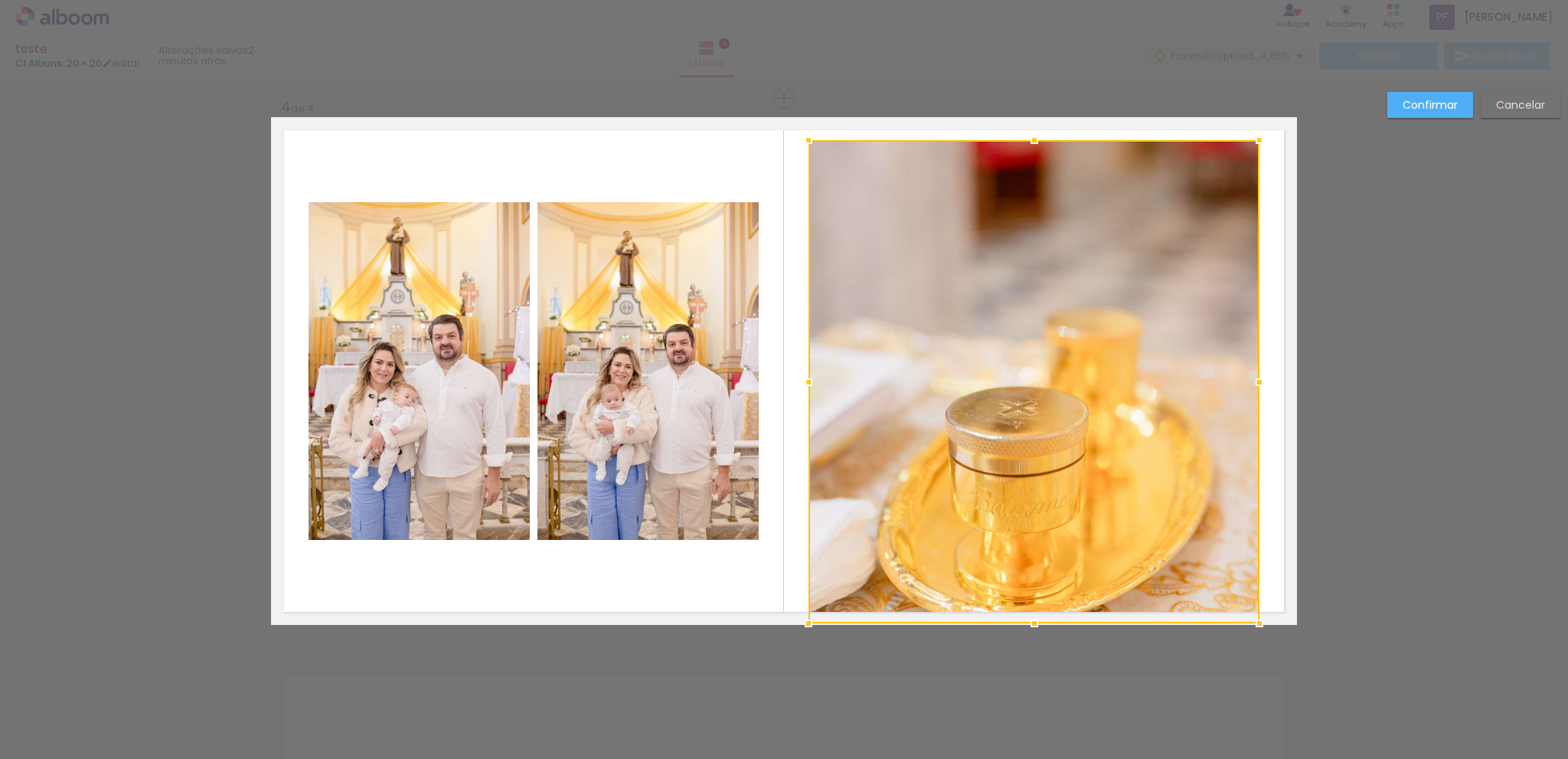
drag, startPoint x: 1031, startPoint y: 574, endPoint x: 1031, endPoint y: 623, distance: 49.0
click at [1031, 623] on div at bounding box center [1035, 624] width 31 height 31
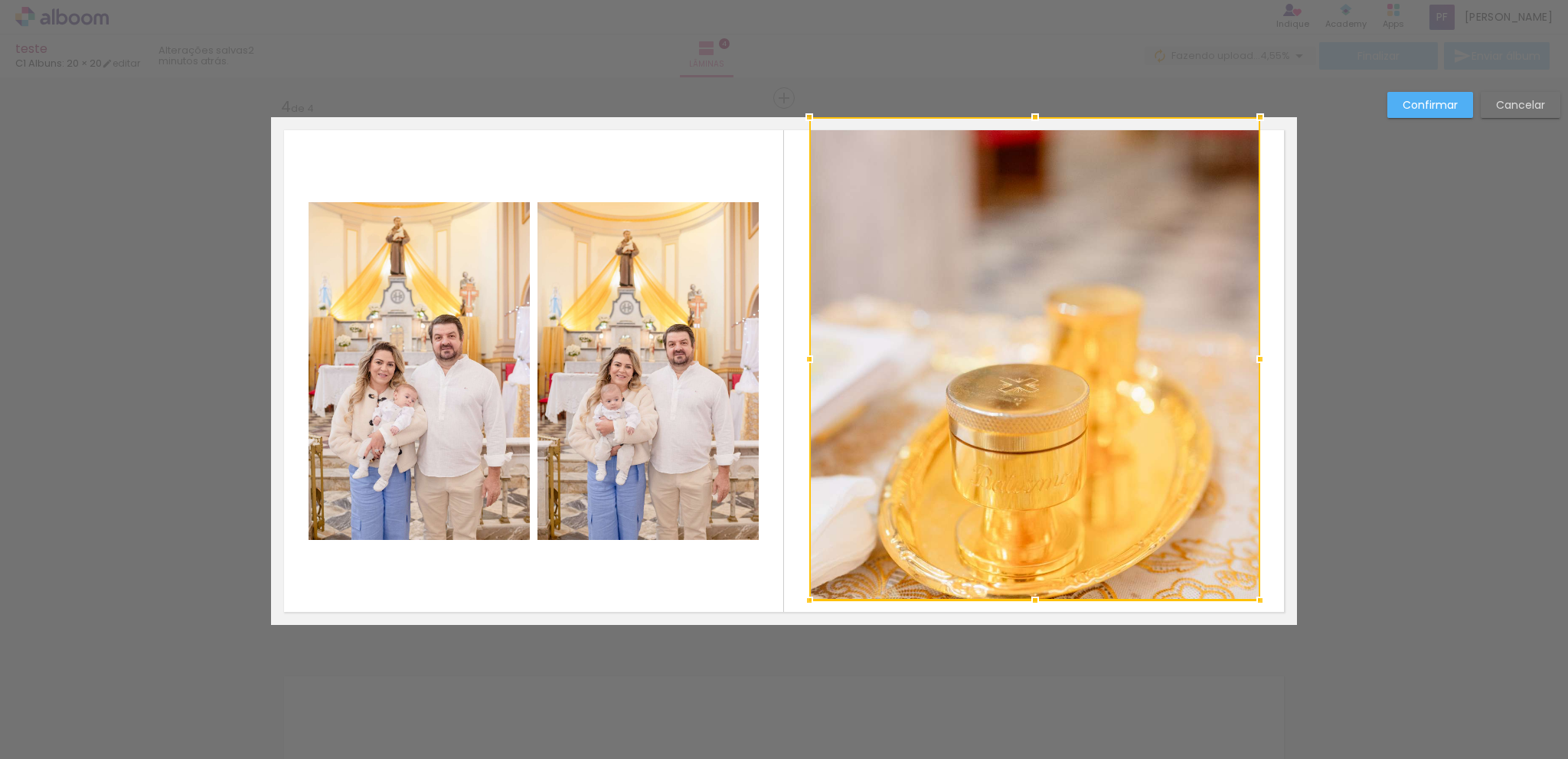
drag, startPoint x: 1048, startPoint y: 534, endPoint x: 1051, endPoint y: 486, distance: 48.1
click at [1051, 486] on div at bounding box center [1035, 359] width 451 height 483
drag, startPoint x: 1058, startPoint y: 448, endPoint x: 1062, endPoint y: 435, distance: 13.6
click at [1062, 435] on div at bounding box center [1034, 359] width 451 height 483
click at [1132, 462] on div at bounding box center [1034, 359] width 451 height 483
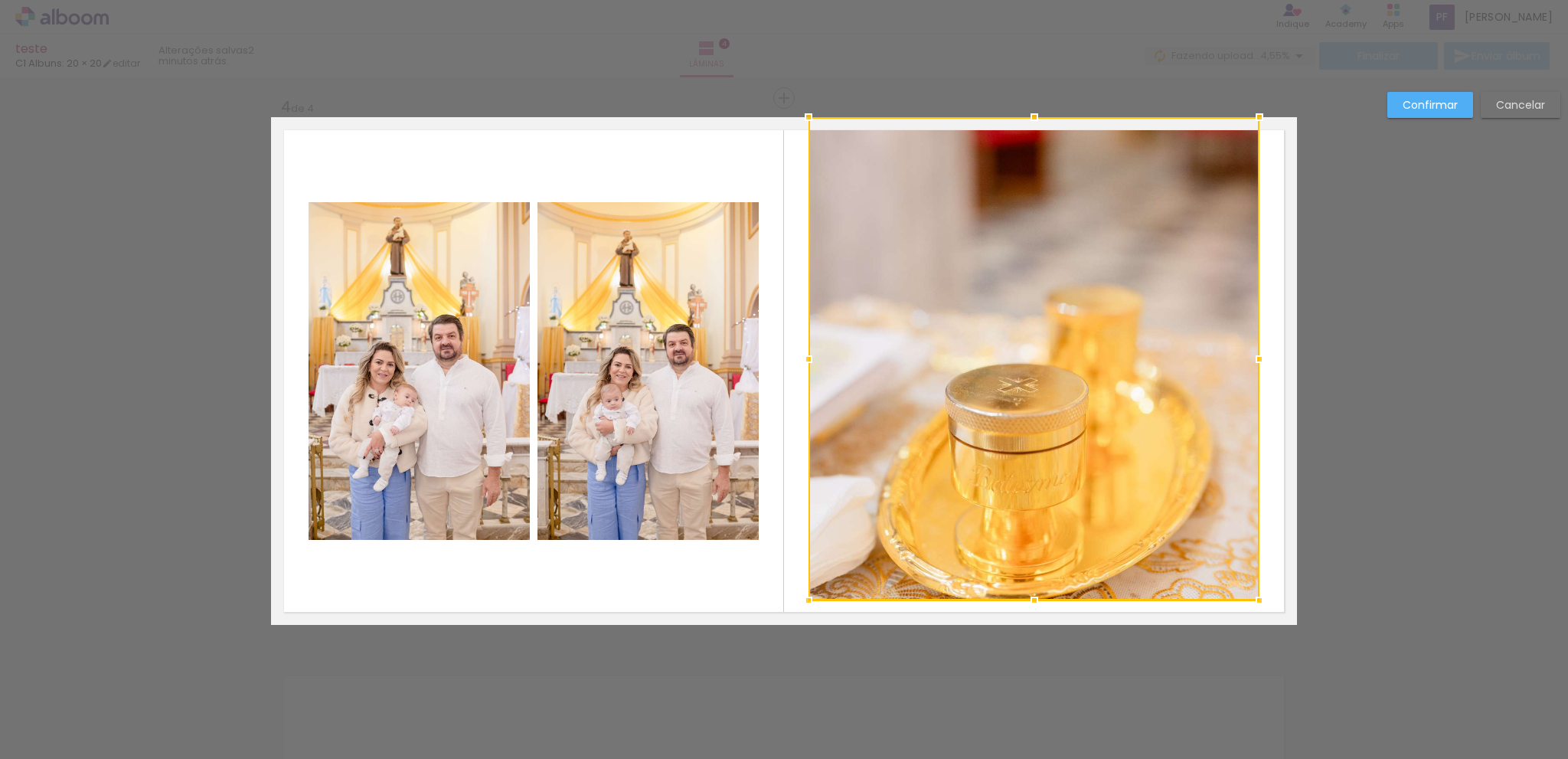
click at [1132, 462] on div at bounding box center [1034, 359] width 451 height 483
drag, startPoint x: 1150, startPoint y: 435, endPoint x: 1158, endPoint y: 382, distance: 53.6
click at [1158, 382] on div at bounding box center [1034, 359] width 451 height 483
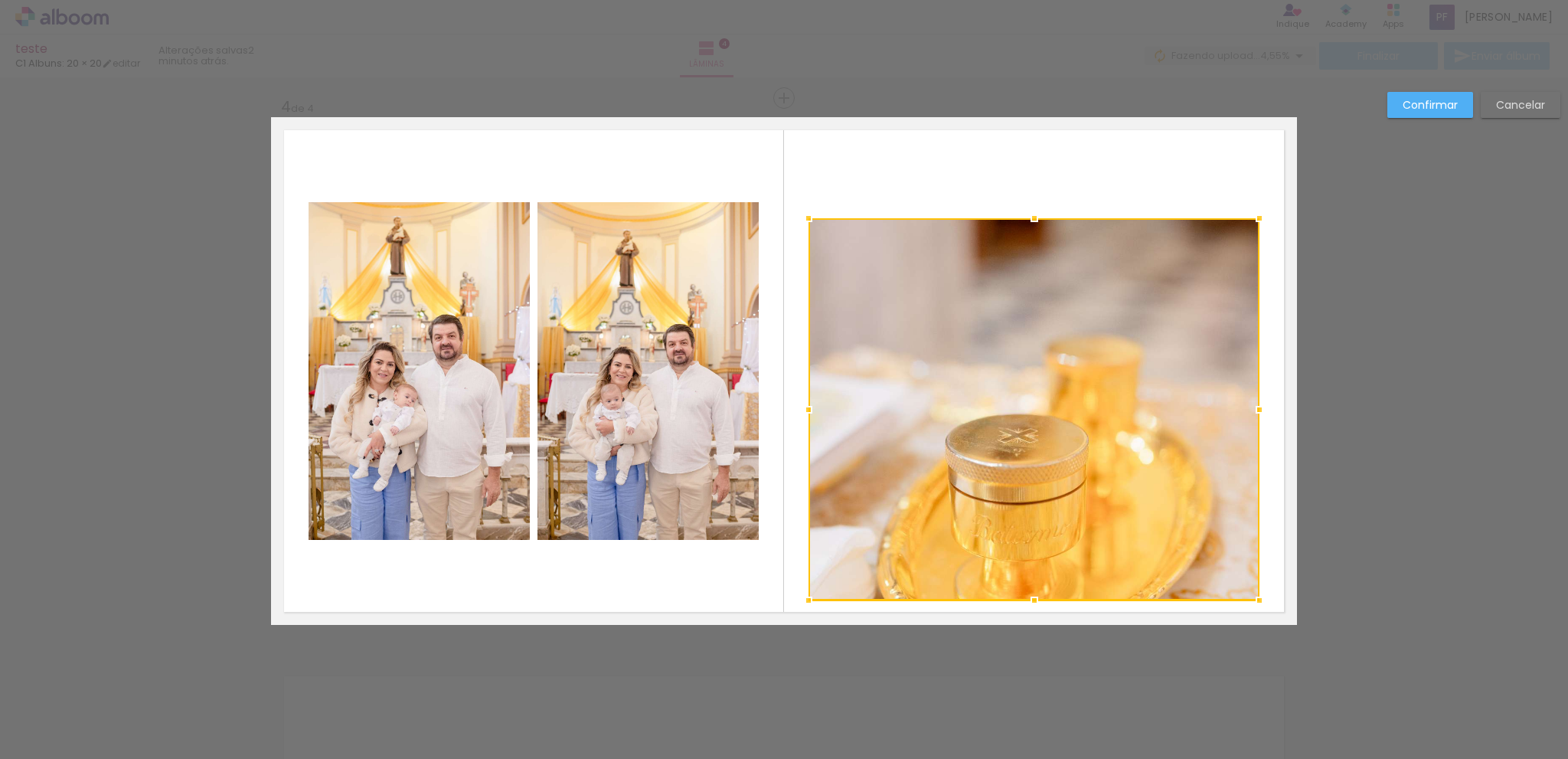
drag, startPoint x: 1031, startPoint y: 119, endPoint x: 1015, endPoint y: 281, distance: 162.8
click at [1015, 281] on div at bounding box center [1034, 409] width 451 height 382
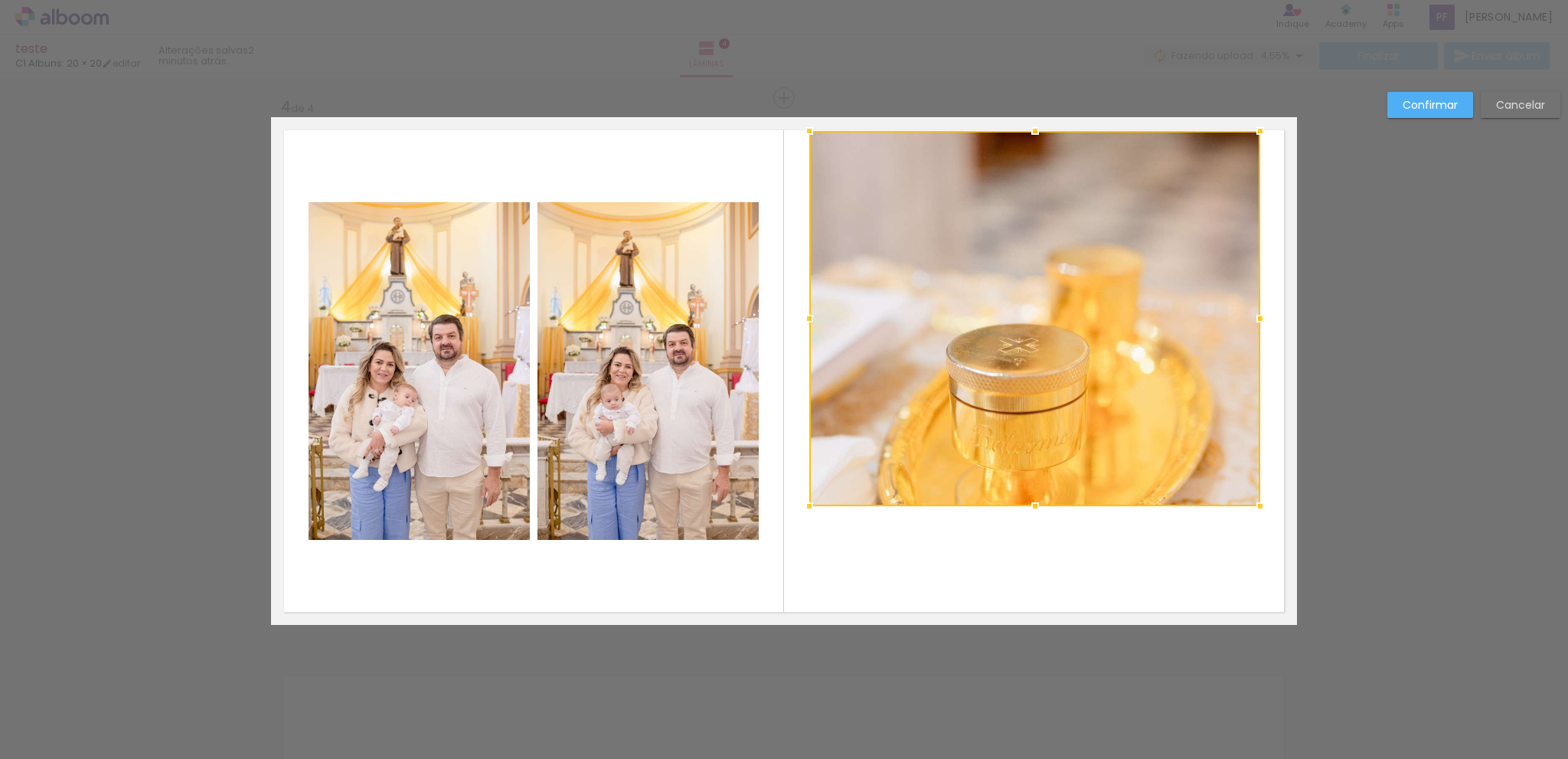
drag, startPoint x: 1039, startPoint y: 528, endPoint x: 1032, endPoint y: 431, distance: 97.3
click at [1032, 431] on div at bounding box center [1035, 319] width 451 height 375
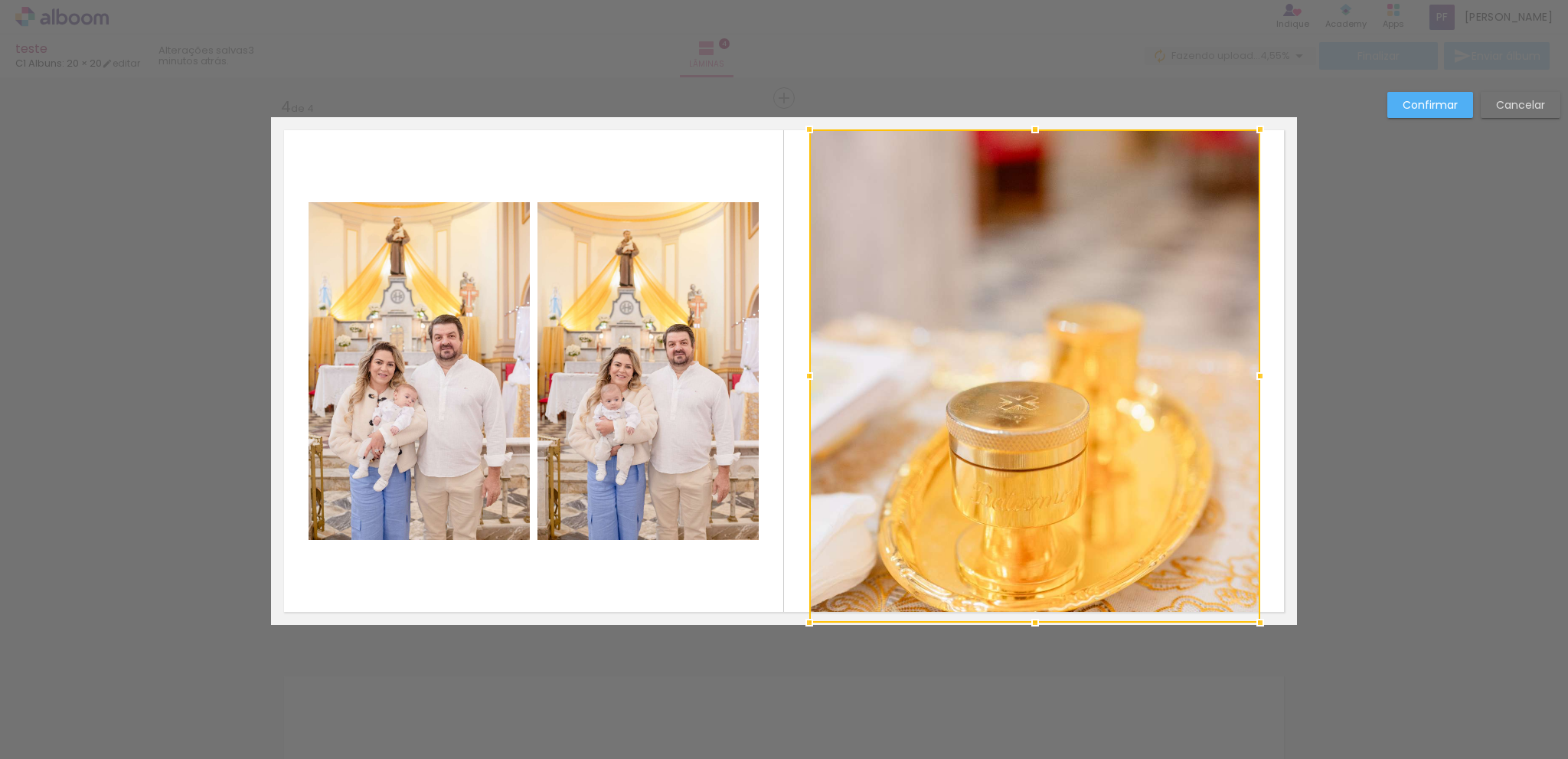
drag, startPoint x: 1027, startPoint y: 506, endPoint x: 1029, endPoint y: 706, distance: 200.0
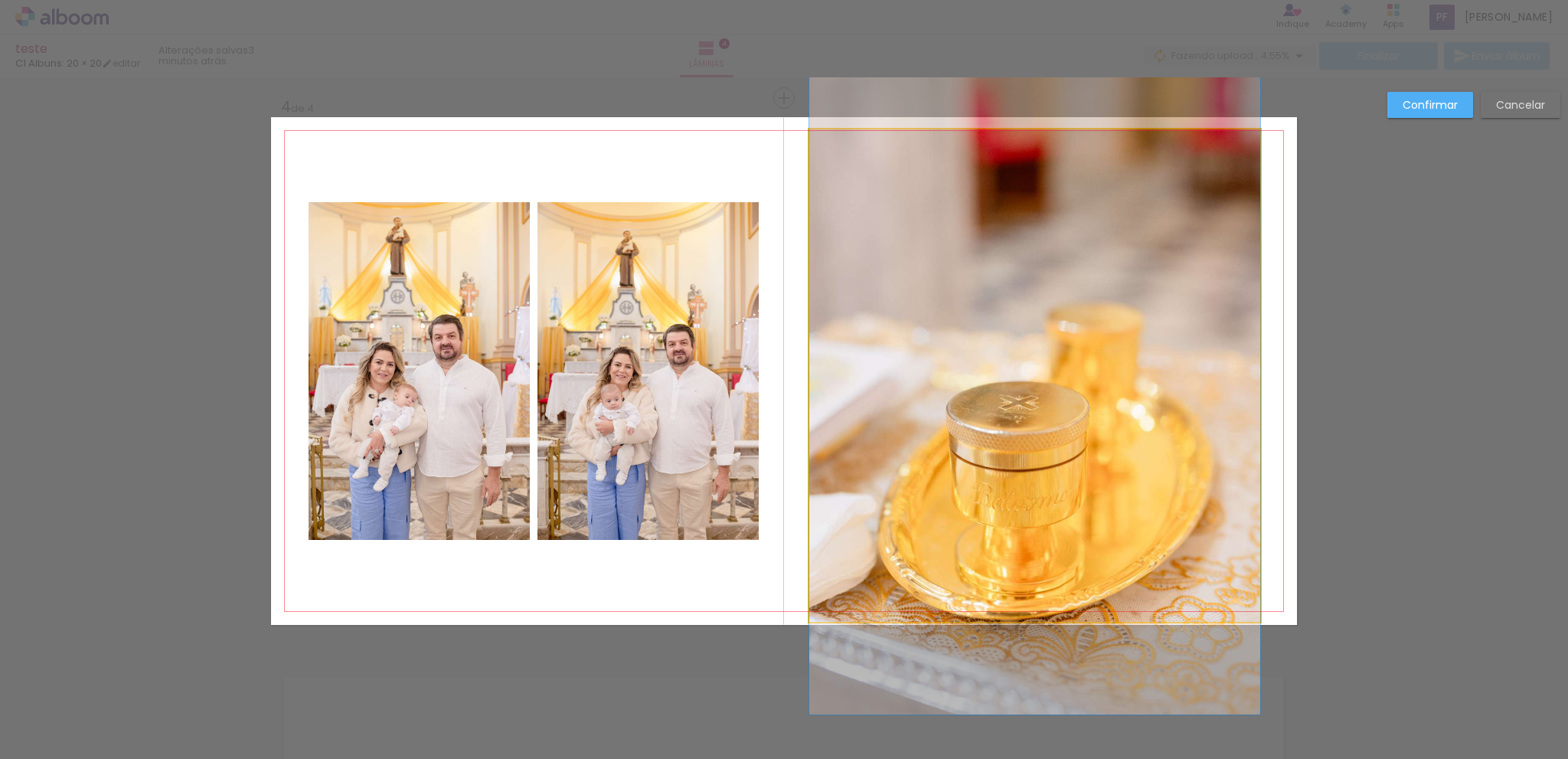
click at [1020, 149] on quentale-photo at bounding box center [1035, 376] width 451 height 493
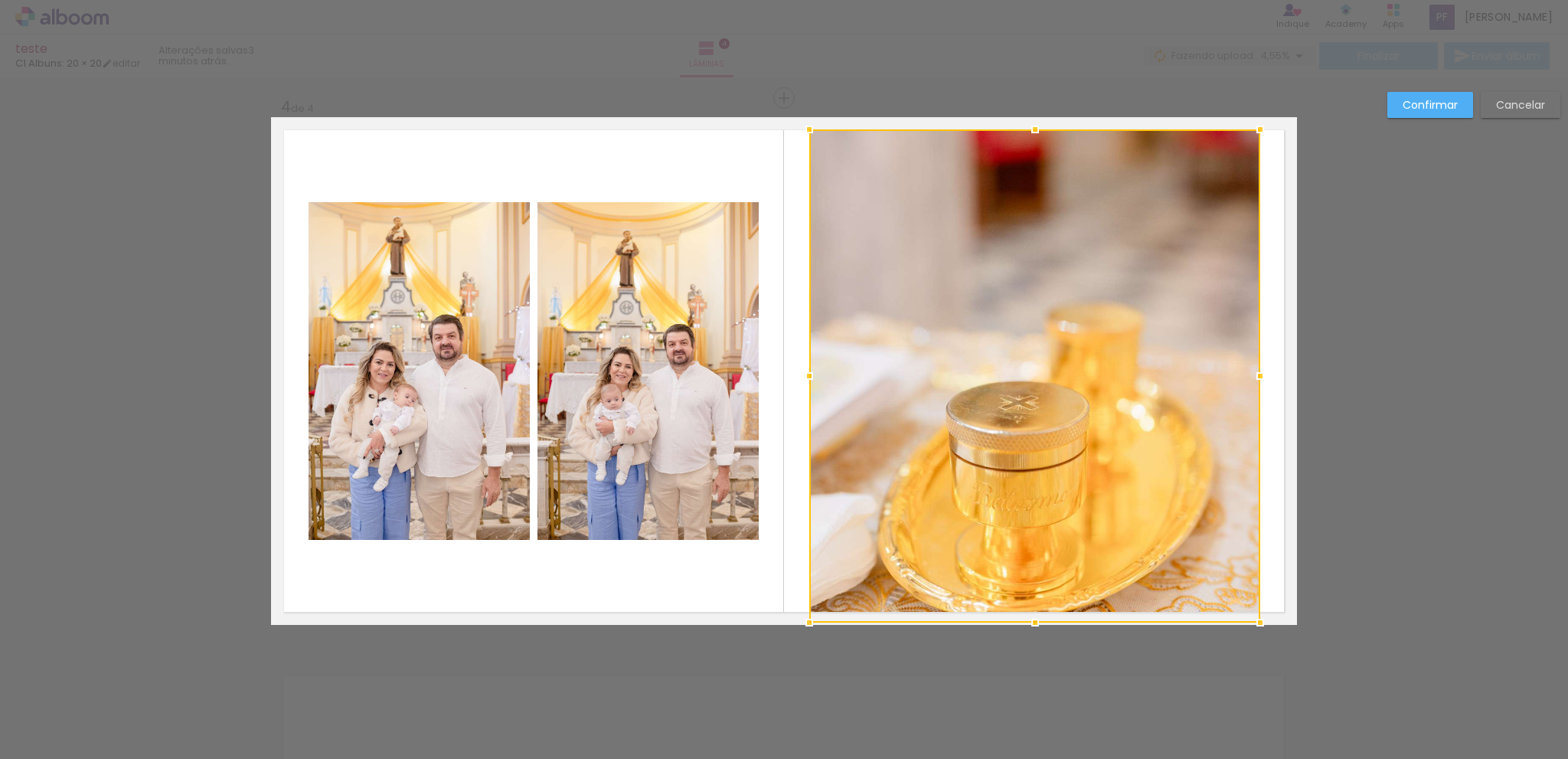
click at [1051, 324] on div at bounding box center [1035, 376] width 451 height 493
click at [982, 126] on quentale-layouter at bounding box center [784, 371] width 1026 height 508
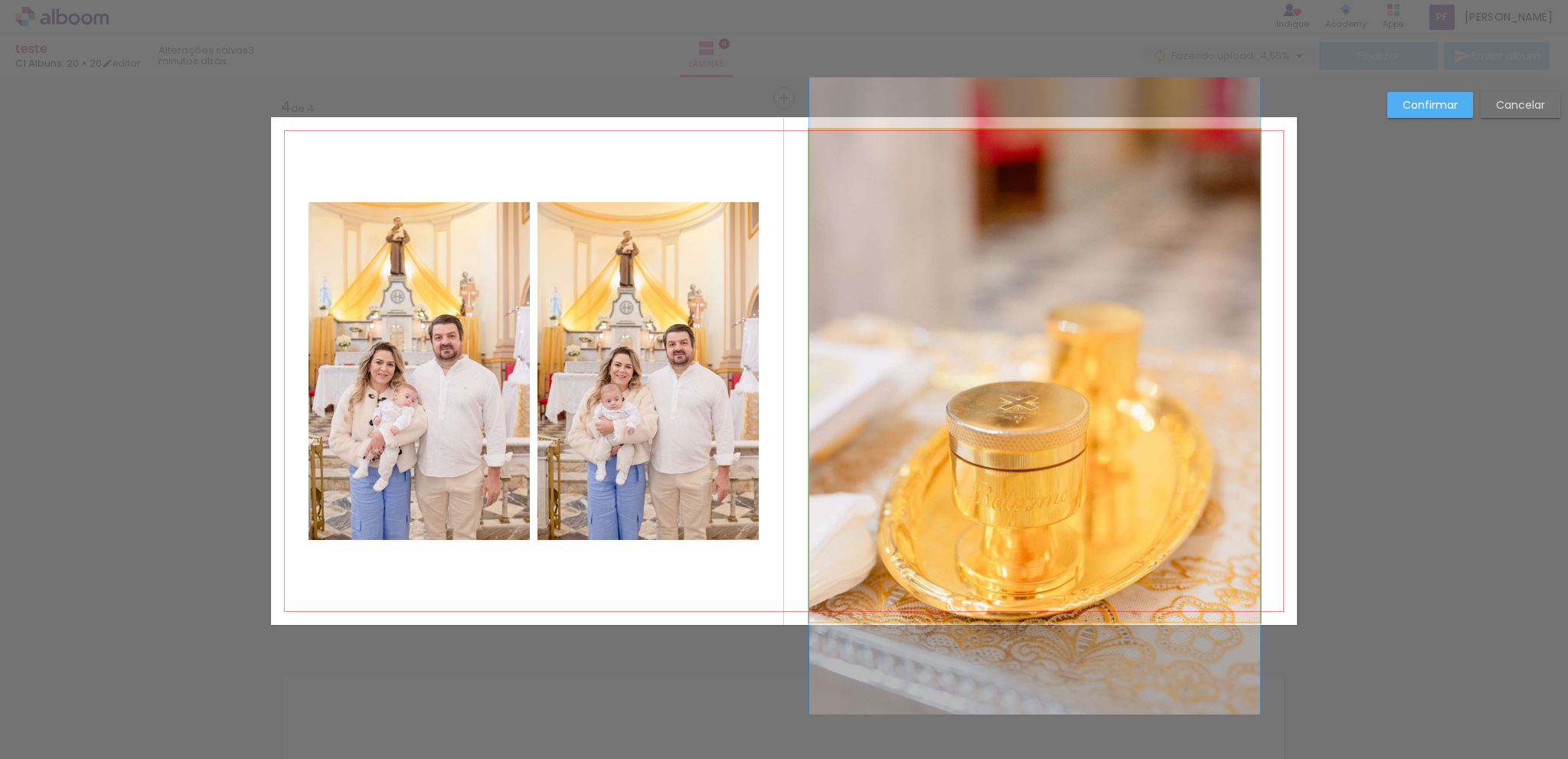
click at [1018, 135] on quentale-photo at bounding box center [1035, 376] width 451 height 493
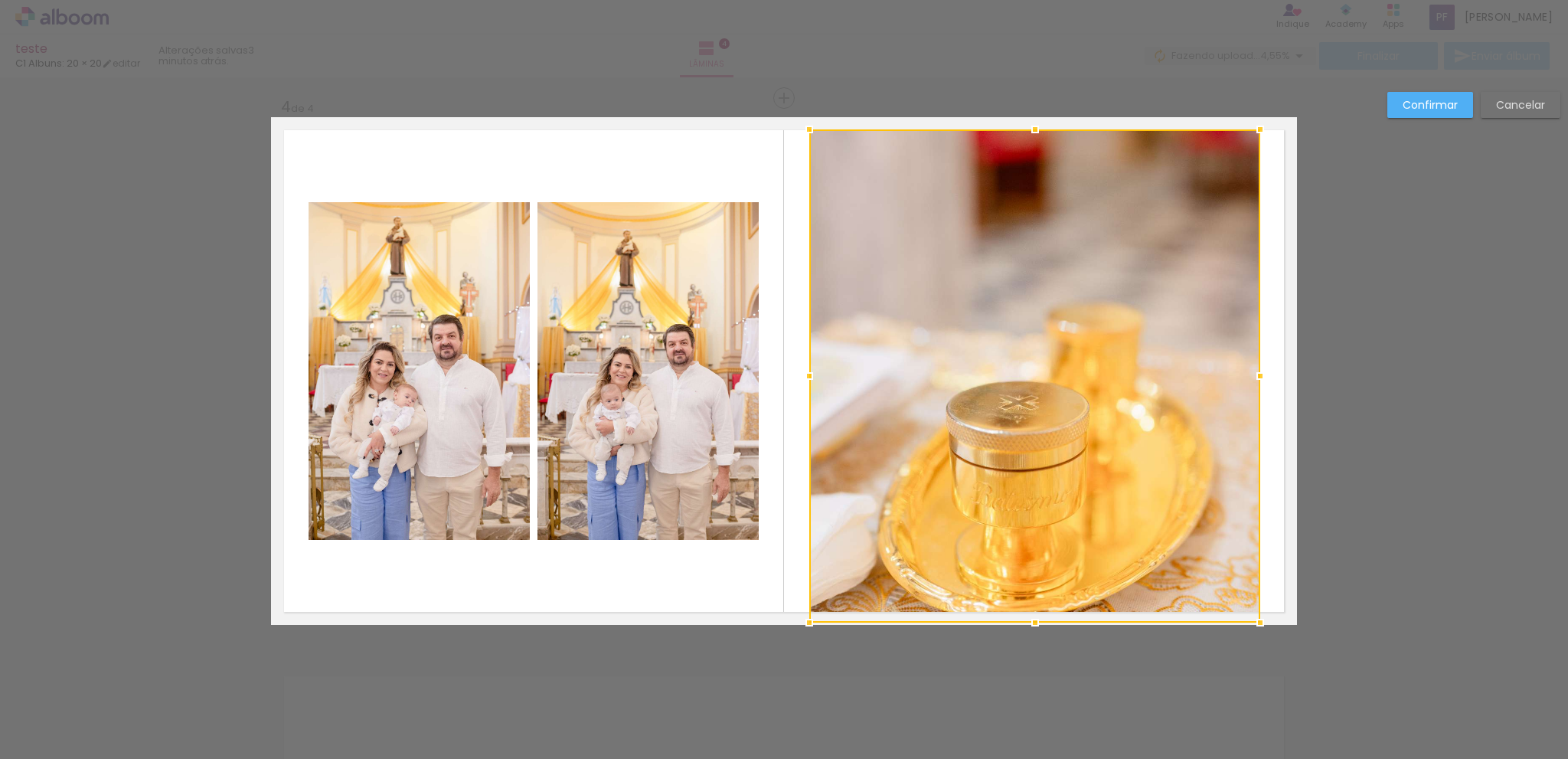
click at [1020, 138] on div at bounding box center [1036, 130] width 31 height 31
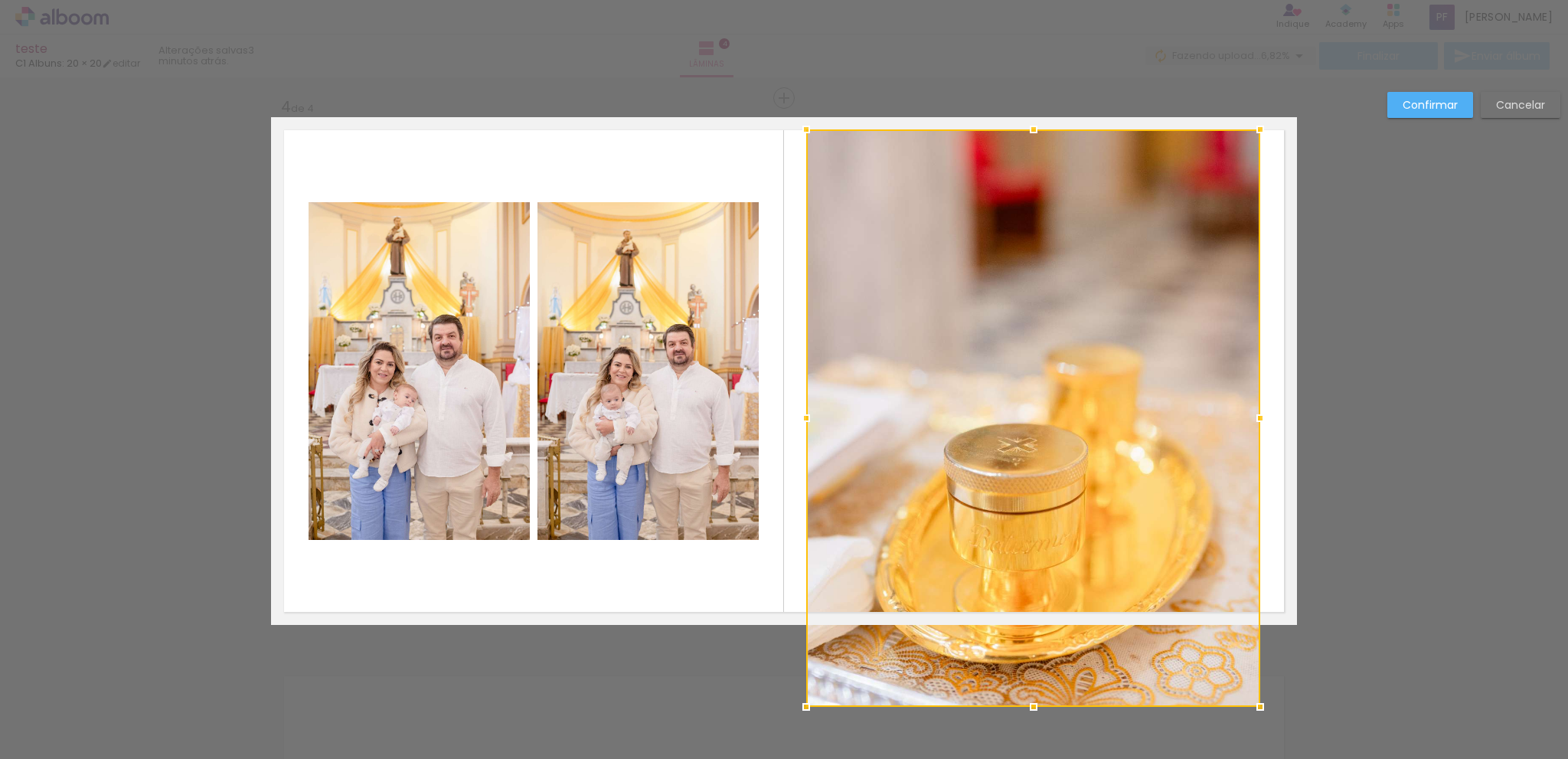
drag, startPoint x: 806, startPoint y: 621, endPoint x: 802, endPoint y: 658, distance: 37.2
click at [806, 658] on div at bounding box center [1033, 418] width 454 height 577
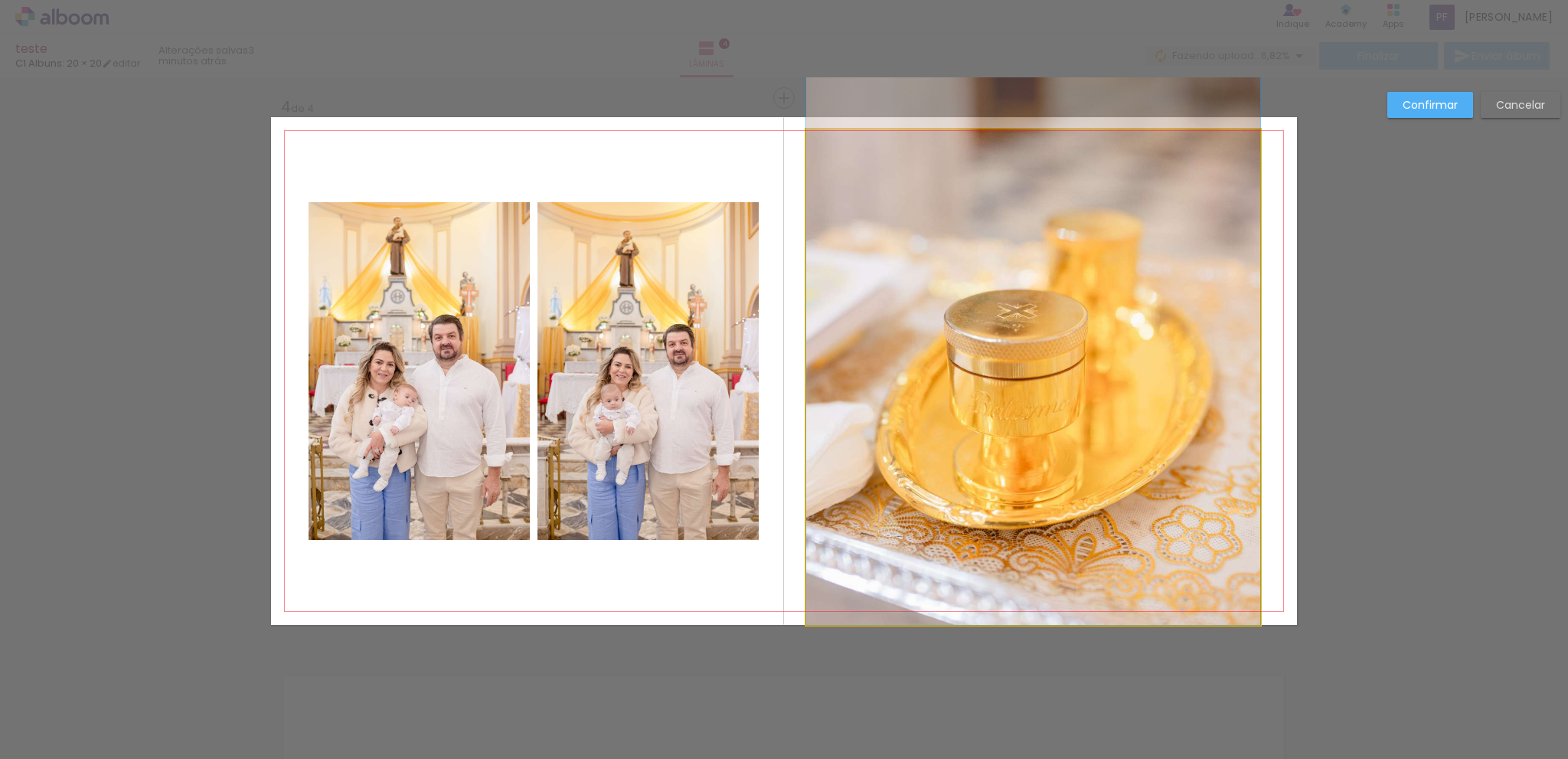
drag, startPoint x: 1033, startPoint y: 545, endPoint x: 1040, endPoint y: 437, distance: 108.2
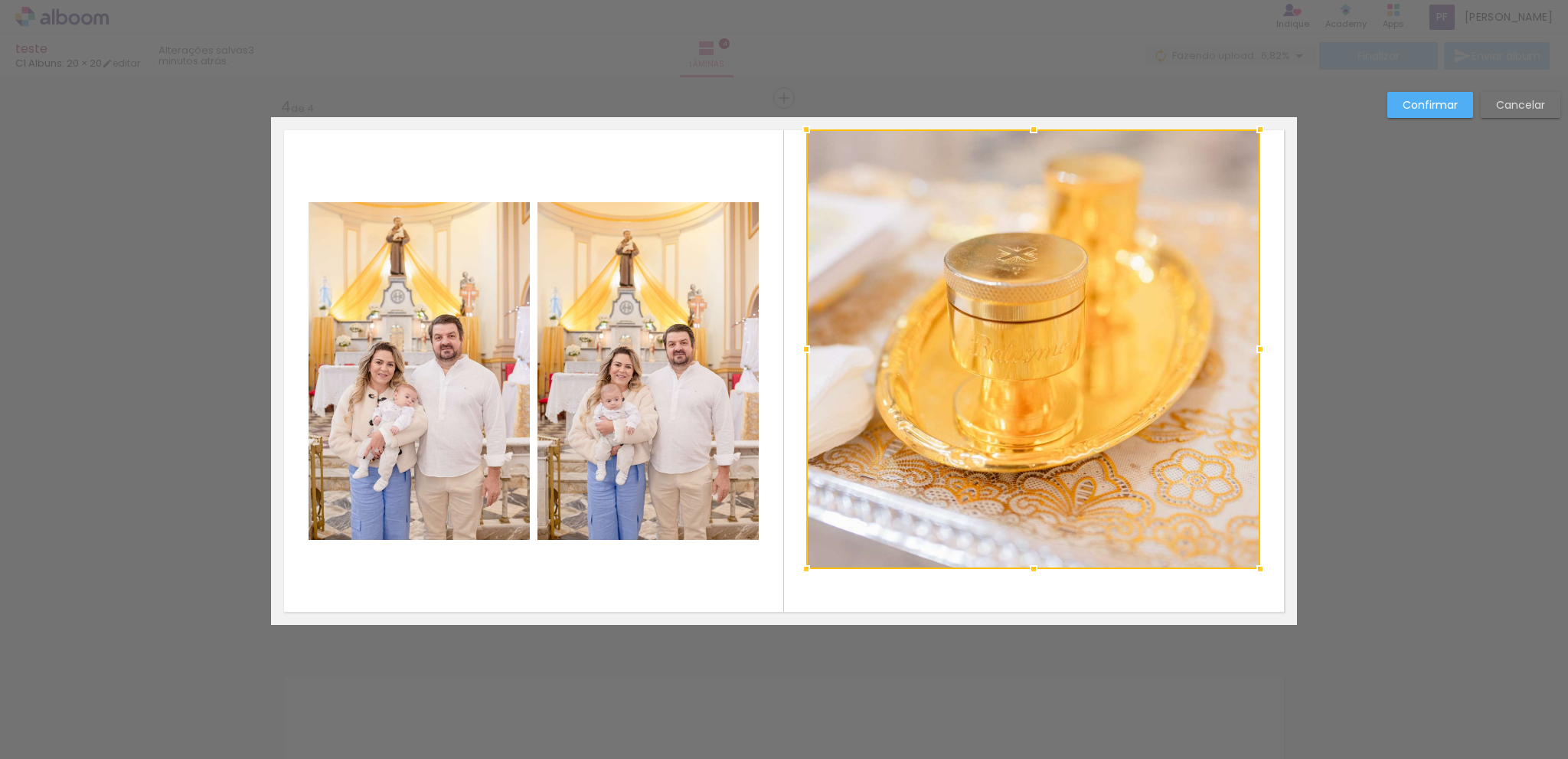
drag, startPoint x: 1028, startPoint y: 629, endPoint x: 1040, endPoint y: 538, distance: 91.8
click at [1040, 538] on div at bounding box center [1033, 349] width 454 height 439
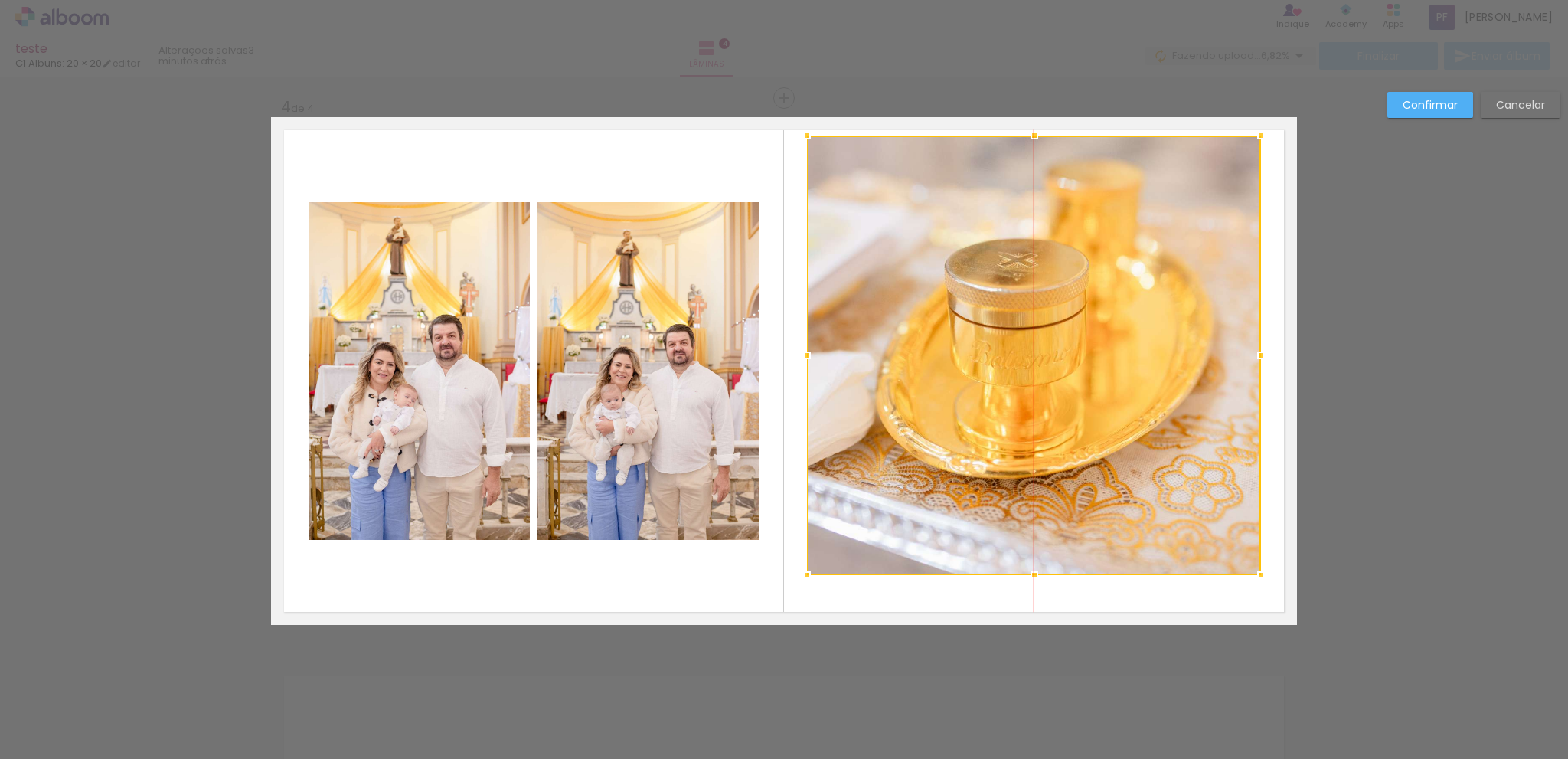
drag, startPoint x: 1060, startPoint y: 472, endPoint x: 1066, endPoint y: 479, distance: 9.2
click at [1066, 479] on div at bounding box center [1034, 355] width 454 height 439
click at [0, 0] on slot "Confirmar" at bounding box center [0, 0] width 0 height 0
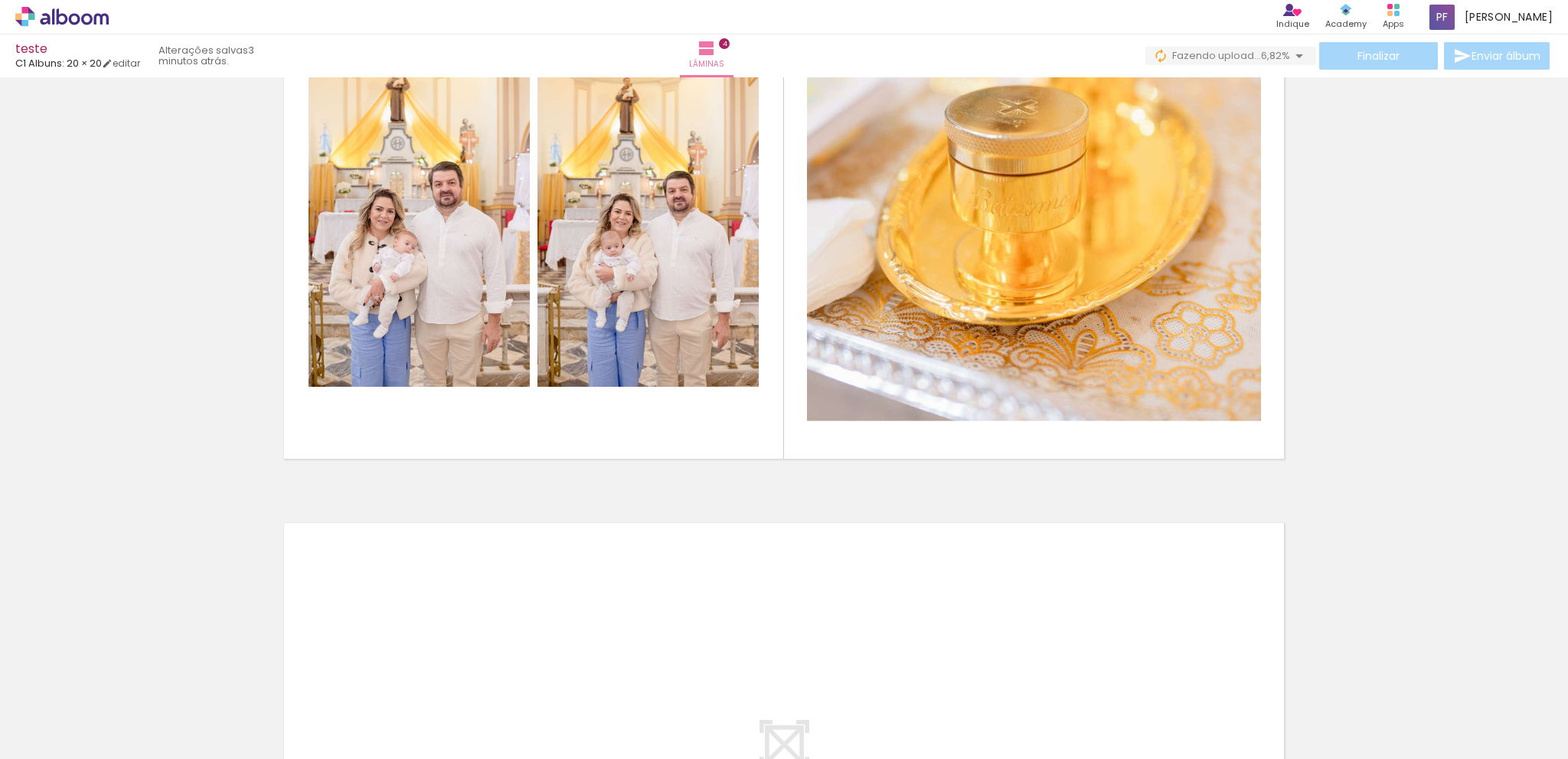
scroll to position [2102, 0]
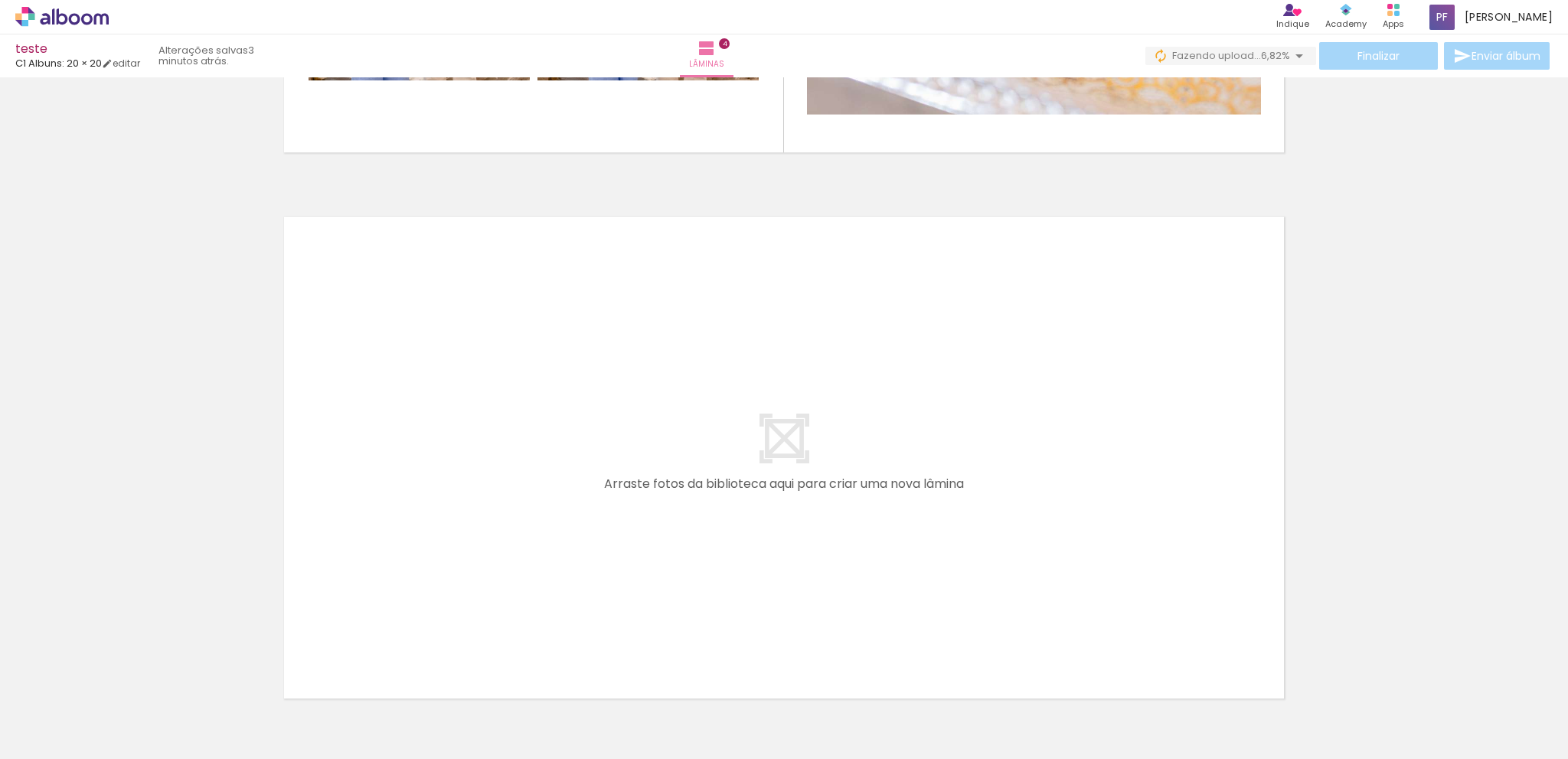
click at [1363, 713] on div at bounding box center [1354, 707] width 51 height 76
click at [1278, 716] on div at bounding box center [1268, 707] width 51 height 76
drag, startPoint x: 1274, startPoint y: 715, endPoint x: 1123, endPoint y: 496, distance: 266.0
click at [1123, 496] on quentale-workspace at bounding box center [784, 379] width 1568 height 759
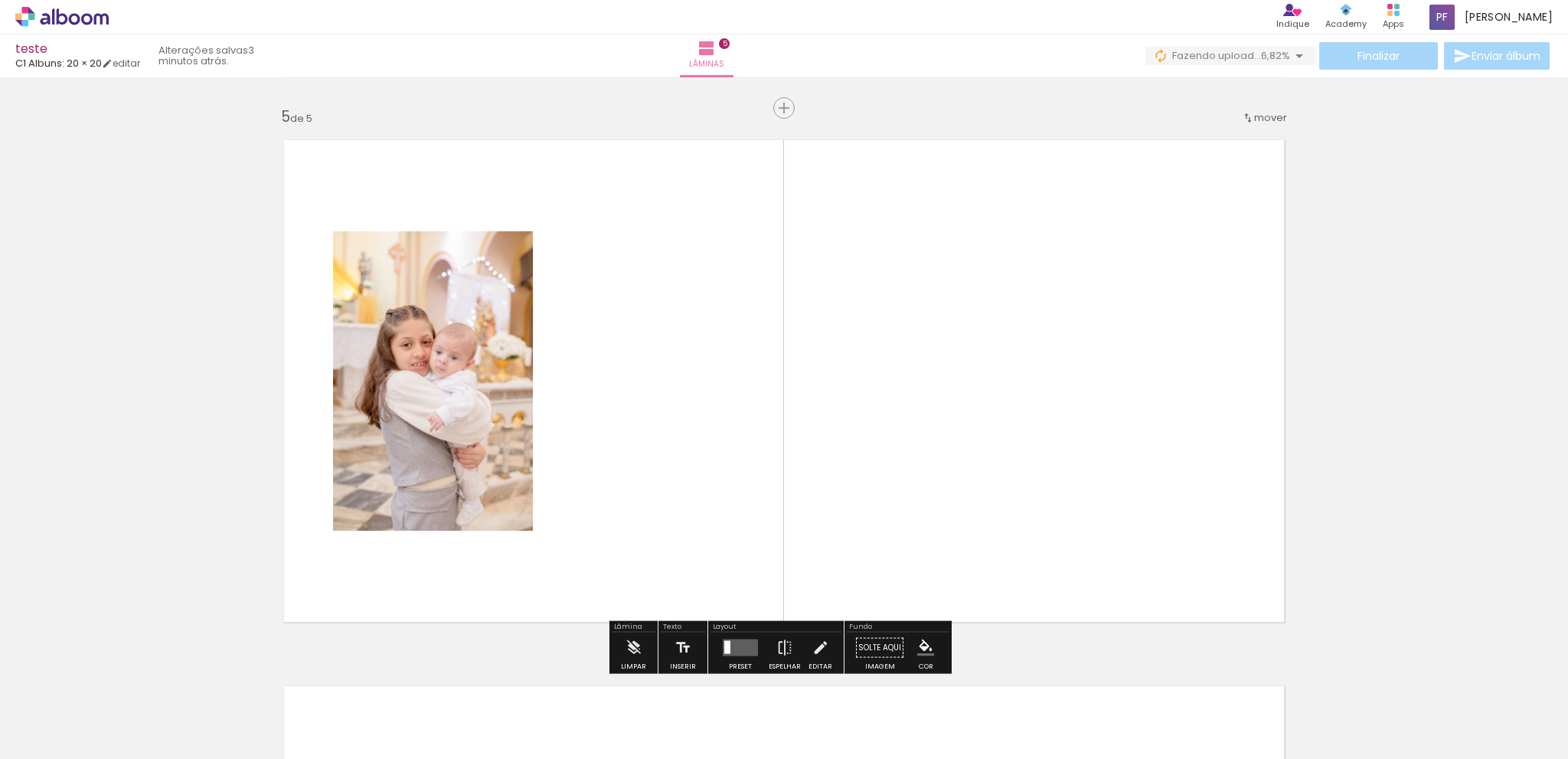
scroll to position [2189, 0]
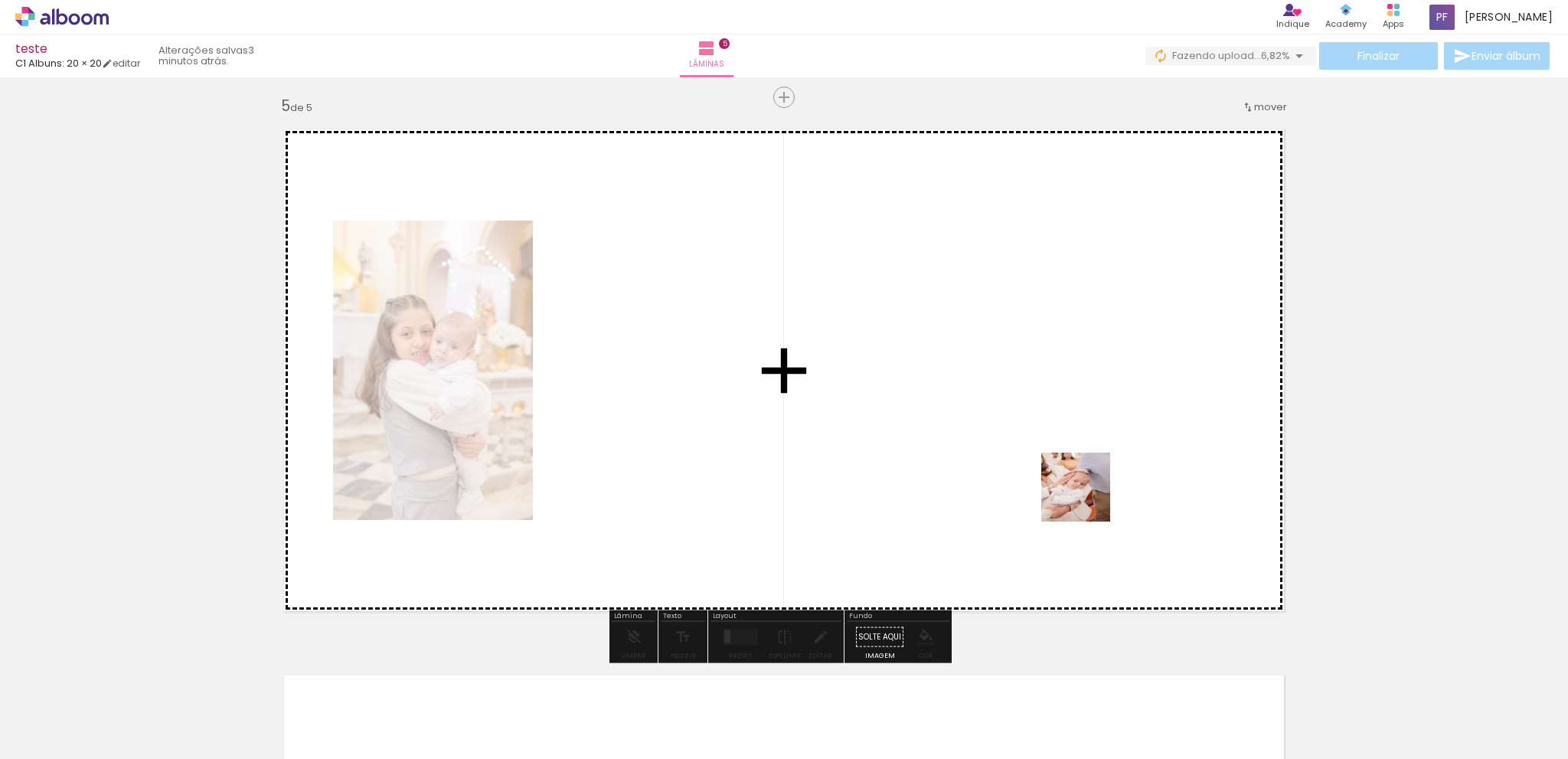
drag, startPoint x: 1357, startPoint y: 723, endPoint x: 1006, endPoint y: 450, distance: 444.7
click at [1006, 450] on quentale-workspace at bounding box center [784, 379] width 1568 height 759
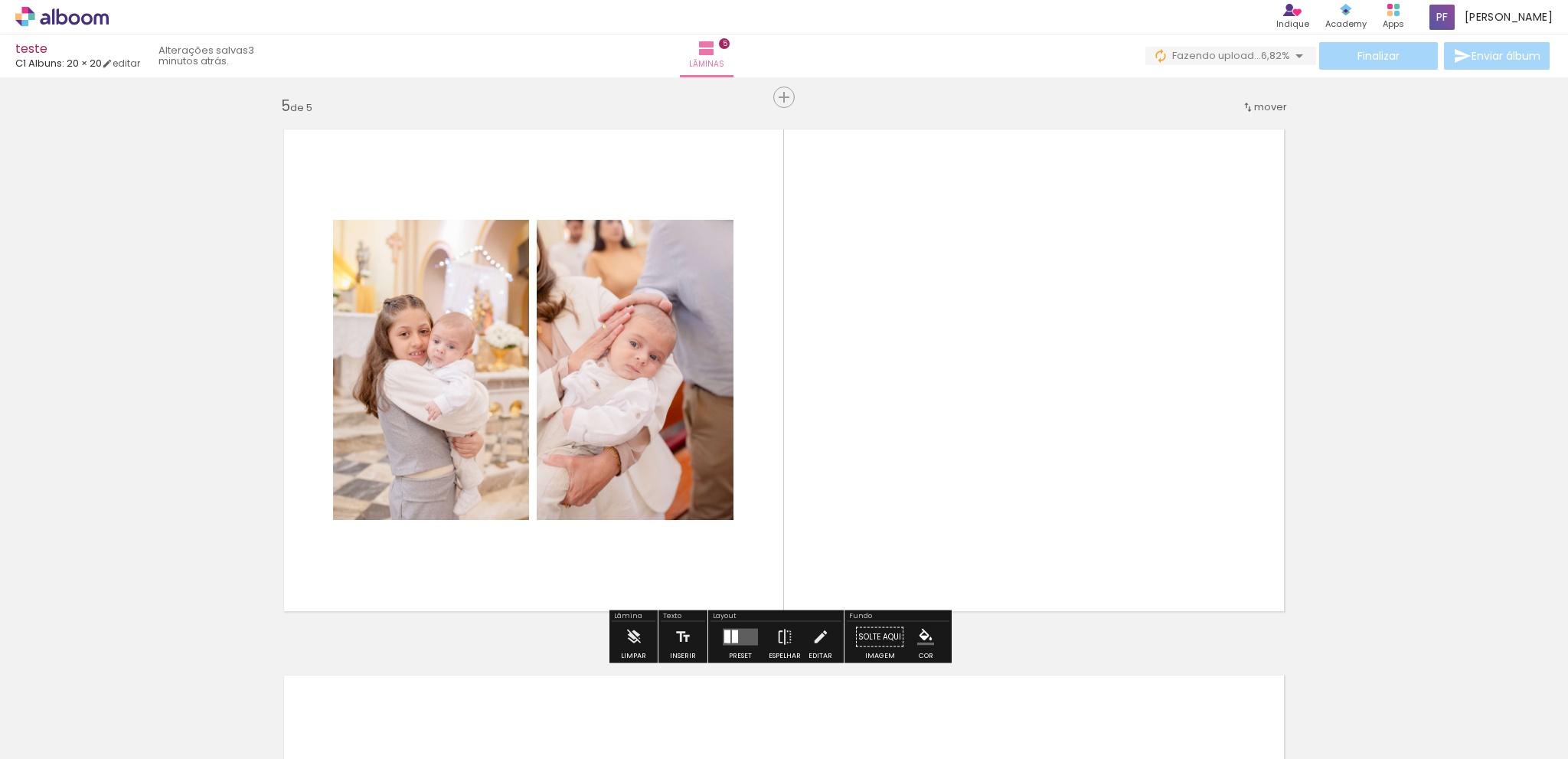
click at [725, 642] on div at bounding box center [727, 637] width 7 height 13
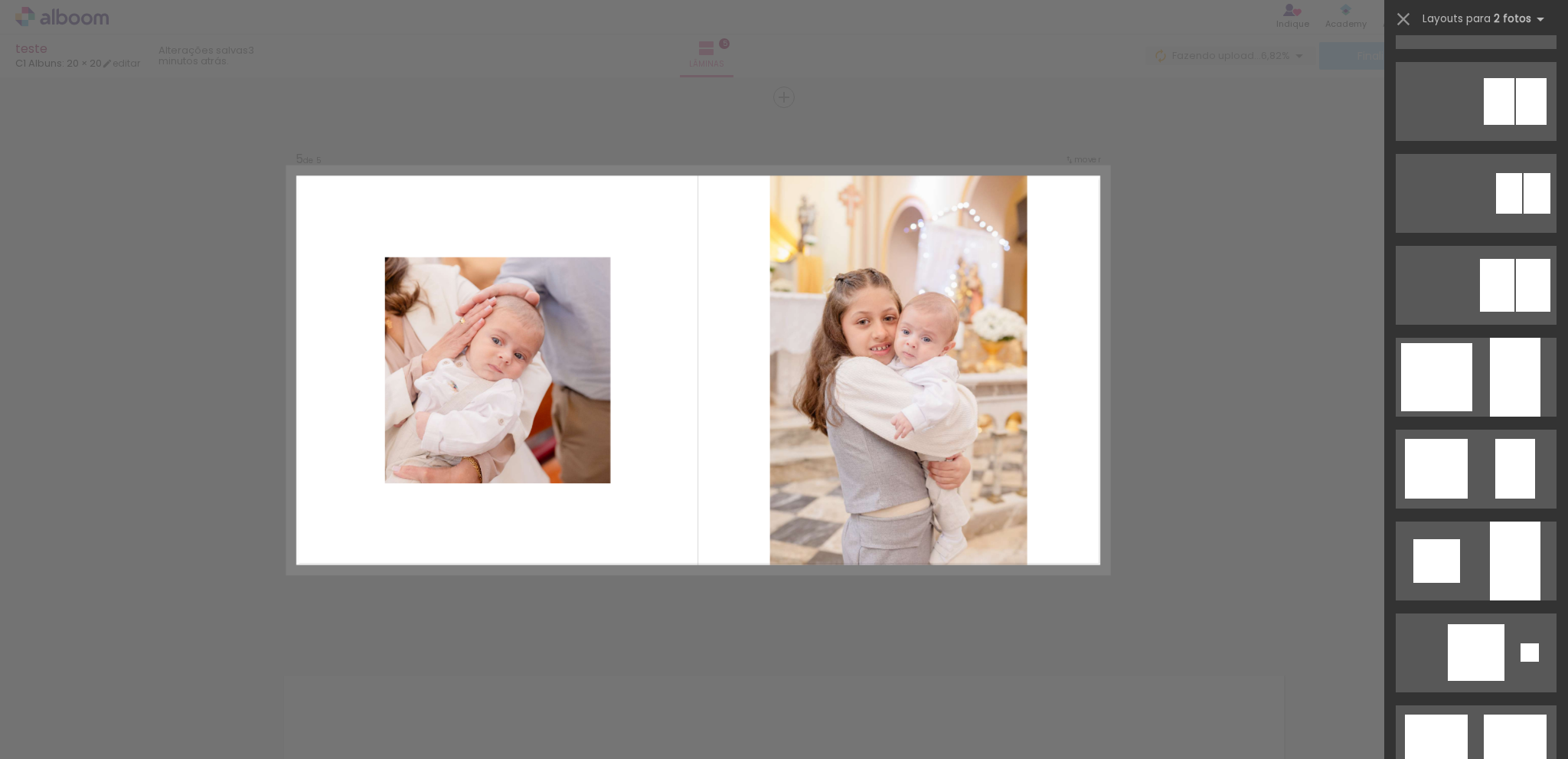
scroll to position [1072, 0]
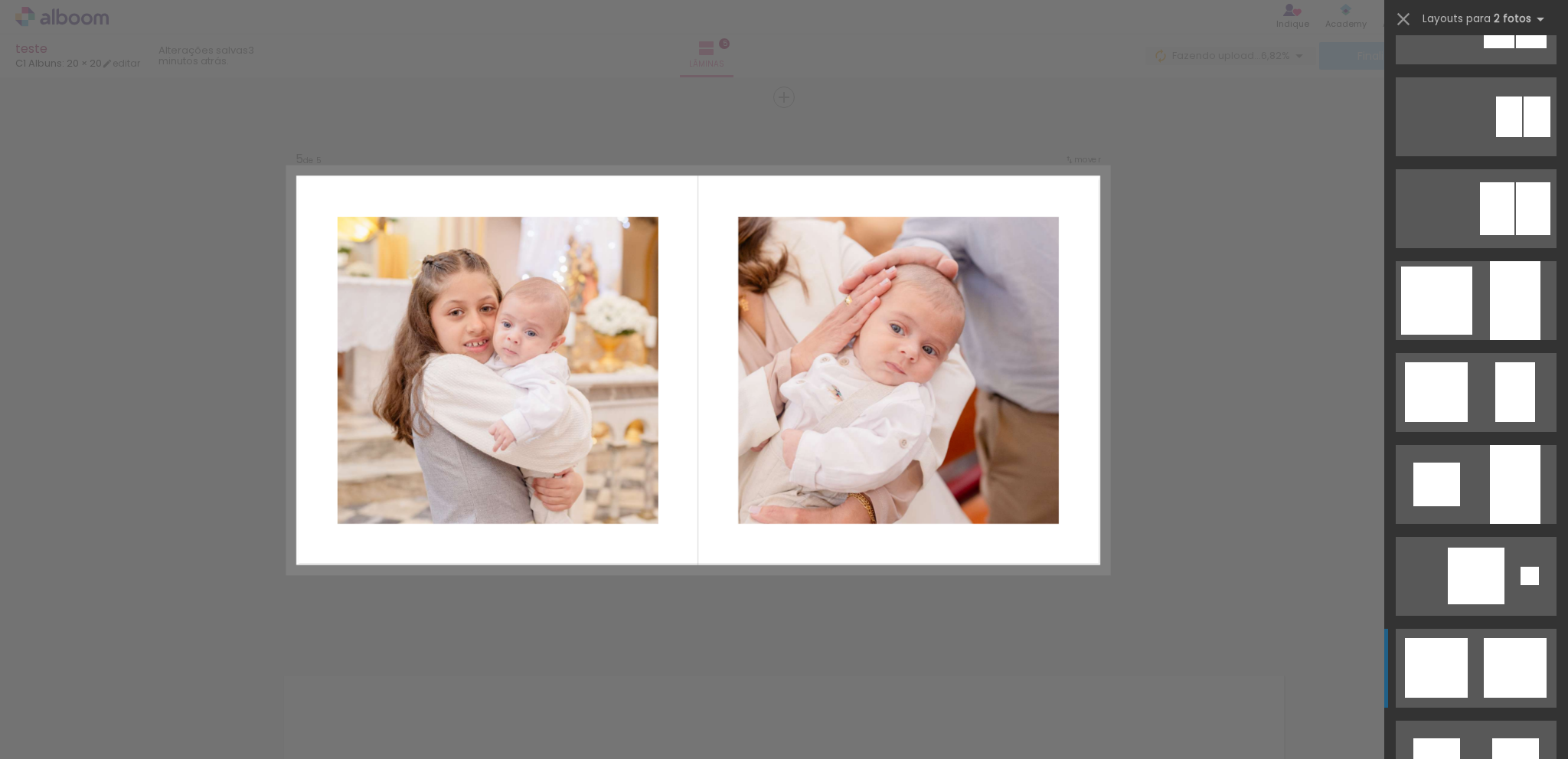
click at [1477, 664] on quentale-layouter at bounding box center [1476, 668] width 161 height 79
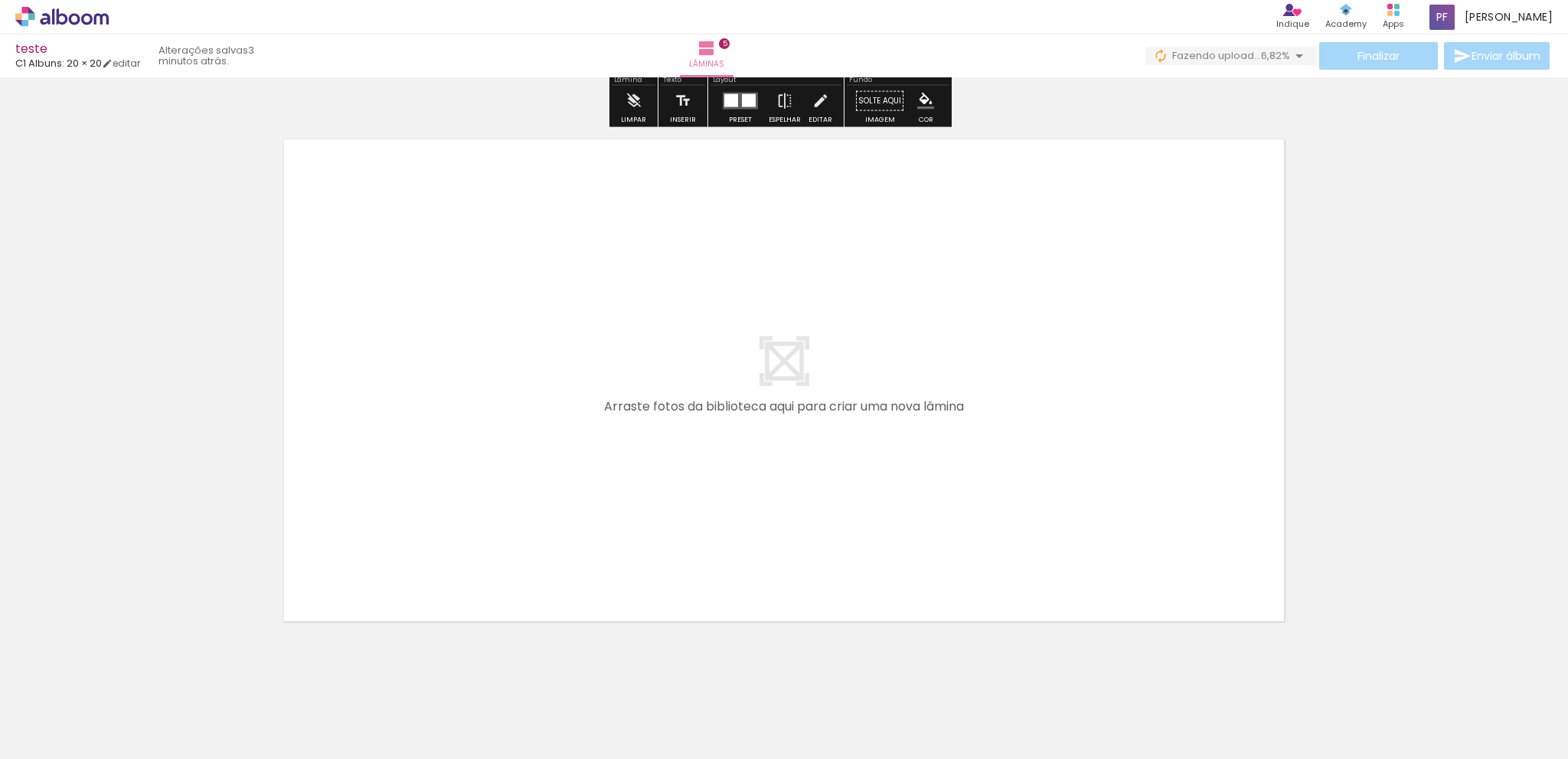
scroll to position [2749, 0]
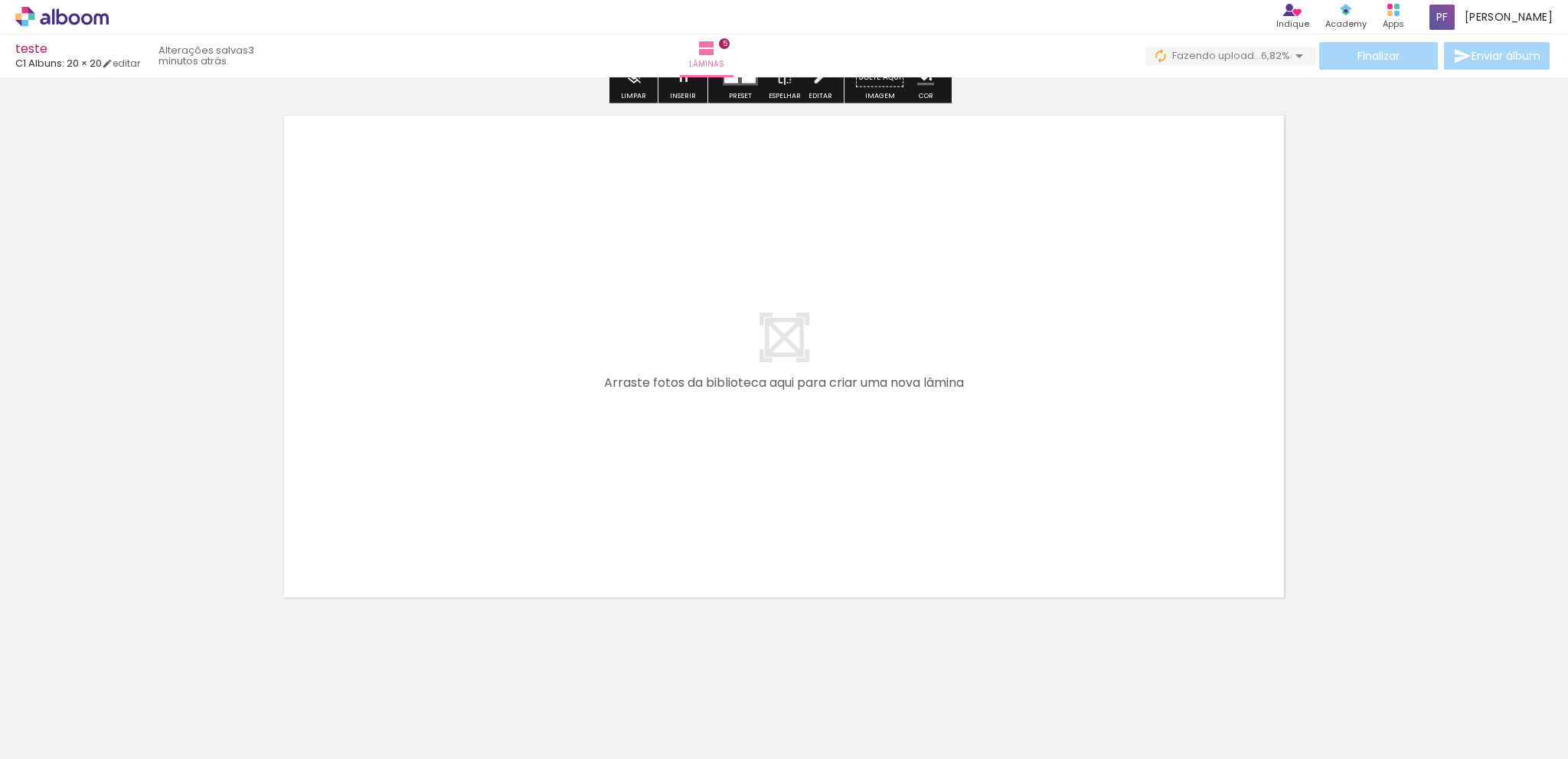
click at [1449, 723] on div at bounding box center [1440, 708] width 76 height 51
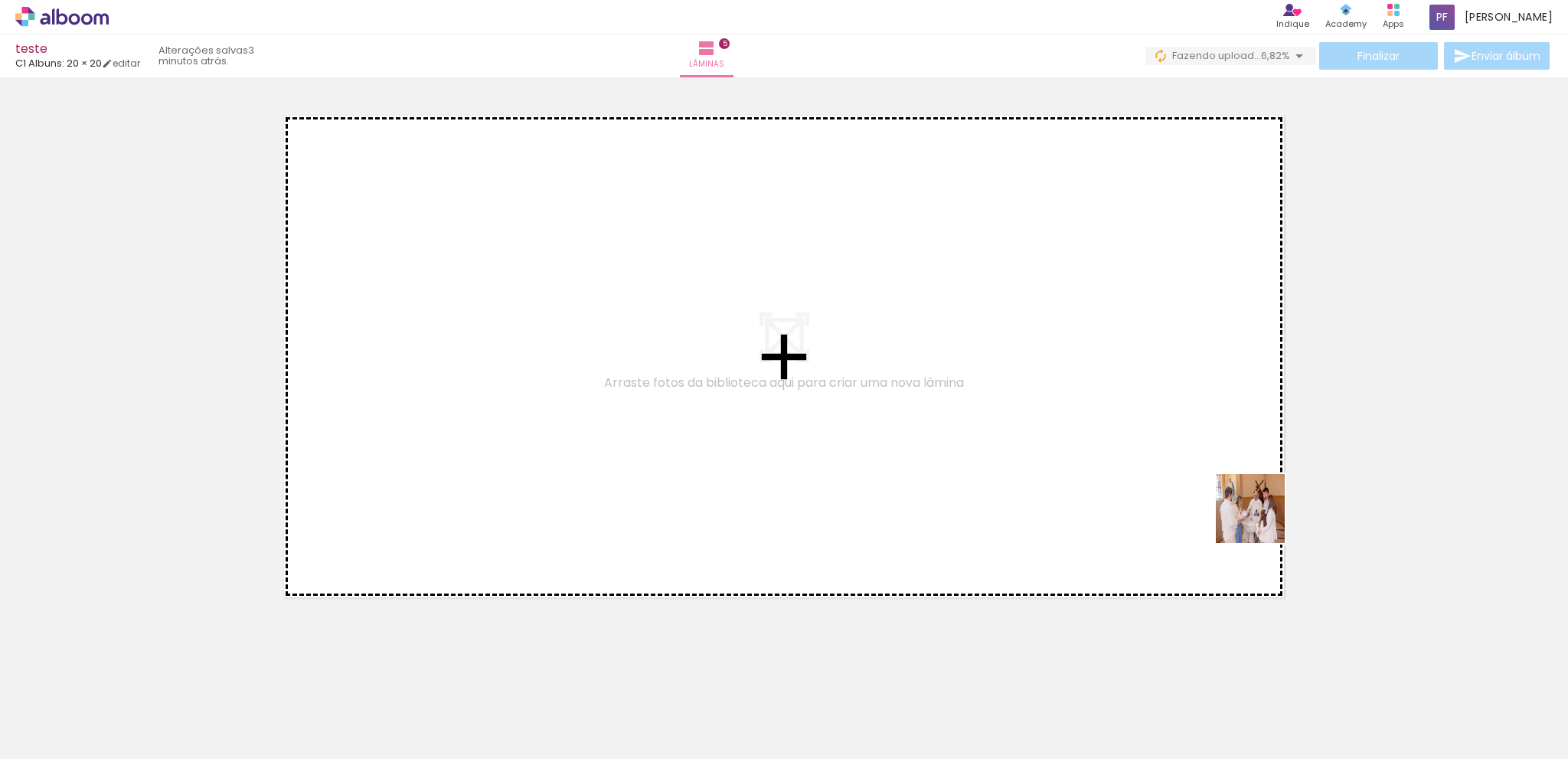
drag, startPoint x: 1446, startPoint y: 718, endPoint x: 1000, endPoint y: 338, distance: 585.9
click at [1000, 338] on quentale-workspace at bounding box center [784, 379] width 1568 height 759
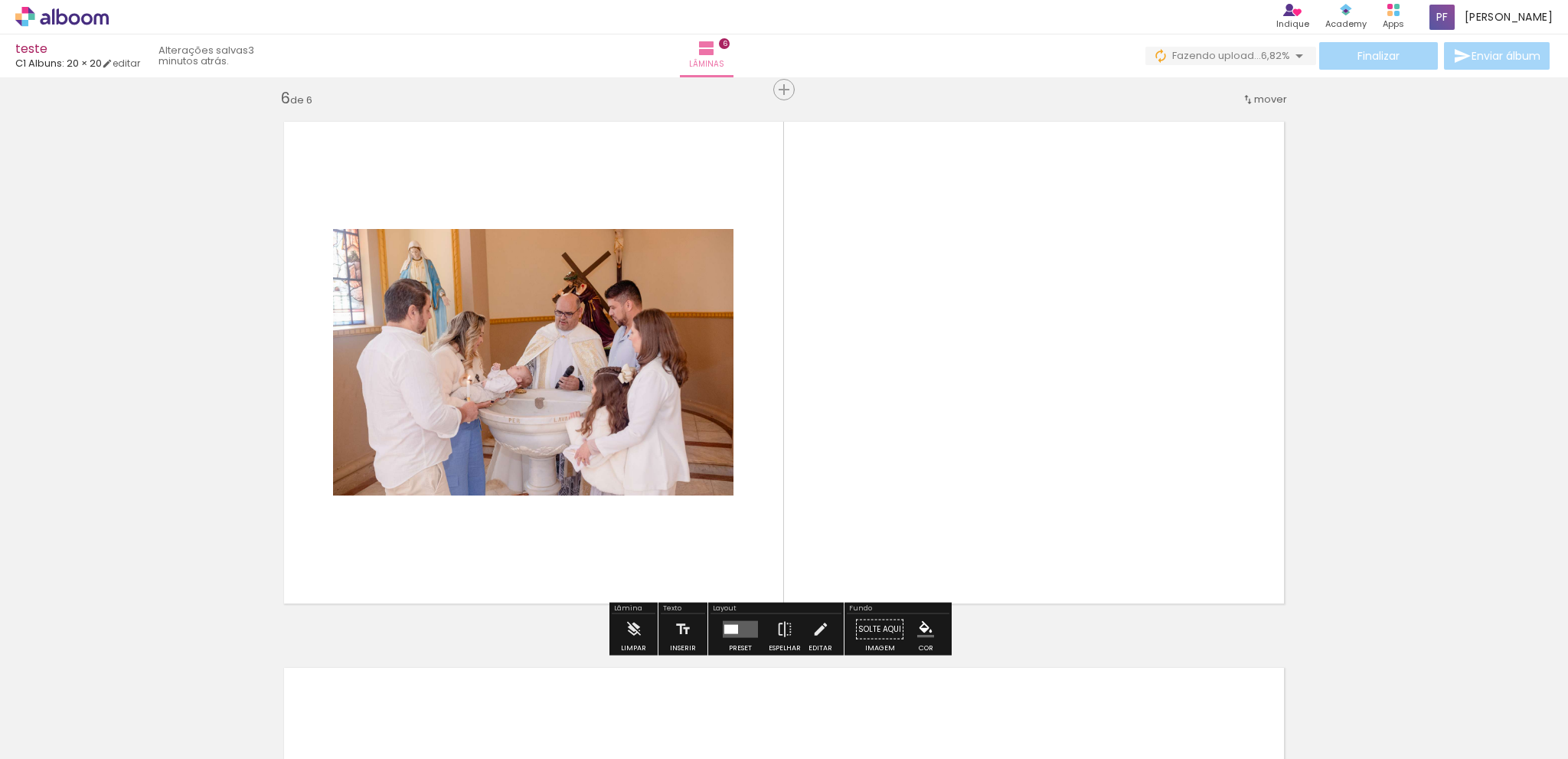
scroll to position [2735, 0]
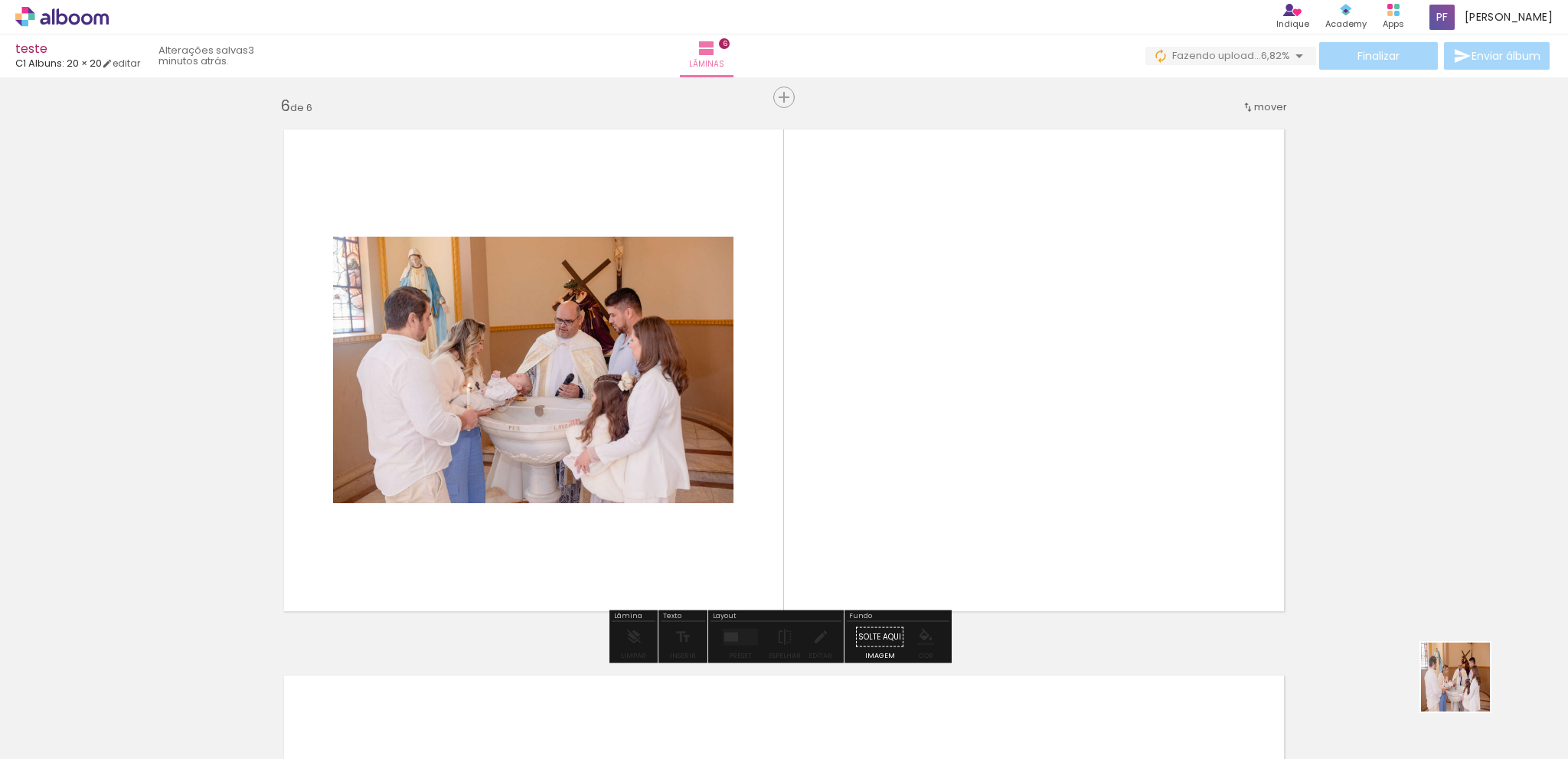
drag, startPoint x: 1519, startPoint y: 711, endPoint x: 1056, endPoint y: 423, distance: 545.3
click at [1056, 423] on quentale-workspace at bounding box center [784, 379] width 1568 height 759
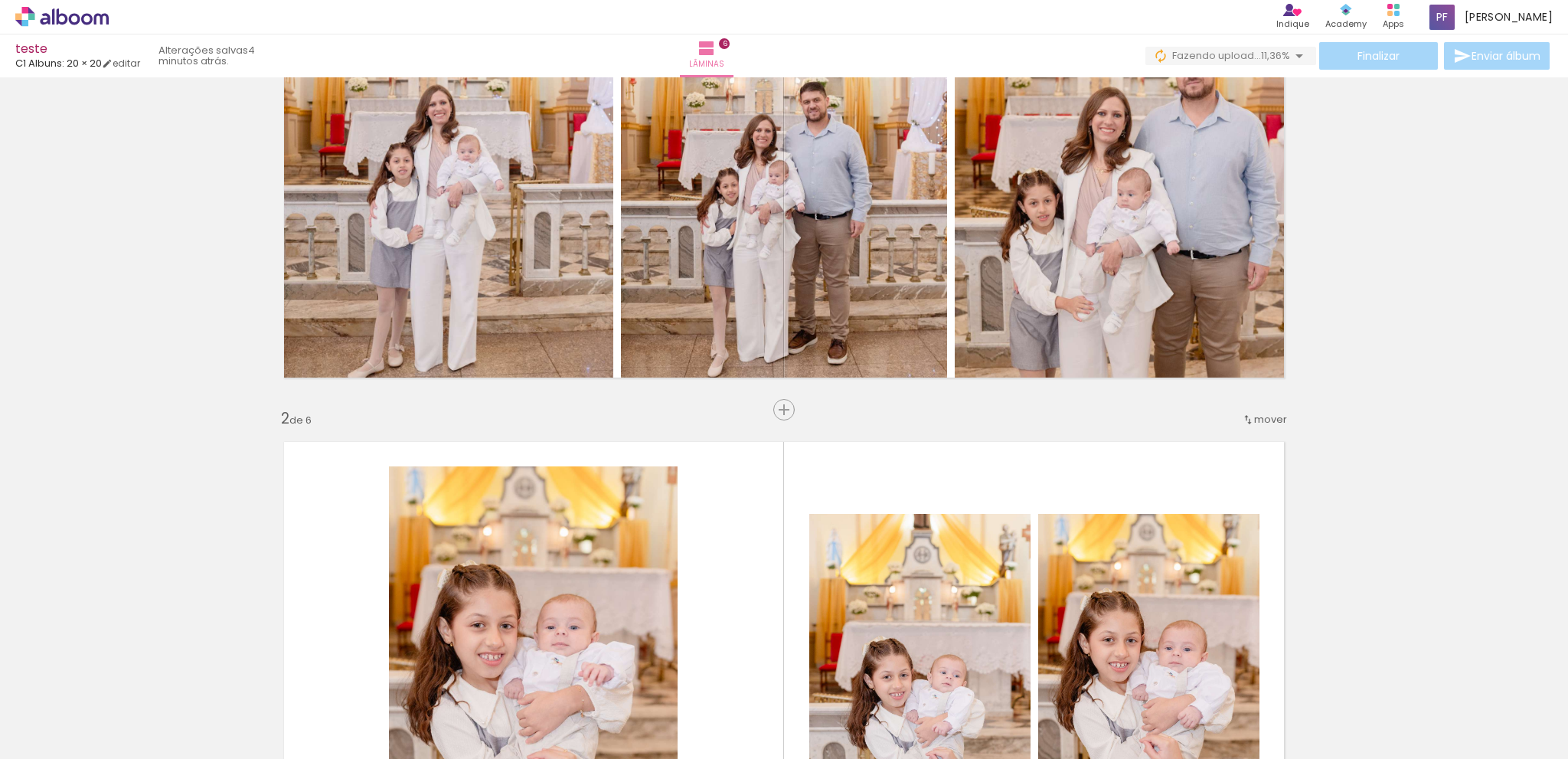
scroll to position [0, 0]
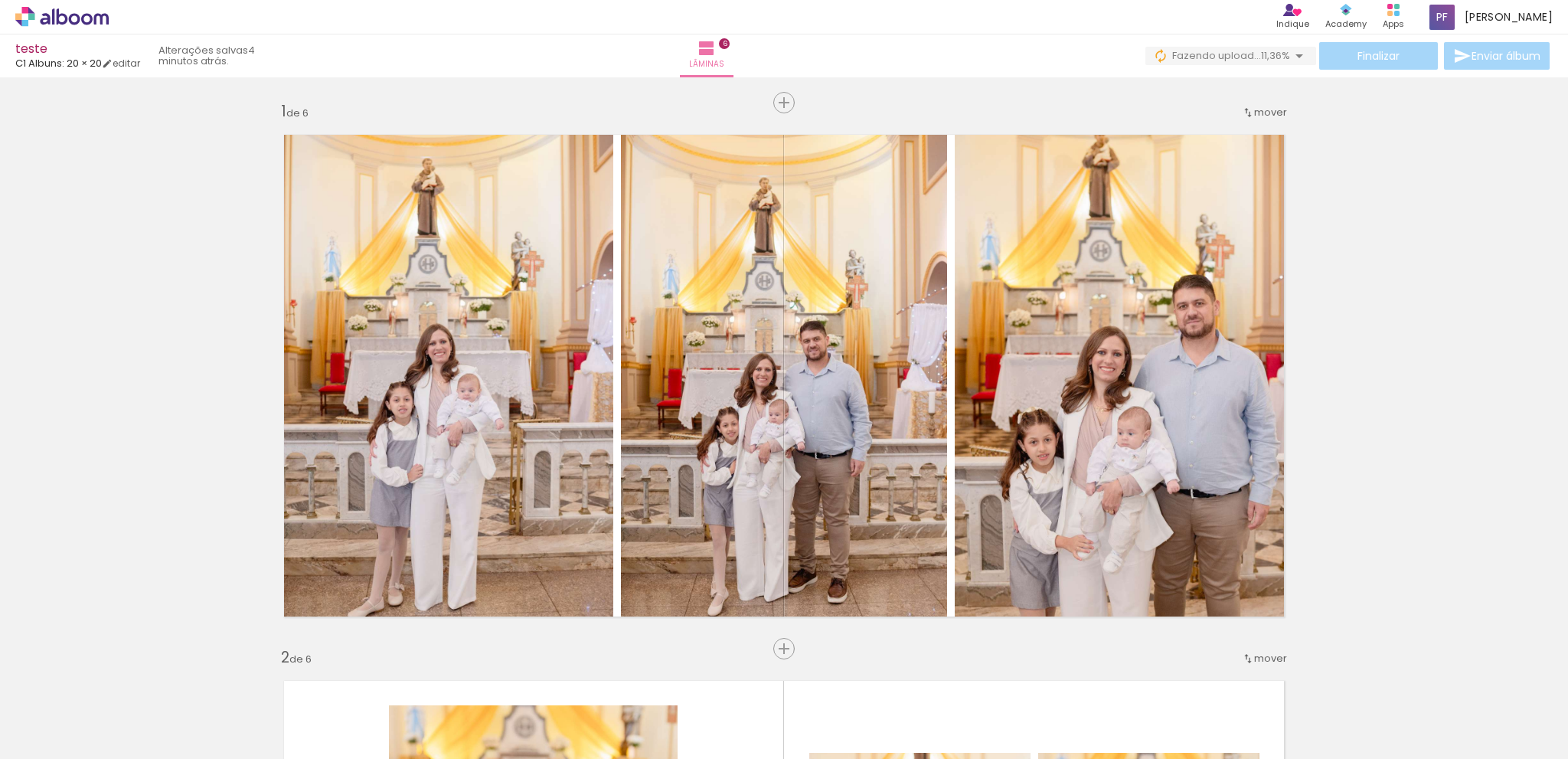
click at [1381, 64] on div "Finalizar Enviar álbum" at bounding box center [1349, 56] width 408 height 28
click at [1354, 55] on div "Finalizar Enviar álbum" at bounding box center [1349, 56] width 408 height 28
click at [1261, 51] on span "11,36%" at bounding box center [1276, 55] width 29 height 15
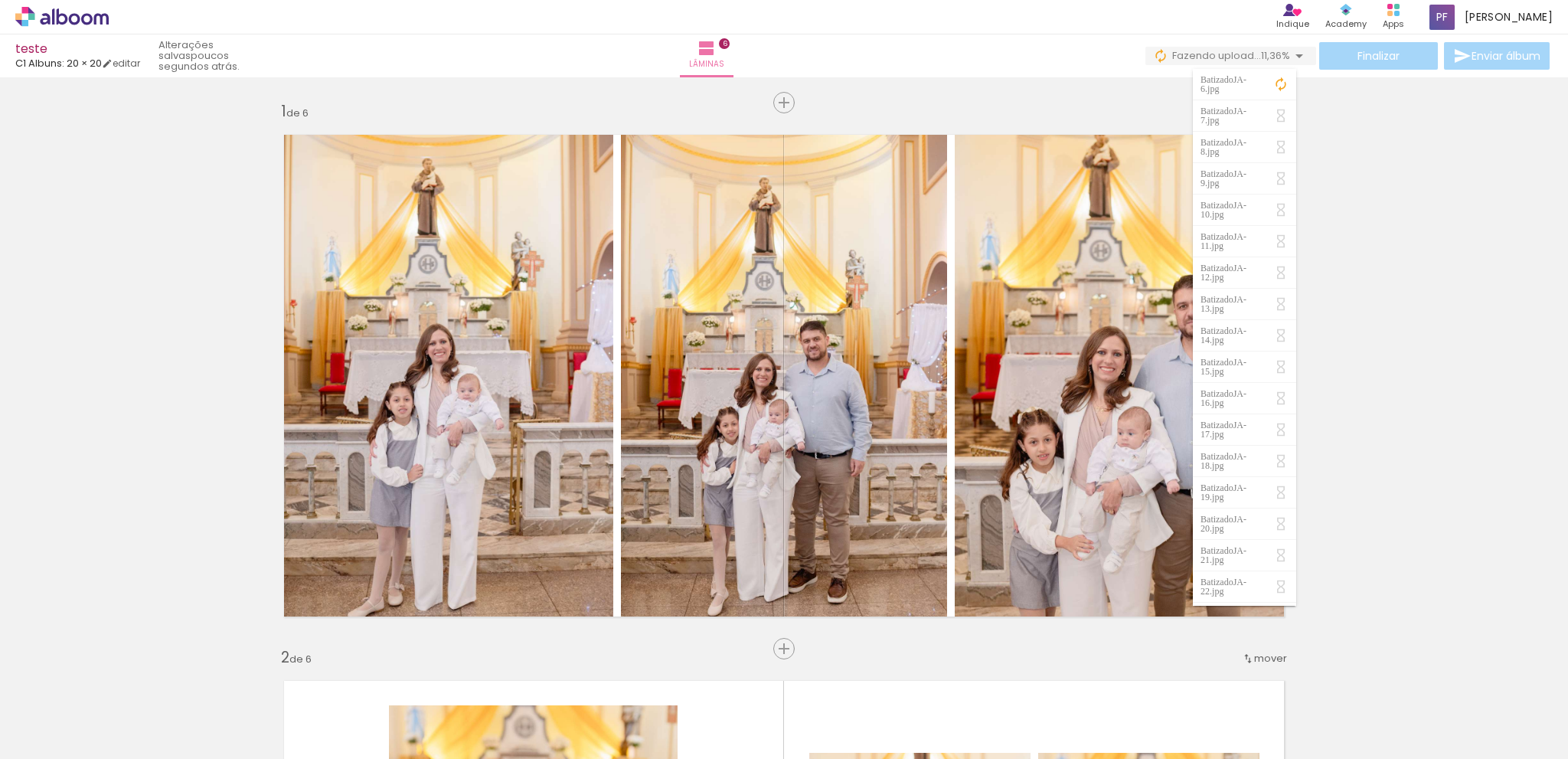
click at [1261, 51] on span "11,36%" at bounding box center [1276, 55] width 29 height 15
